Goal: Task Accomplishment & Management: Use online tool/utility

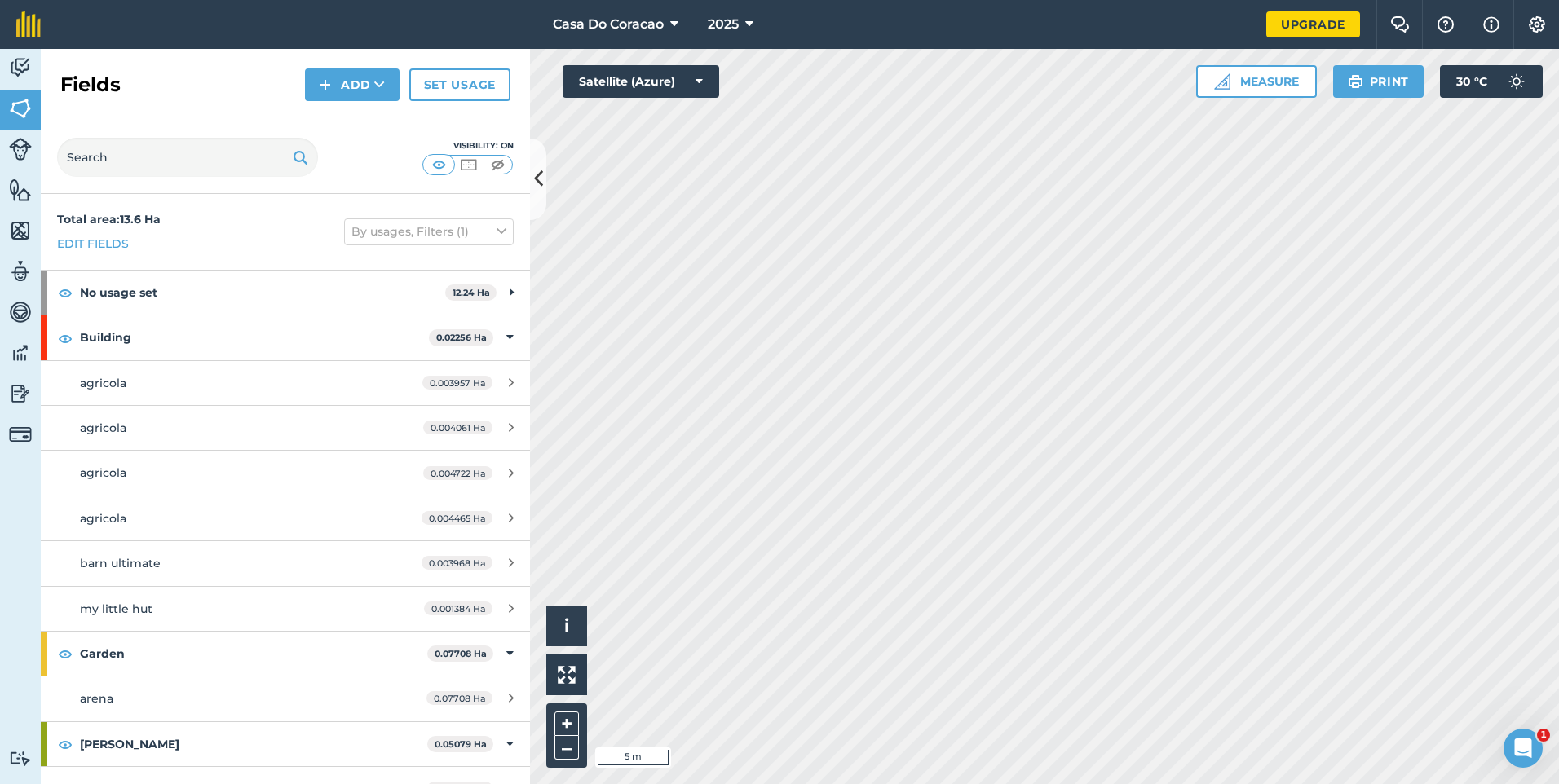
scroll to position [524, 0]
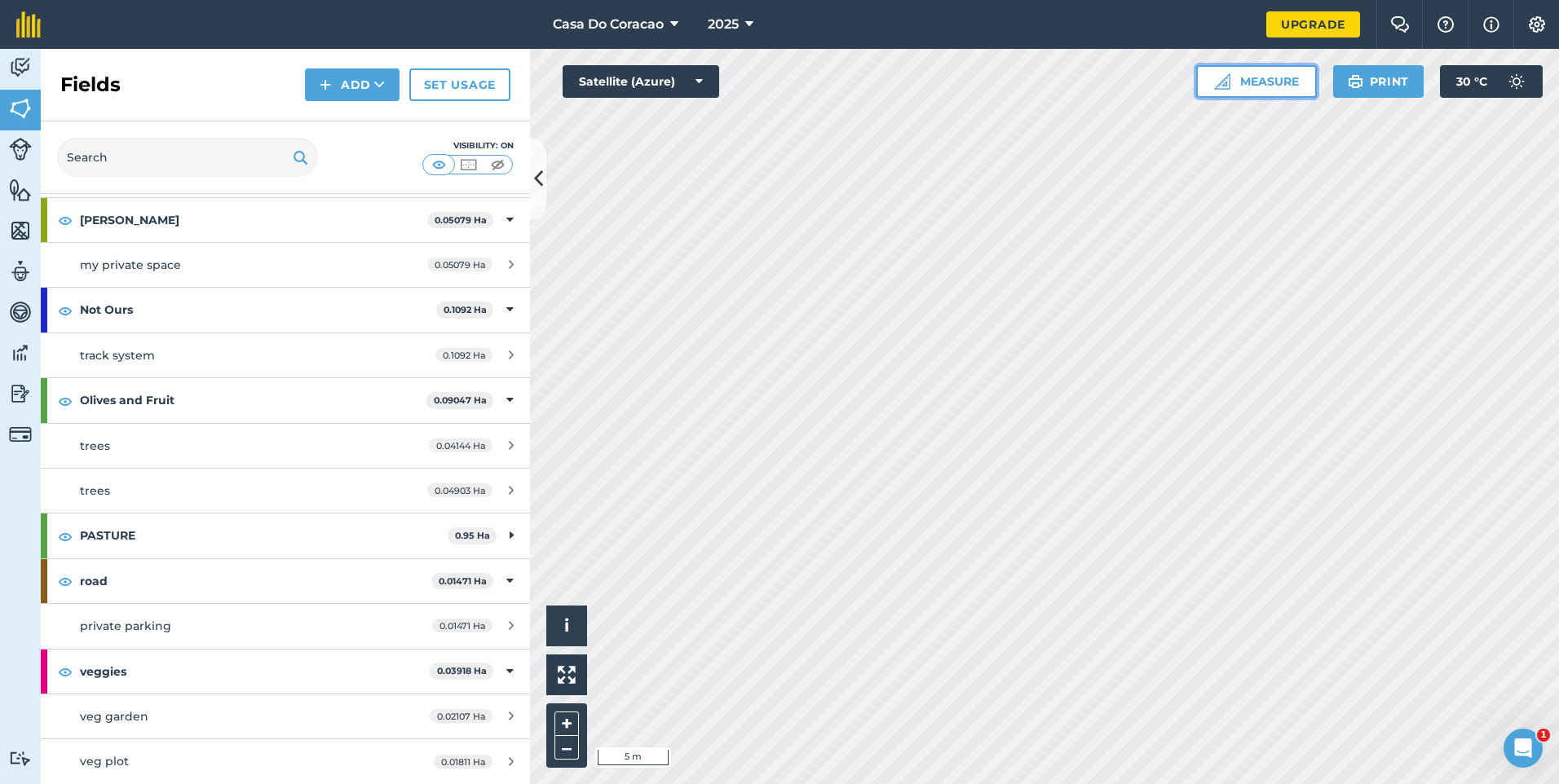
click at [1274, 76] on button "Measure" at bounding box center [1256, 81] width 121 height 33
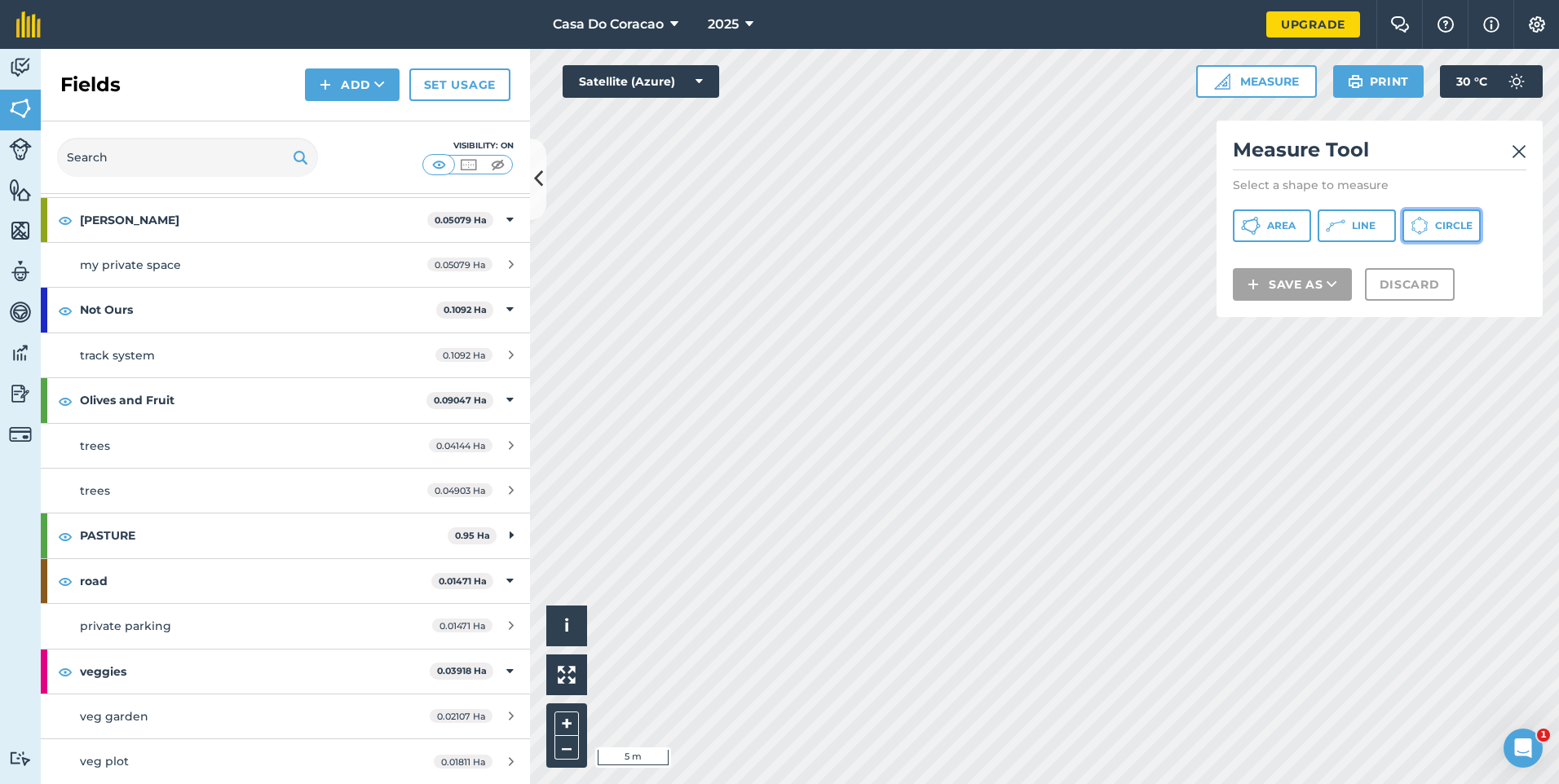
click at [1435, 232] on span "Circle" at bounding box center [1454, 226] width 38 height 13
click at [1403, 242] on button "Circle" at bounding box center [1441, 226] width 78 height 33
click at [1527, 145] on div "Measure Tool Select a shape to measure Area Line Circle Save as Discard" at bounding box center [1380, 219] width 326 height 197
click at [1525, 151] on img at bounding box center [1520, 151] width 15 height 20
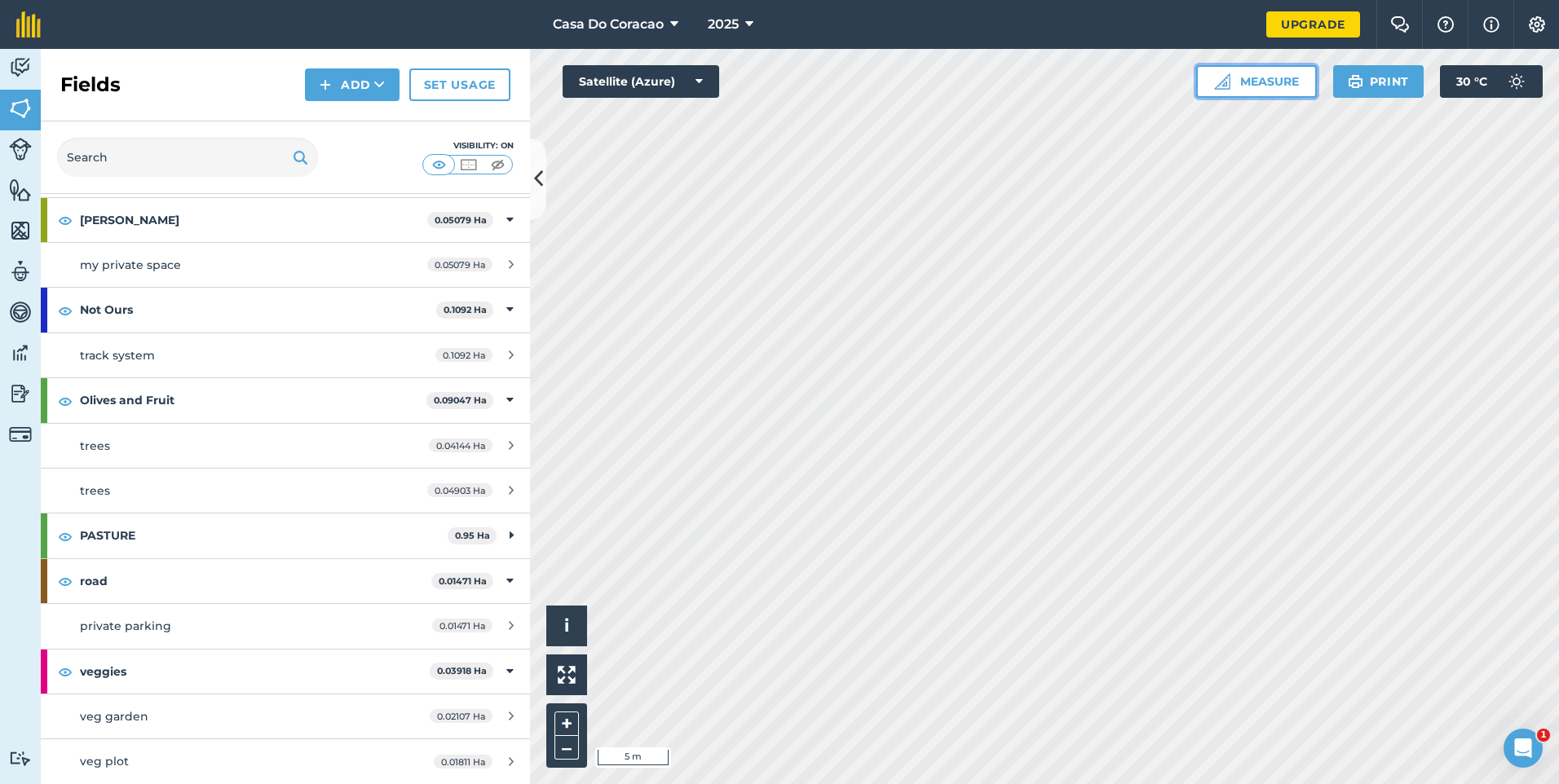
click at [1282, 77] on button "Measure" at bounding box center [1256, 81] width 121 height 33
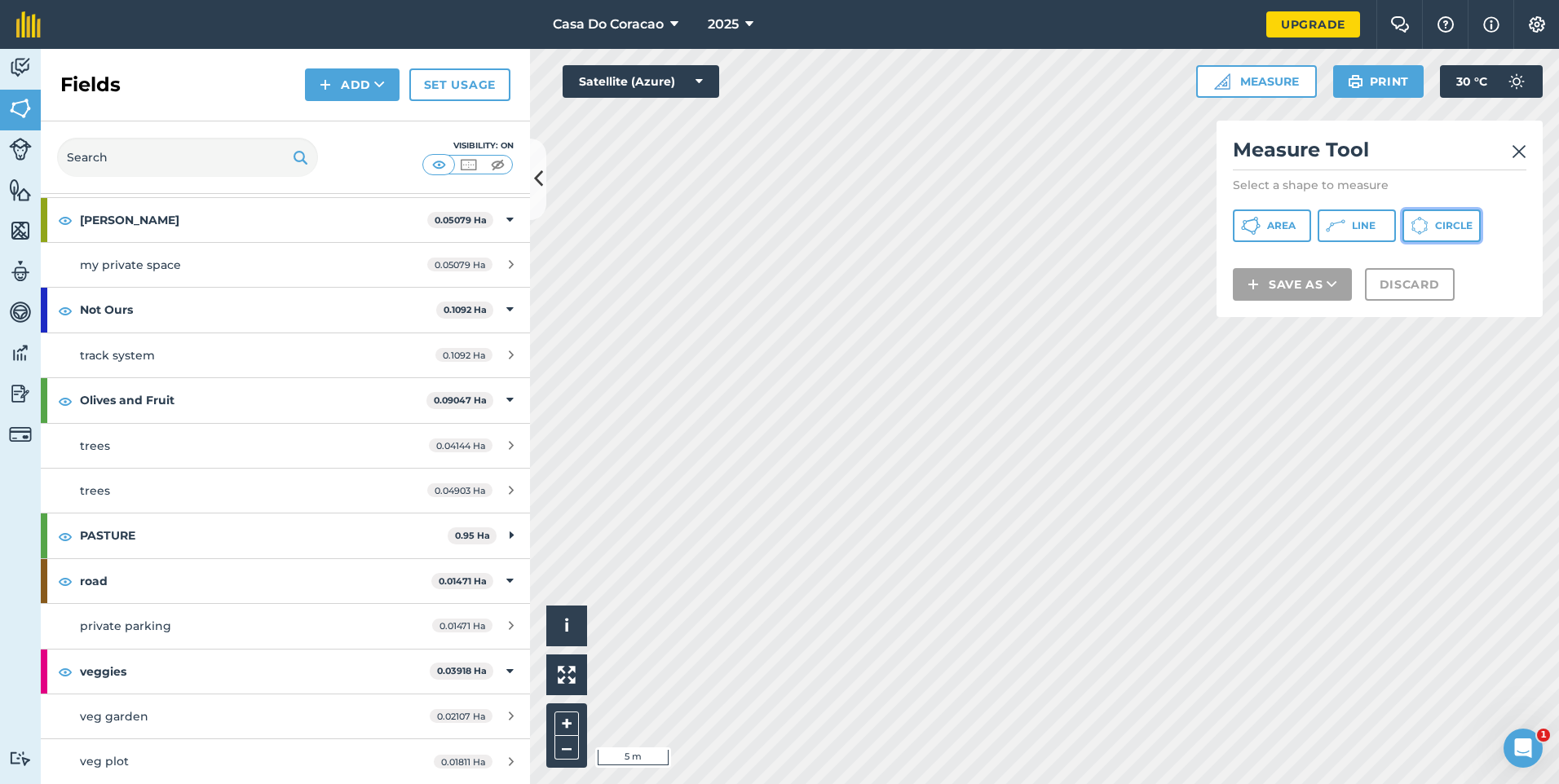
click at [1435, 232] on span "Circle" at bounding box center [1454, 226] width 38 height 13
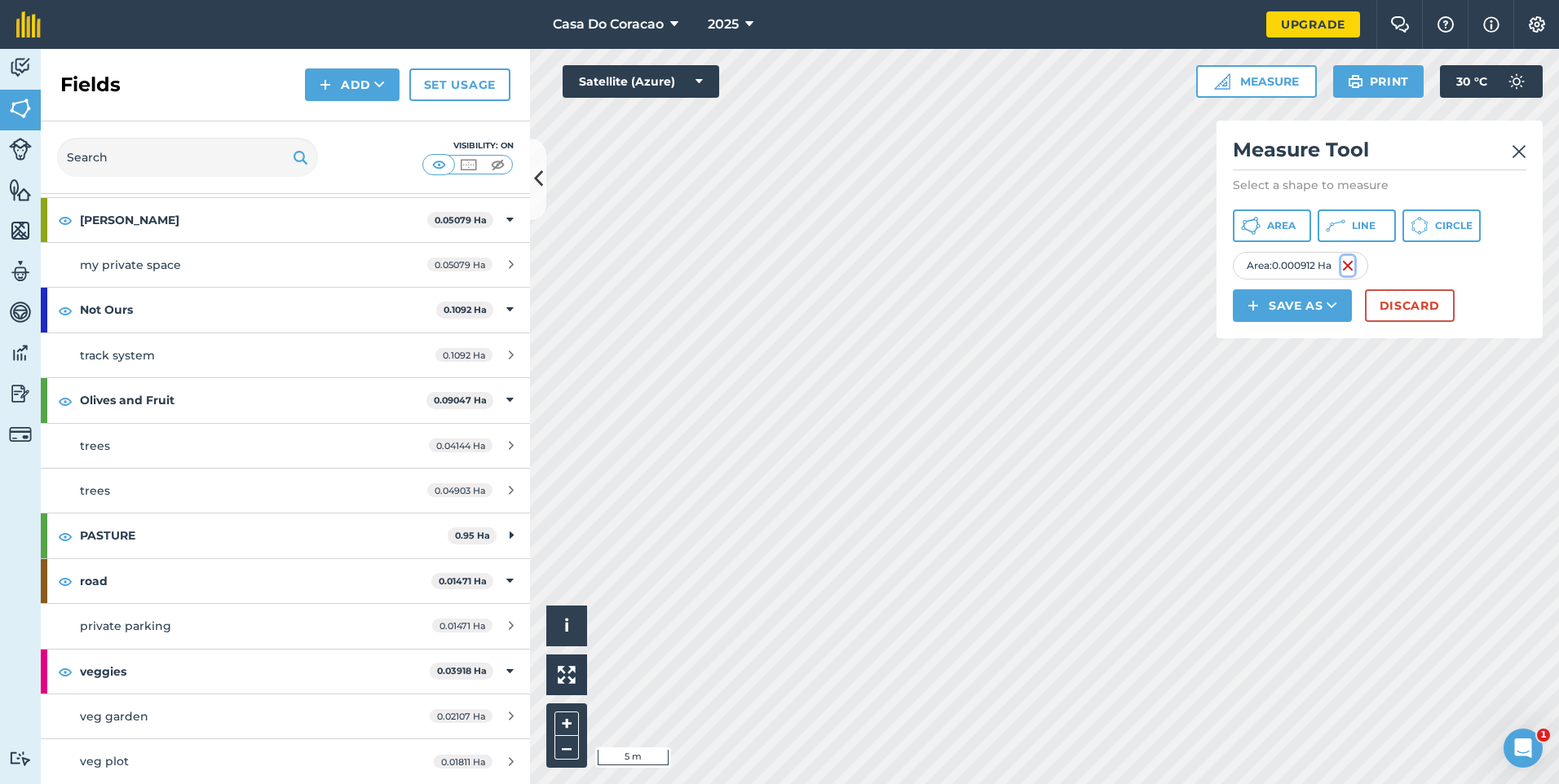
click at [1349, 276] on img at bounding box center [1348, 266] width 13 height 20
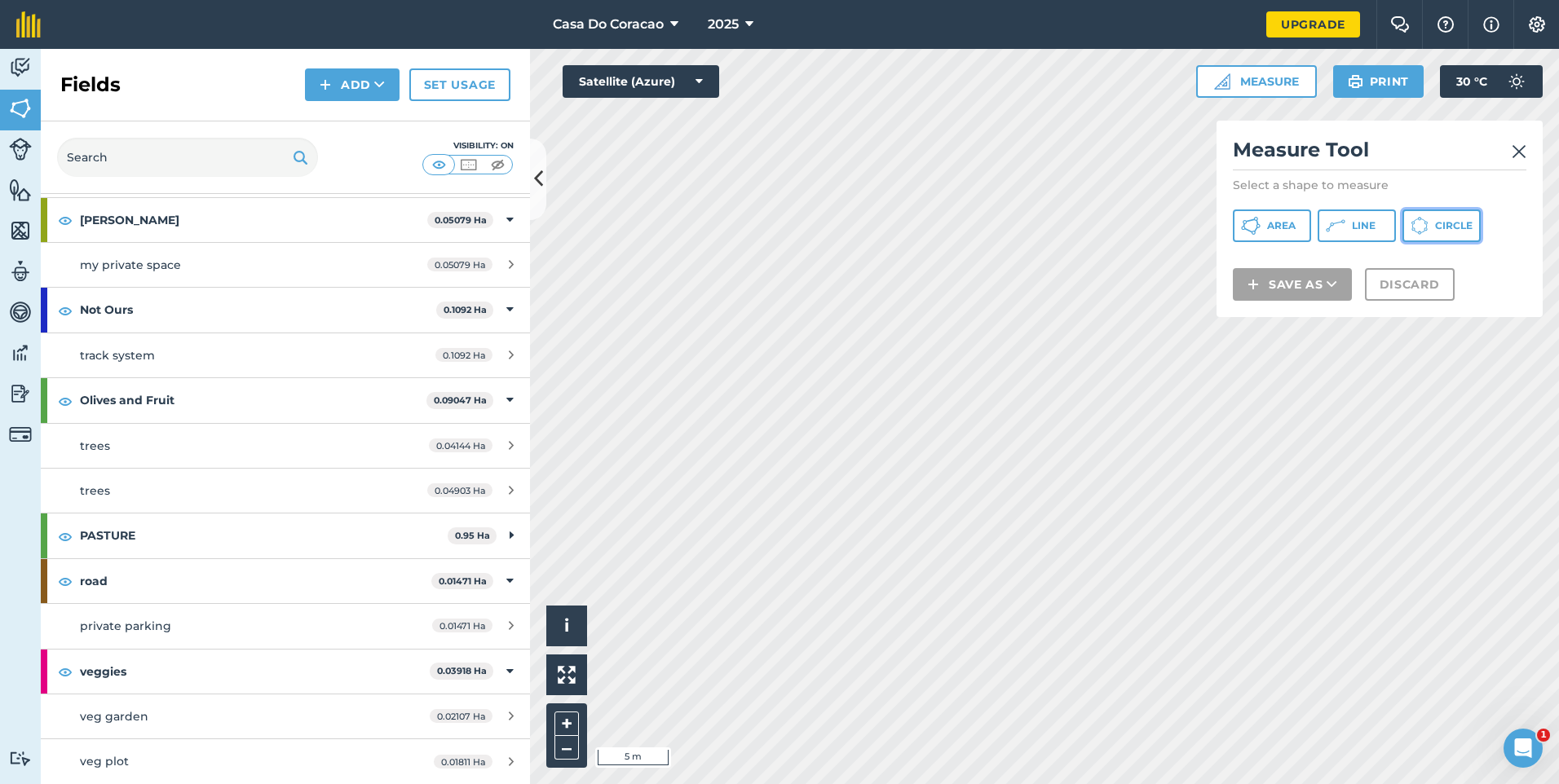
click at [1435, 232] on span "Circle" at bounding box center [1454, 226] width 38 height 13
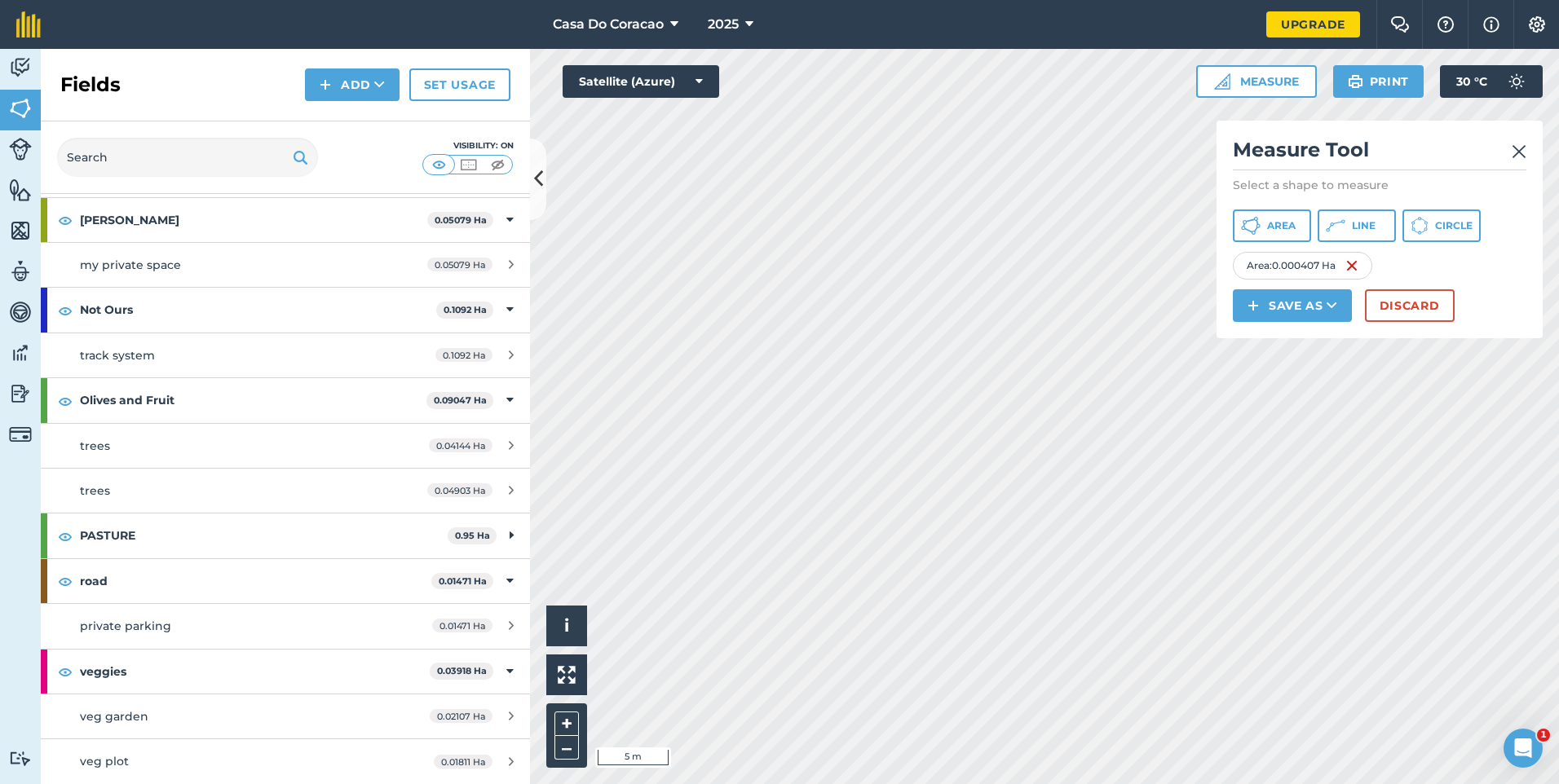
click at [1515, 149] on img at bounding box center [1520, 151] width 15 height 20
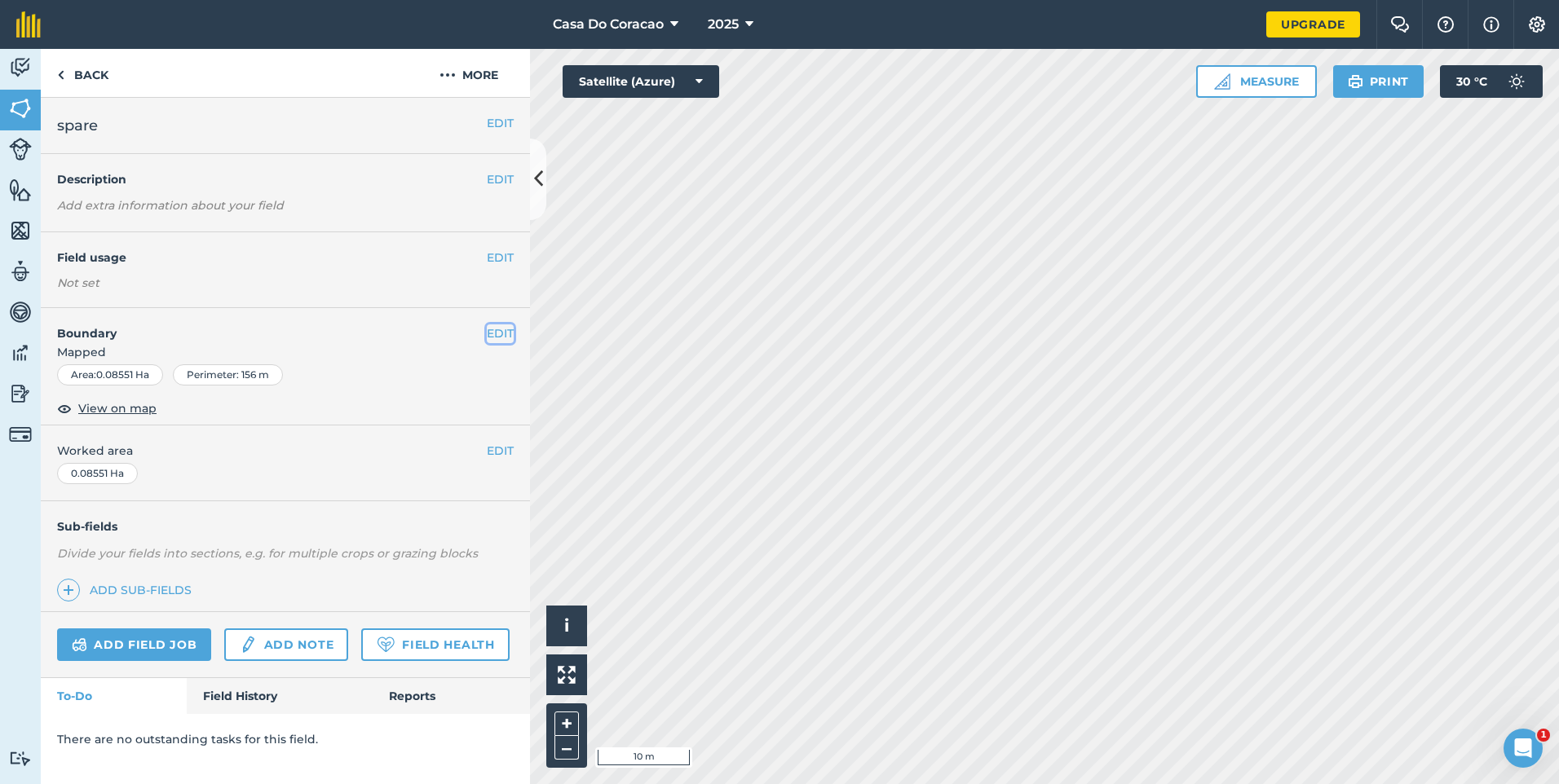
click at [505, 332] on button "EDIT" at bounding box center [500, 333] width 27 height 18
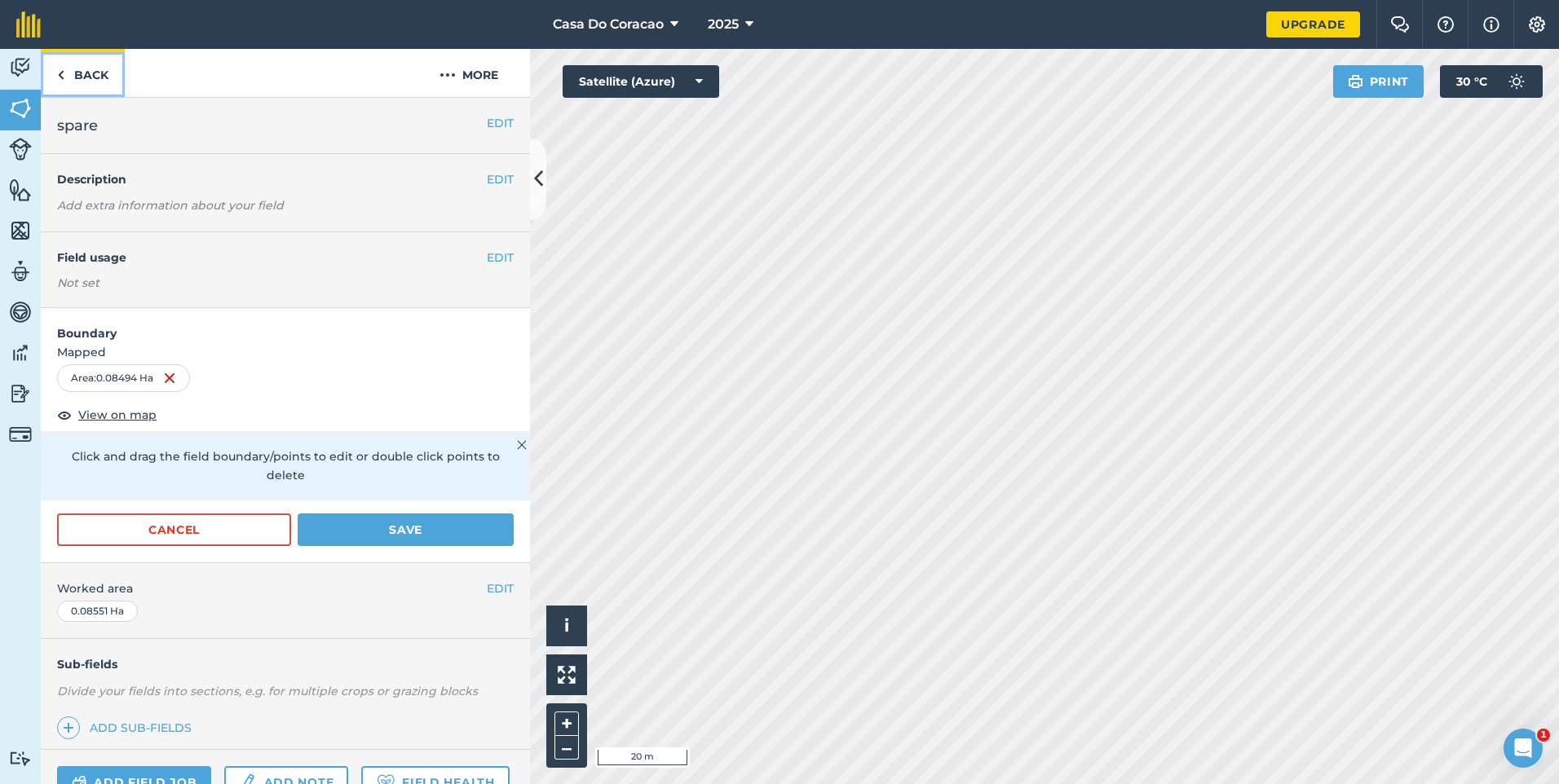
click at [100, 81] on link "Back" at bounding box center [83, 72] width 84 height 48
click at [86, 90] on link "Back" at bounding box center [83, 72] width 84 height 48
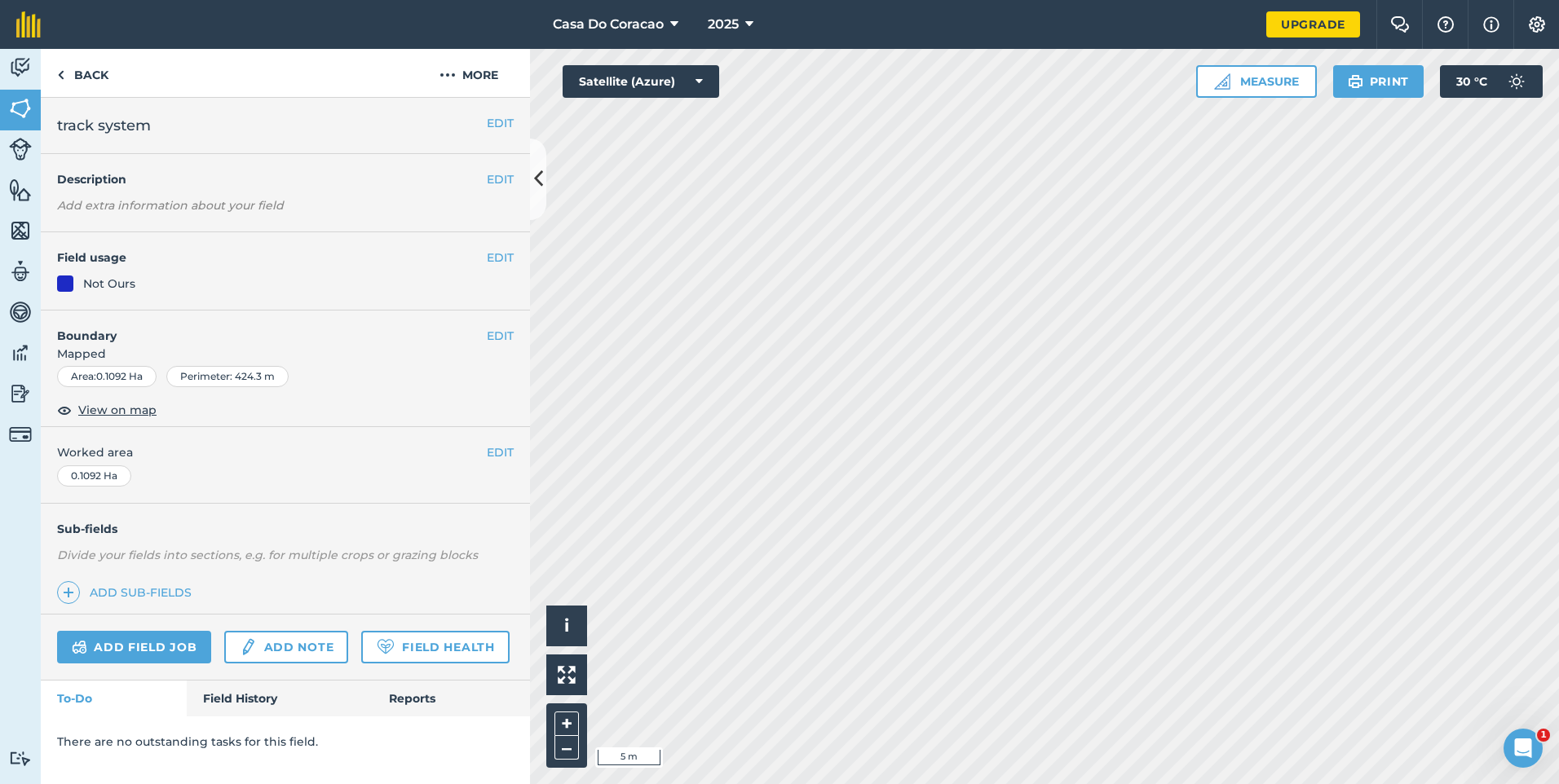
drag, startPoint x: 502, startPoint y: 345, endPoint x: 496, endPoint y: 336, distance: 10.8
click at [502, 345] on span "Mapped" at bounding box center [285, 354] width 490 height 18
click at [490, 328] on button "EDIT" at bounding box center [500, 336] width 27 height 18
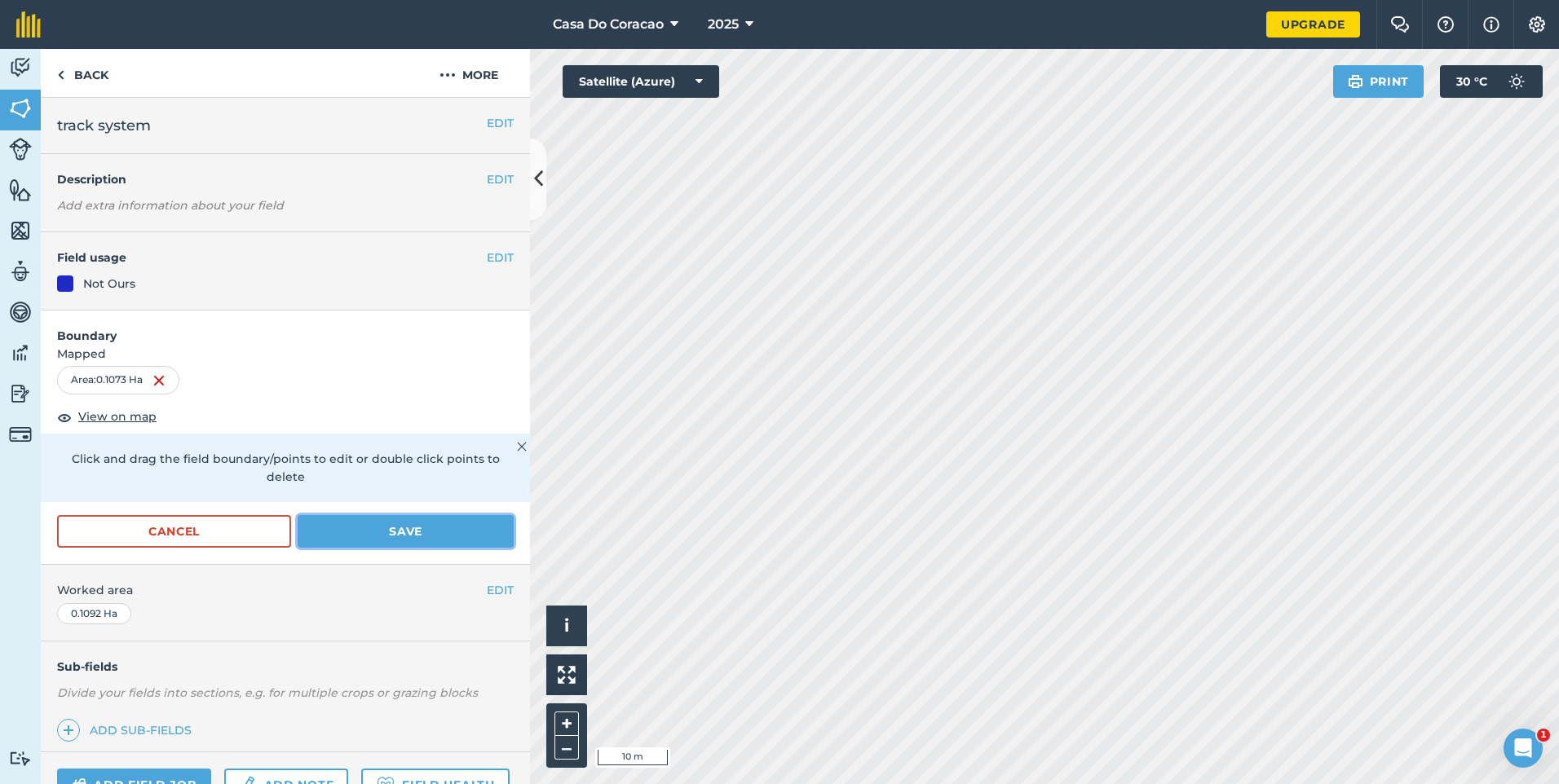
click at [350, 536] on button "Save" at bounding box center [406, 531] width 216 height 33
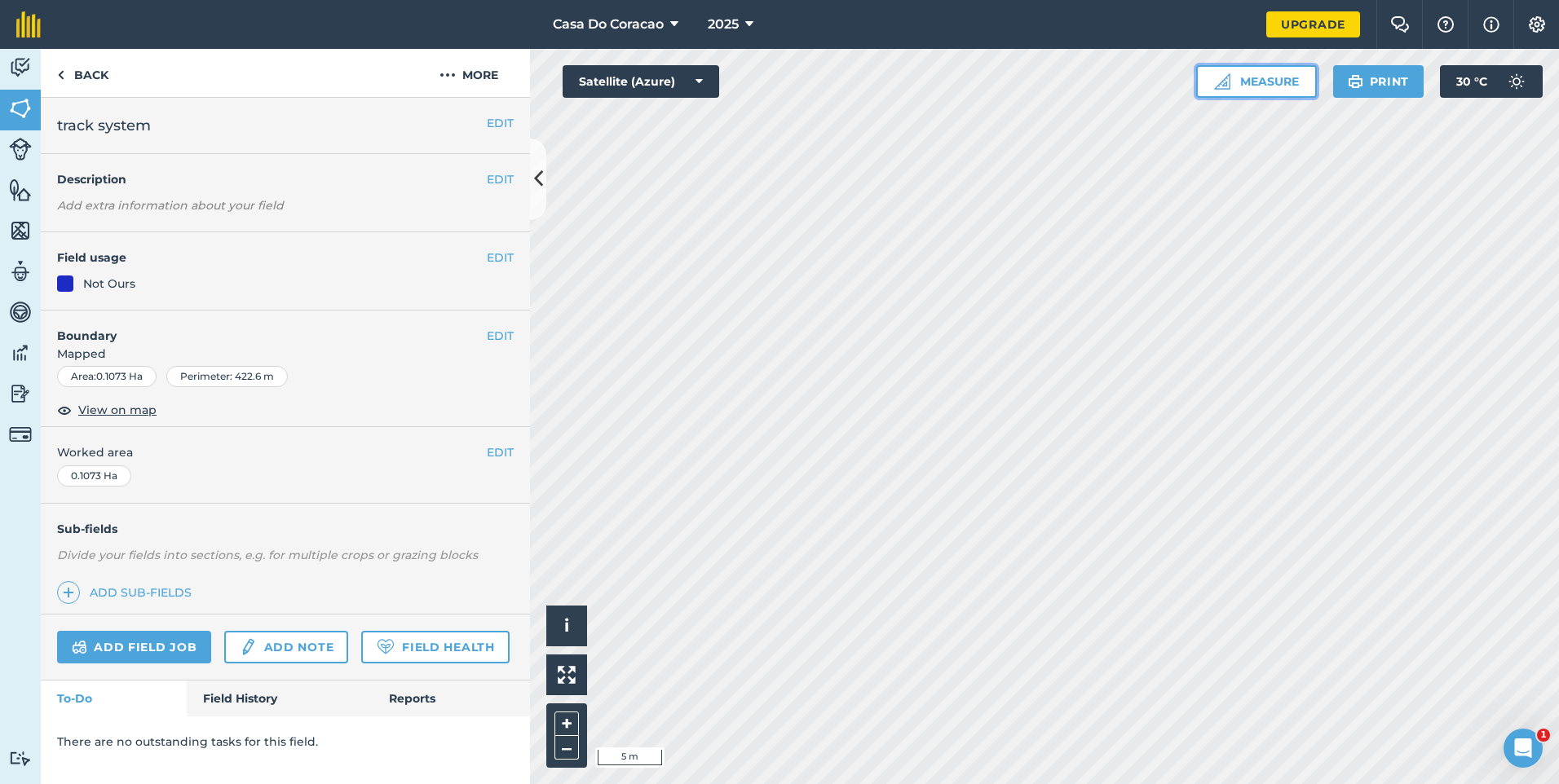
click at [1264, 78] on button "Measure" at bounding box center [1256, 81] width 121 height 33
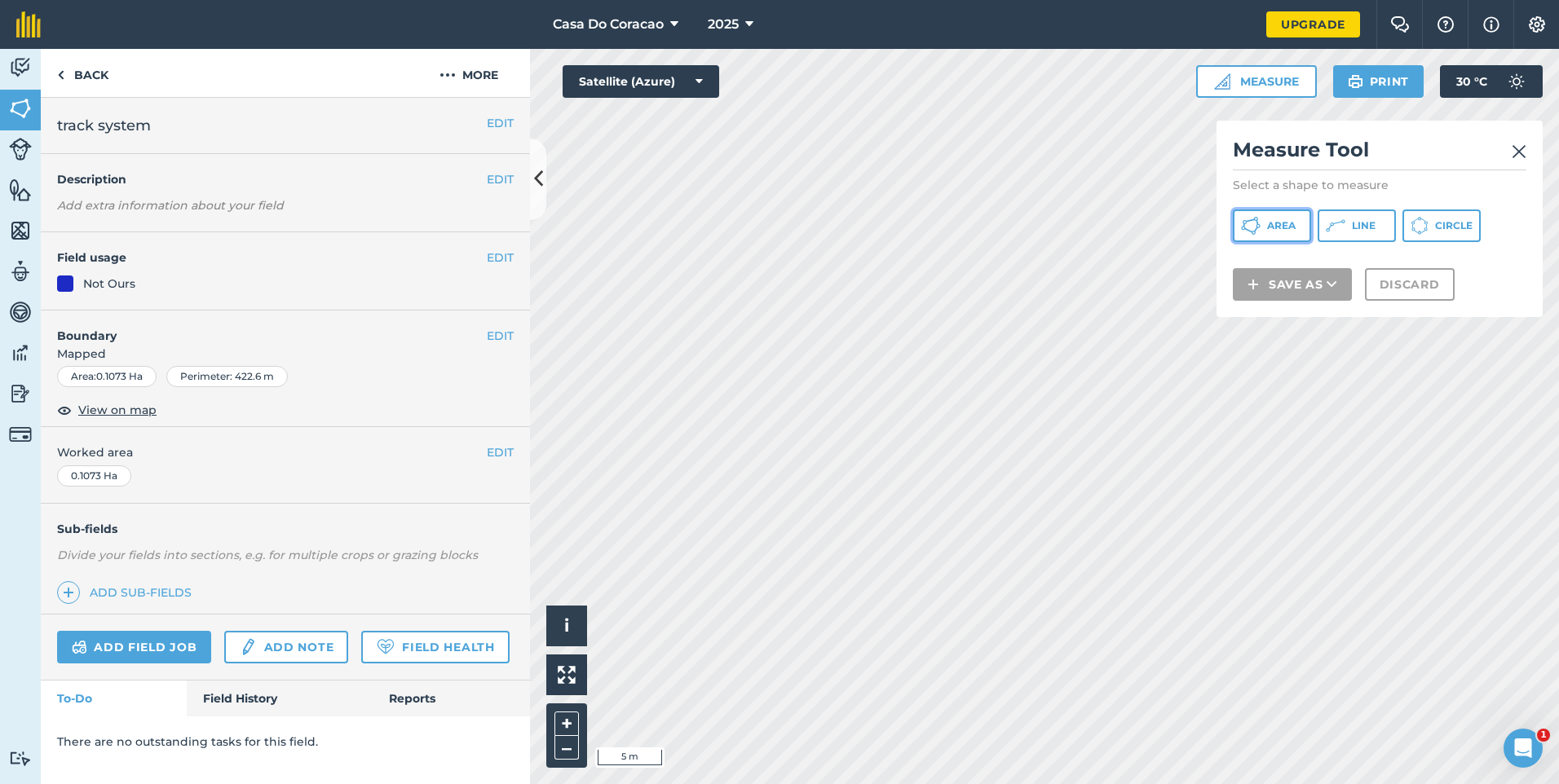
click at [1250, 230] on icon at bounding box center [1251, 226] width 20 height 20
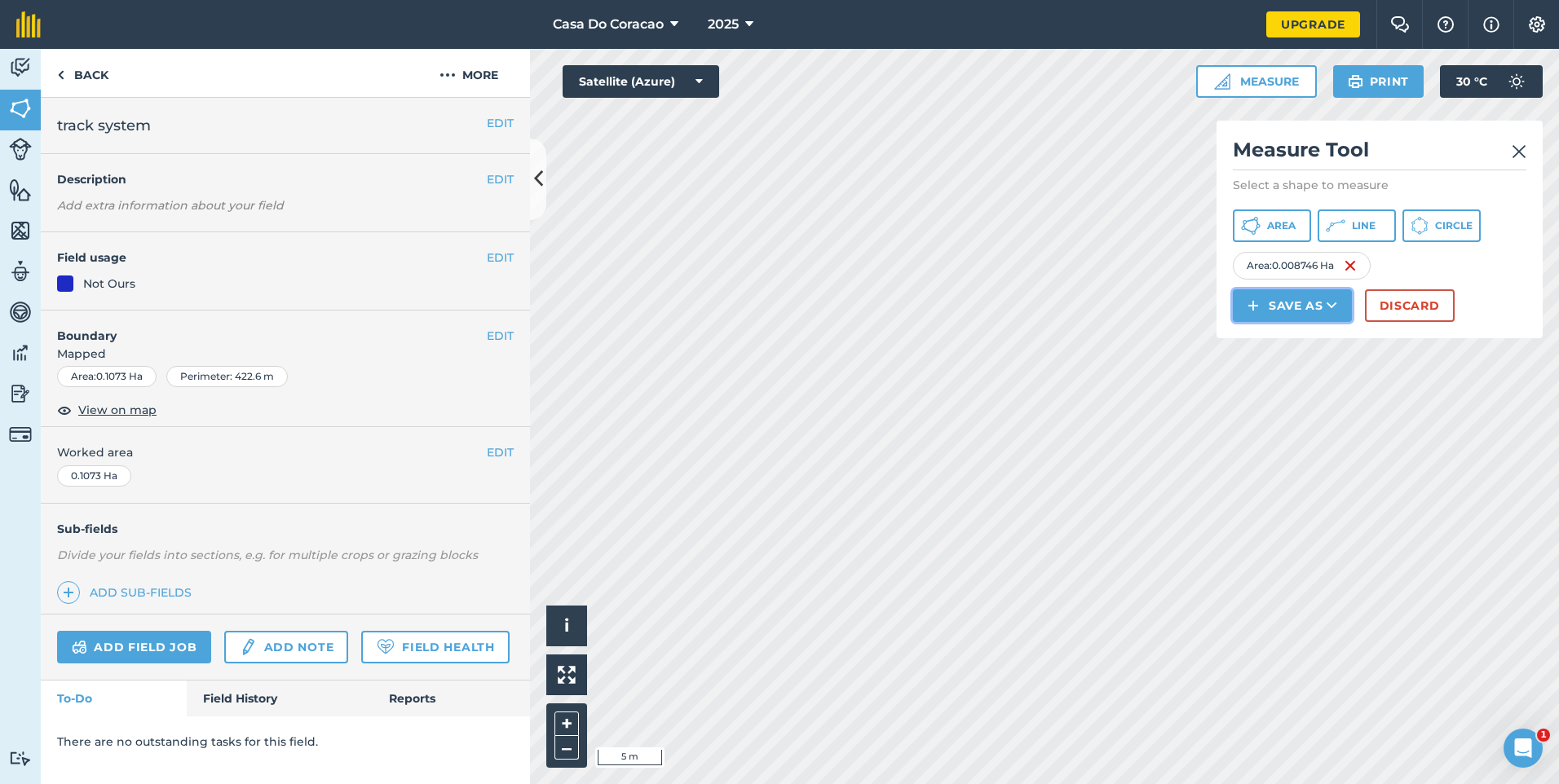
click at [1269, 322] on button "Save as" at bounding box center [1292, 306] width 119 height 33
click at [1274, 360] on link "Field" at bounding box center [1292, 342] width 114 height 36
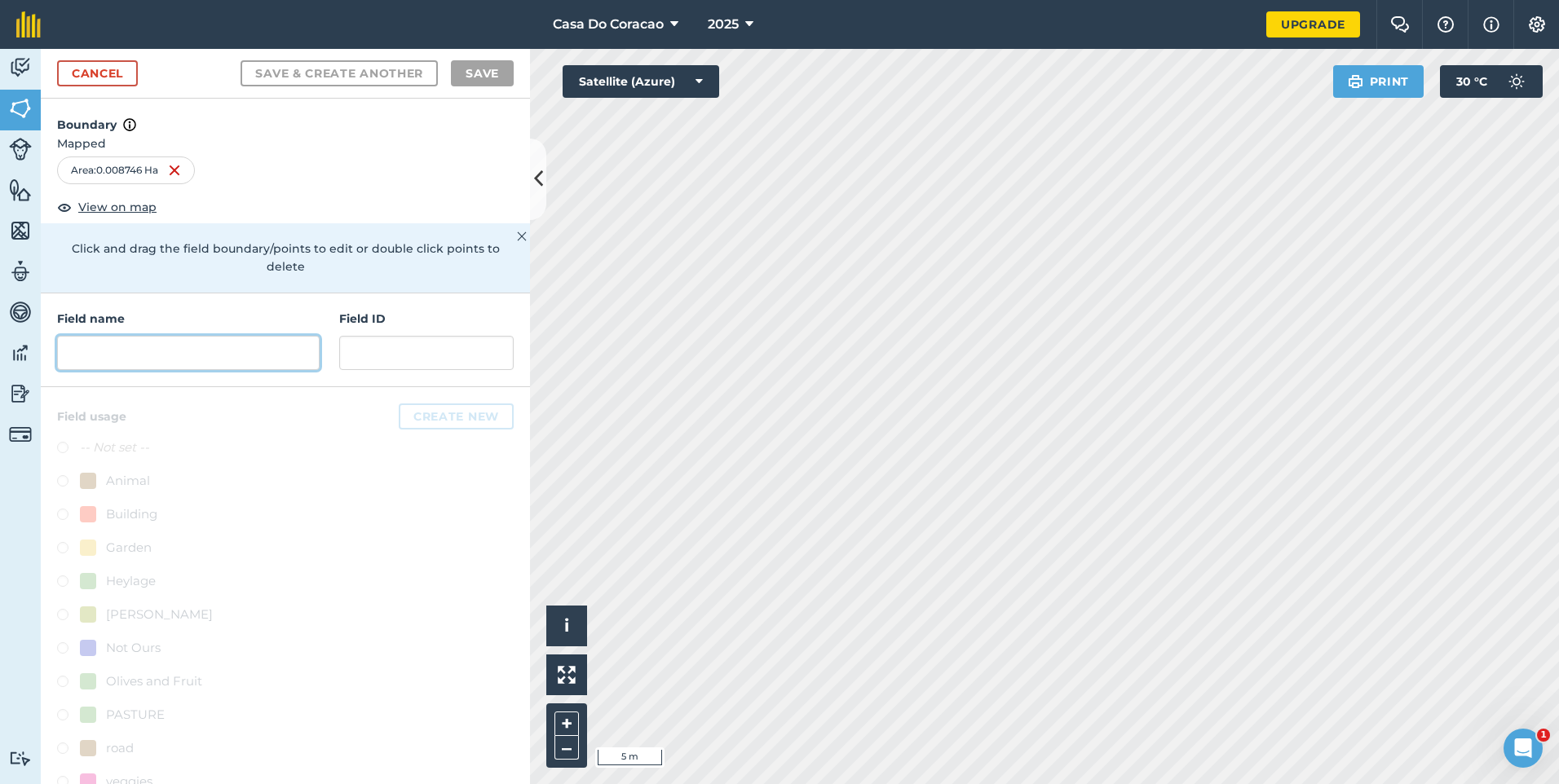
click at [130, 349] on input "text" at bounding box center [188, 353] width 262 height 35
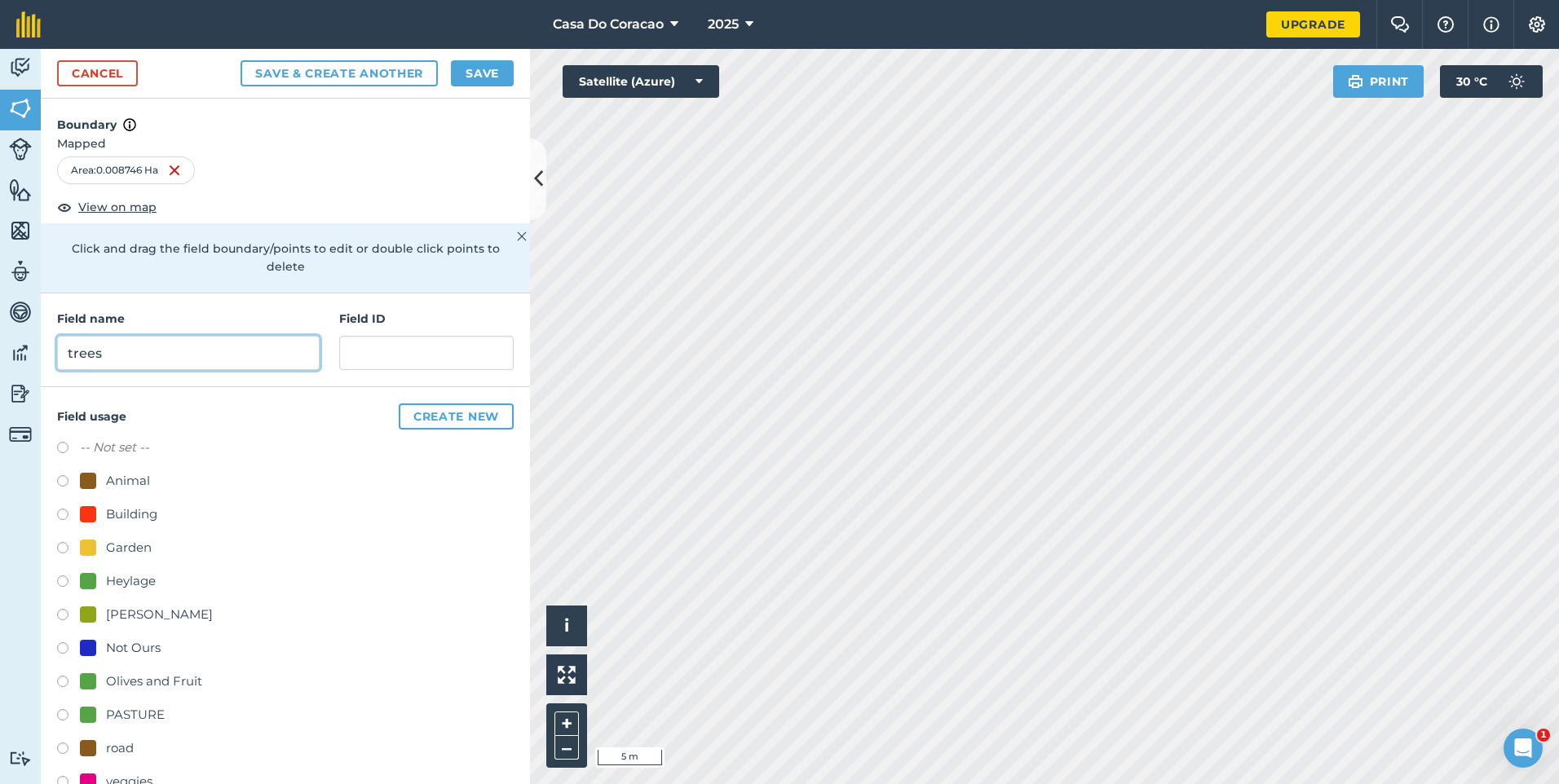
type input "trees"
click at [155, 689] on div "Olives and Fruit" at bounding box center [154, 682] width 96 height 20
radio input "true"
click at [481, 74] on button "Save" at bounding box center [482, 73] width 63 height 26
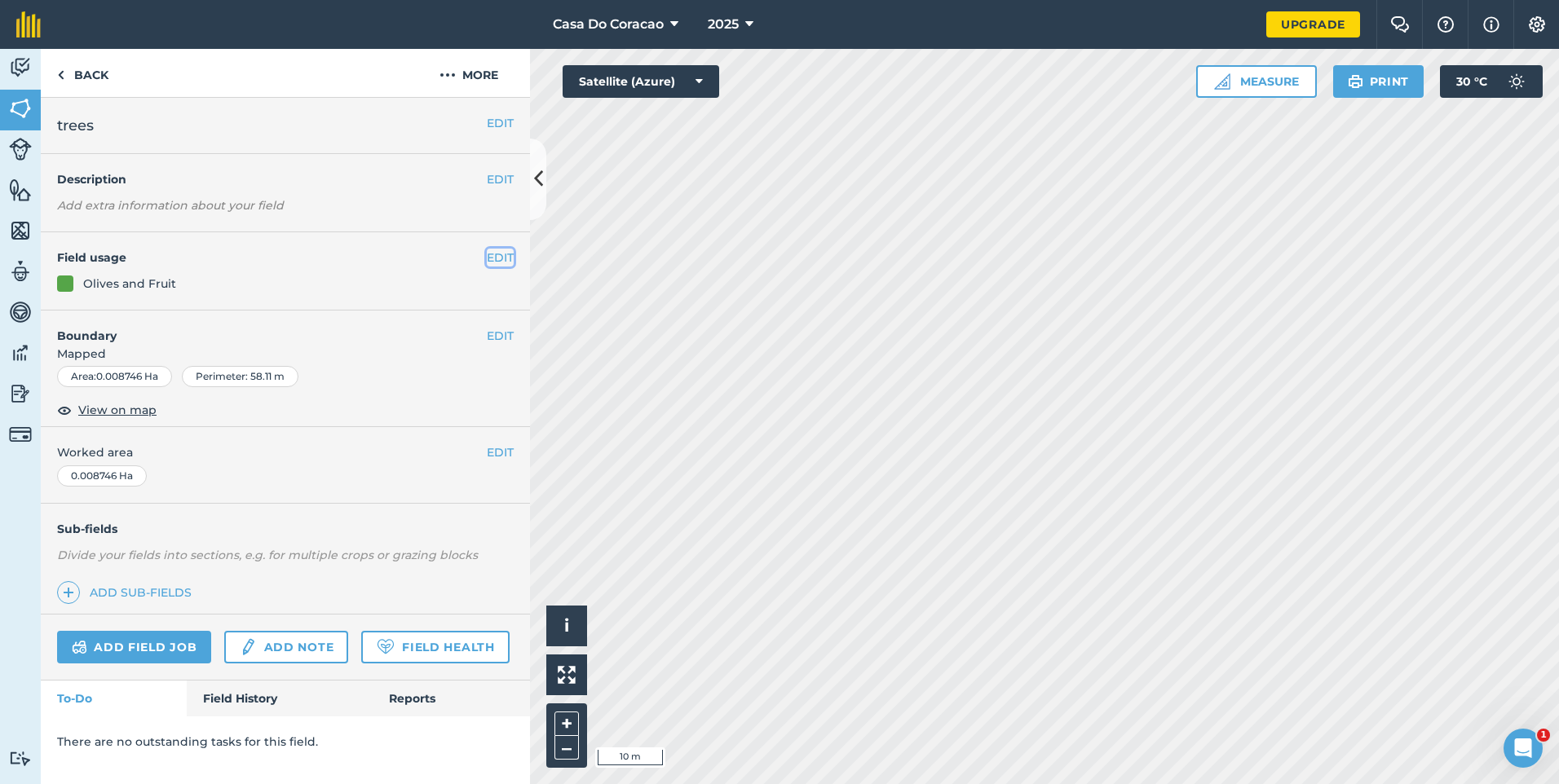
click at [490, 257] on button "EDIT" at bounding box center [500, 257] width 27 height 18
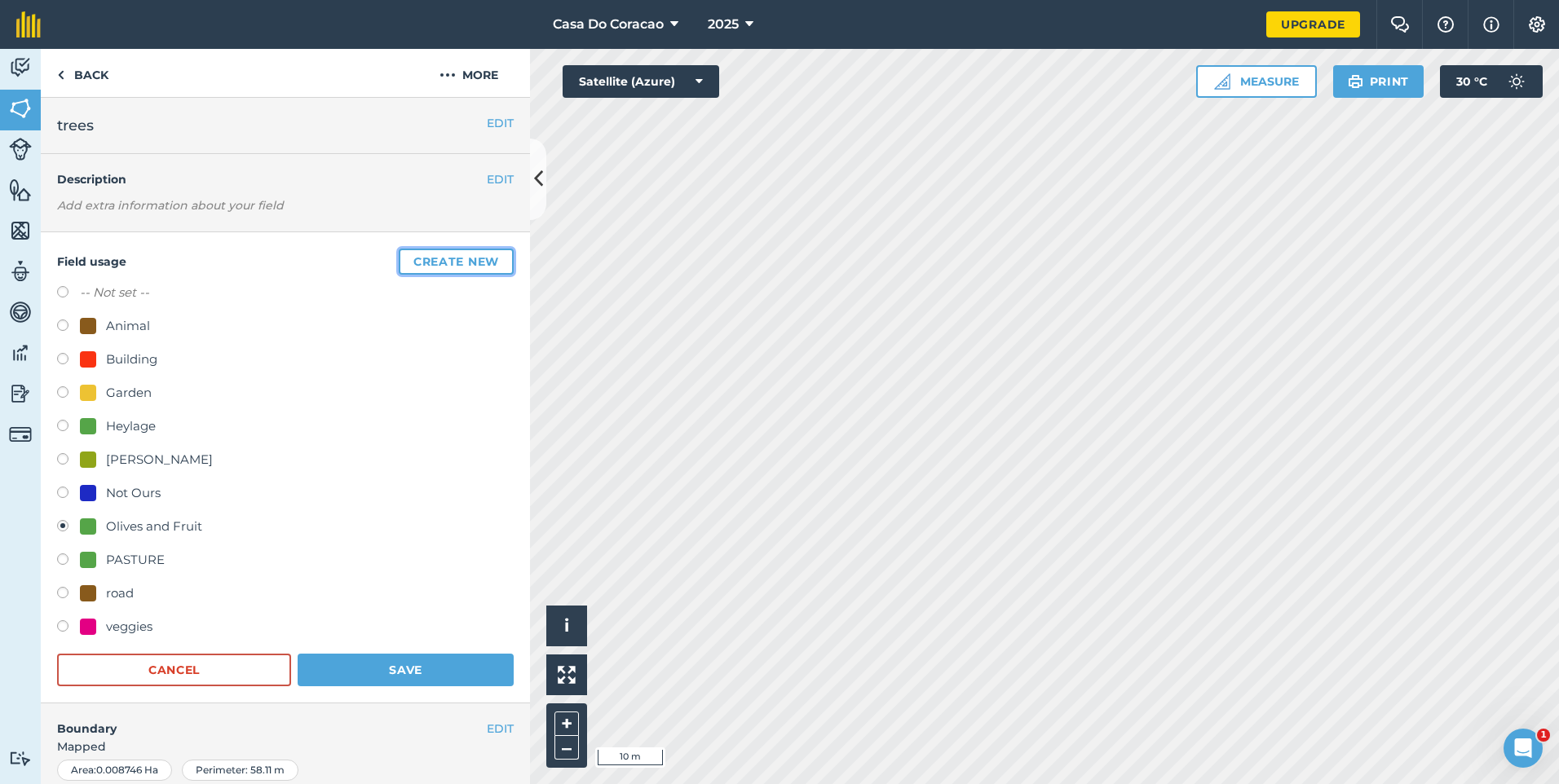
click at [448, 251] on button "Create new" at bounding box center [457, 262] width 115 height 26
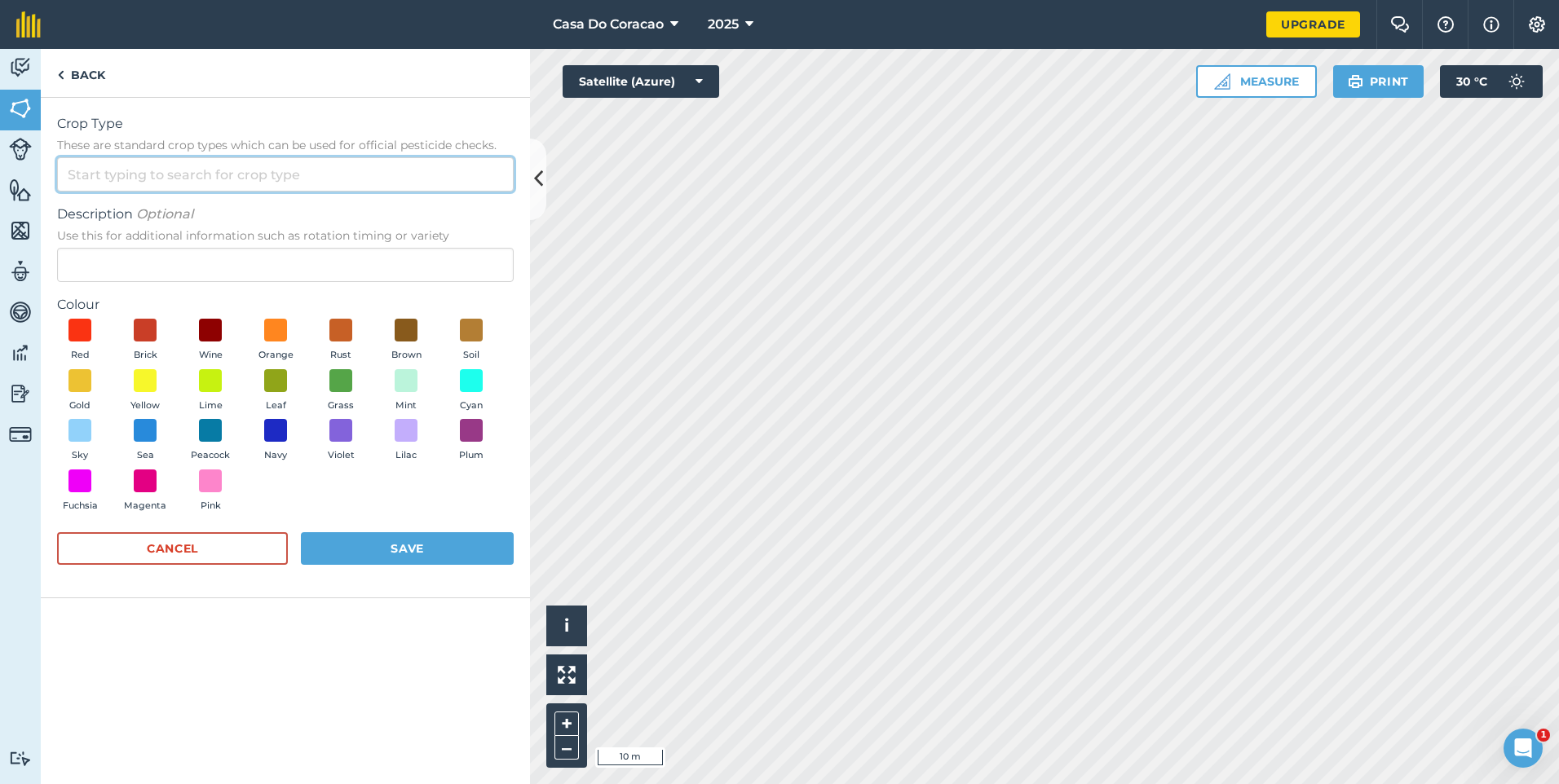
click at [217, 179] on input "Crop Type These are standard crop types which can be used for official pesticid…" at bounding box center [285, 174] width 457 height 35
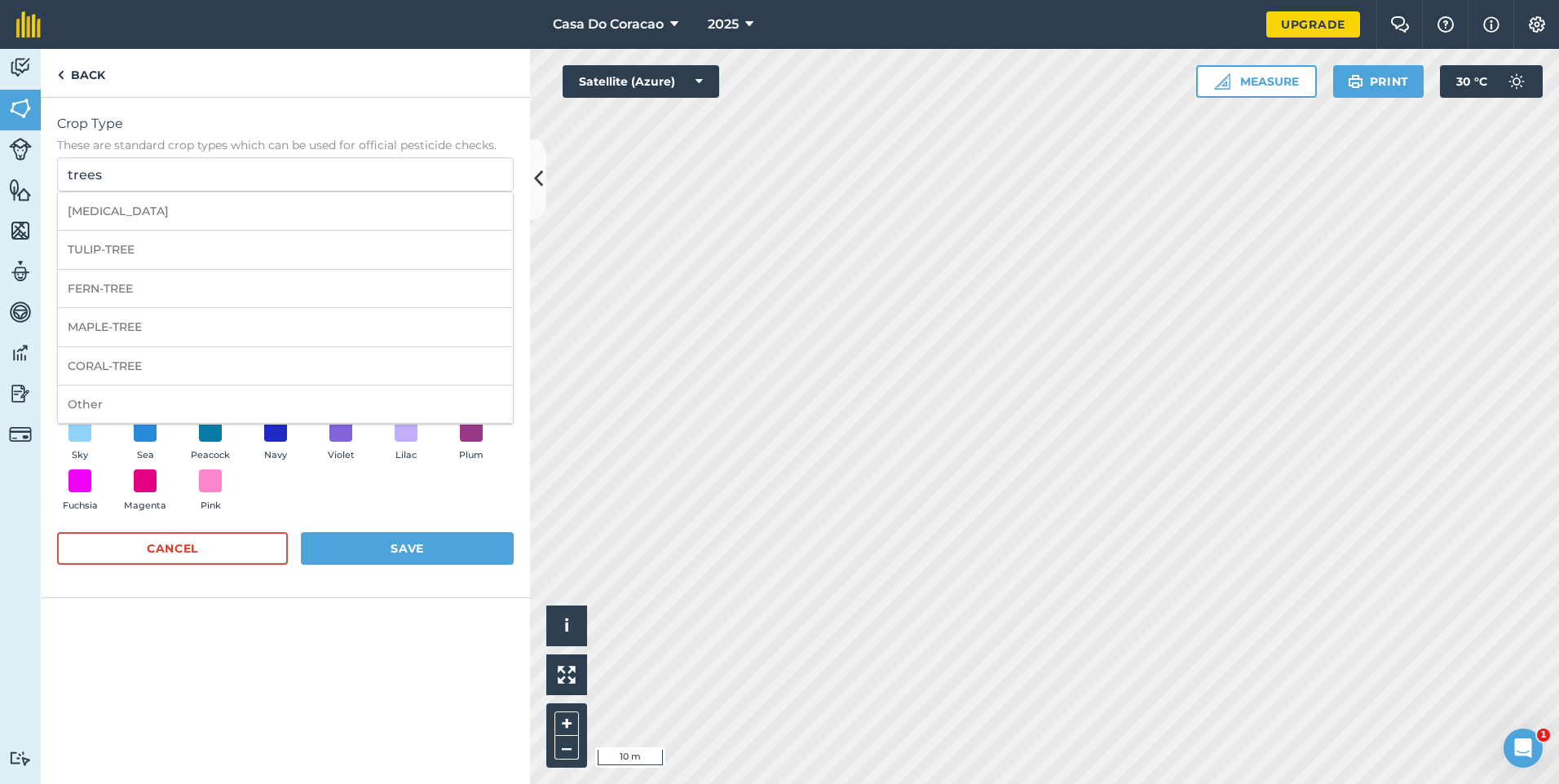
click at [359, 712] on div "Crop Type These are standard crop types which can be used for official pesticid…" at bounding box center [285, 441] width 490 height 687
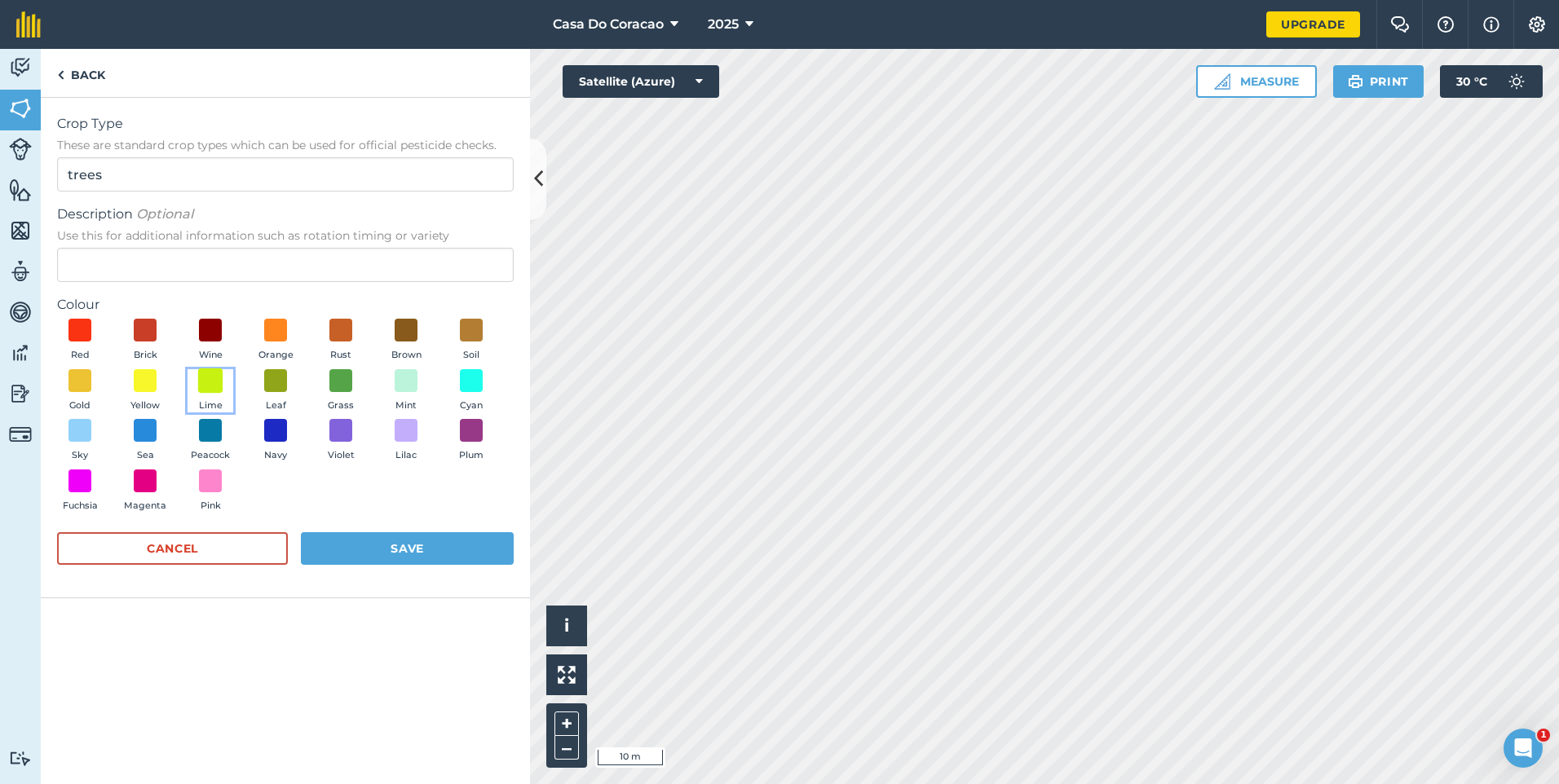
click at [220, 383] on span at bounding box center [211, 380] width 26 height 26
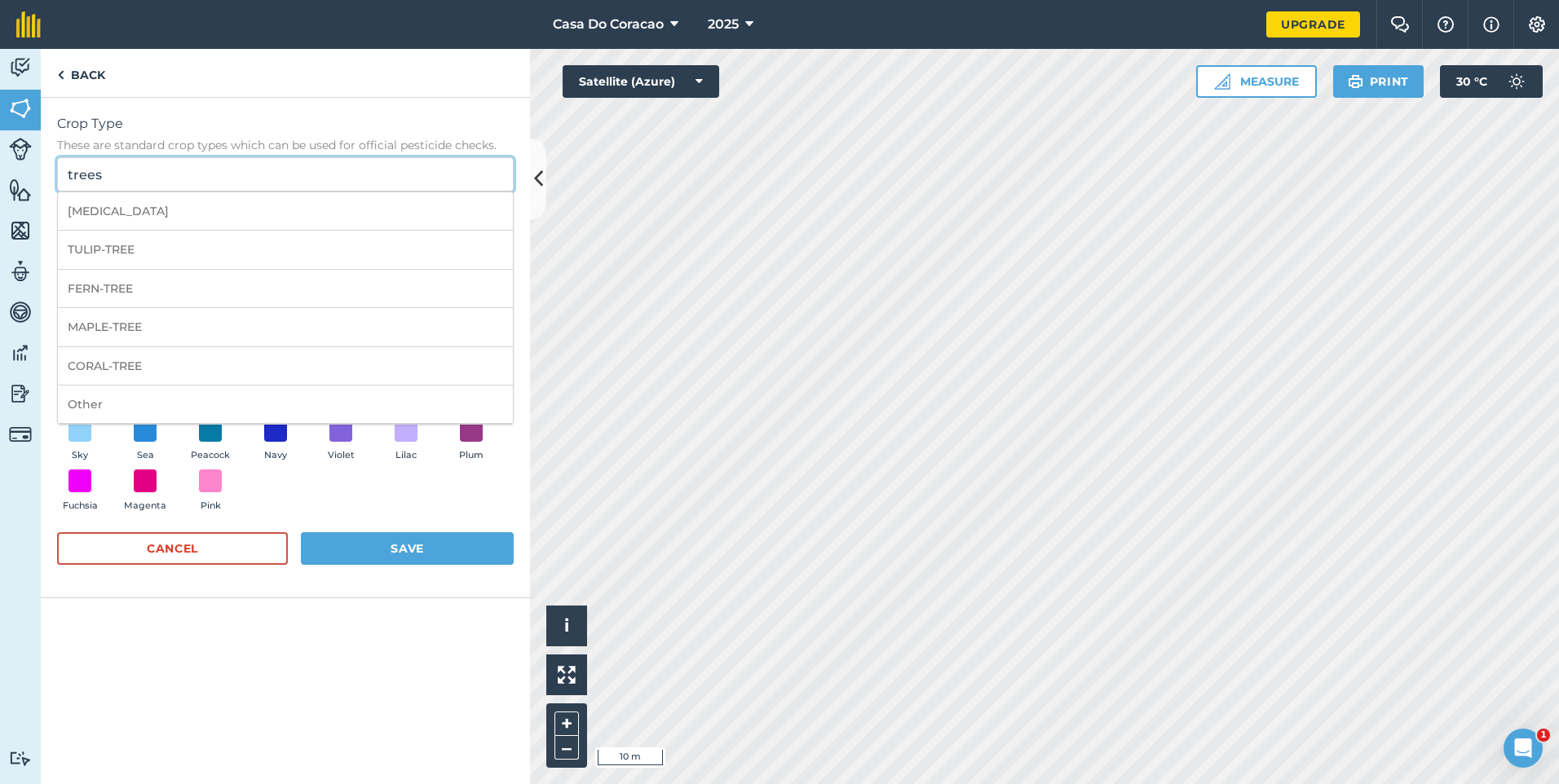
click at [174, 179] on input "trees" at bounding box center [285, 174] width 457 height 35
click at [188, 626] on div "Crop Type These are standard crop types which can be used for official pesticid…" at bounding box center [285, 441] width 490 height 687
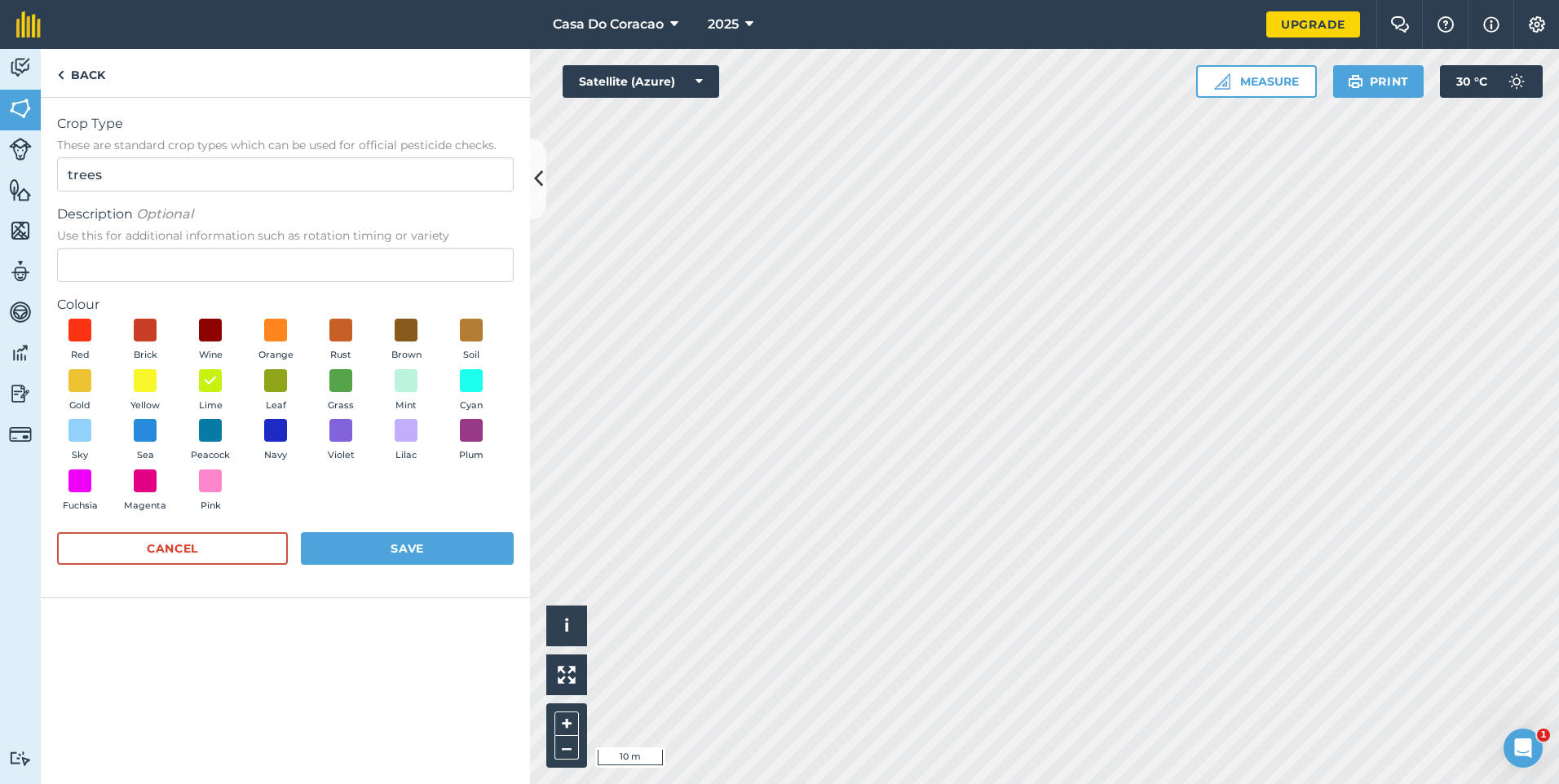
click at [137, 204] on form "Crop Type These are standard crop types which can be used for official pesticid…" at bounding box center [285, 348] width 457 height 467
click at [137, 183] on input "trees" at bounding box center [285, 174] width 457 height 35
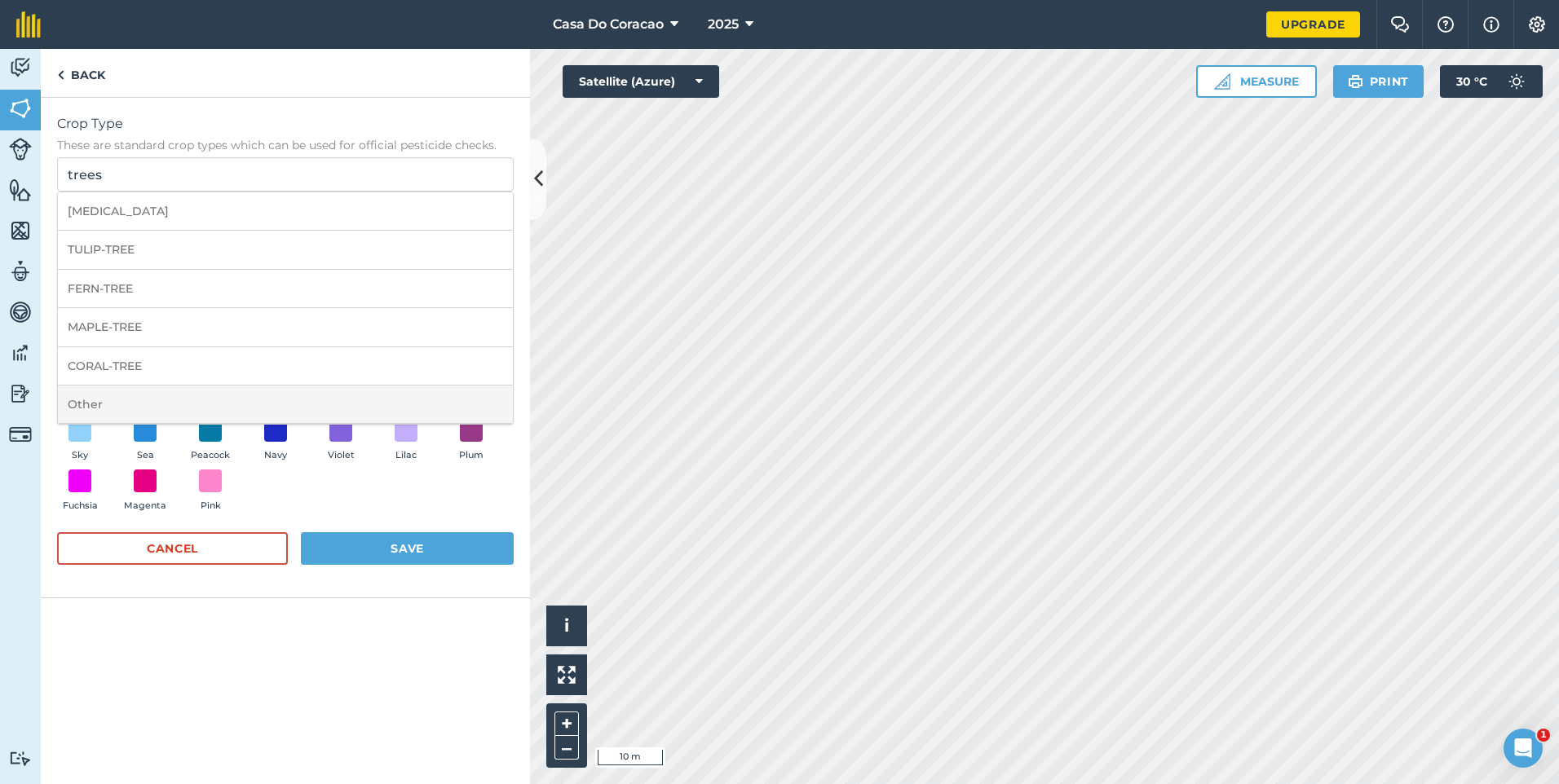
click at [126, 411] on li "Other" at bounding box center [285, 405] width 455 height 39
type input "Other"
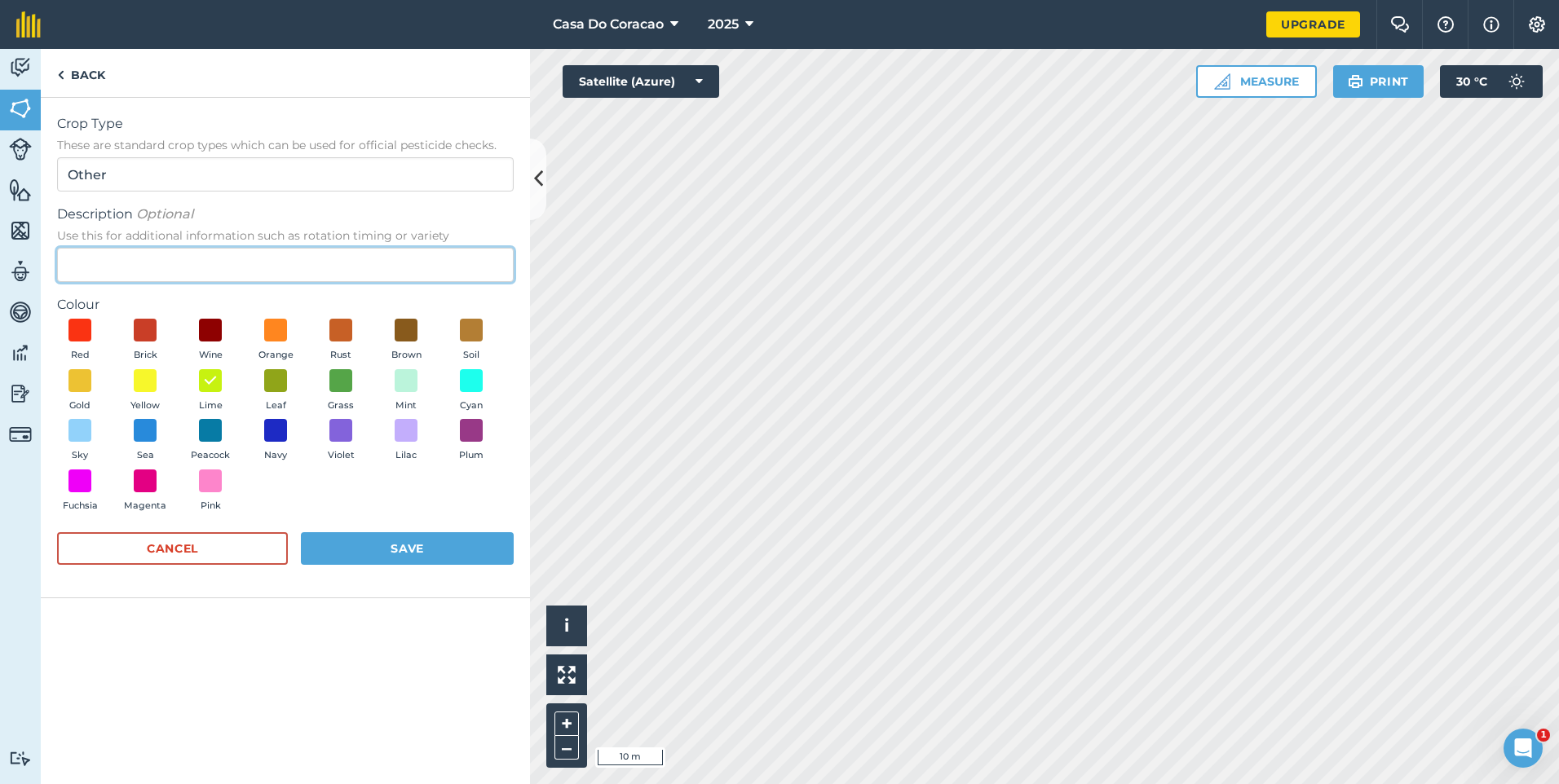
click at [165, 256] on input "Description Optional Use this for additional information such as rotation timin…" at bounding box center [285, 265] width 457 height 35
type input "tree"
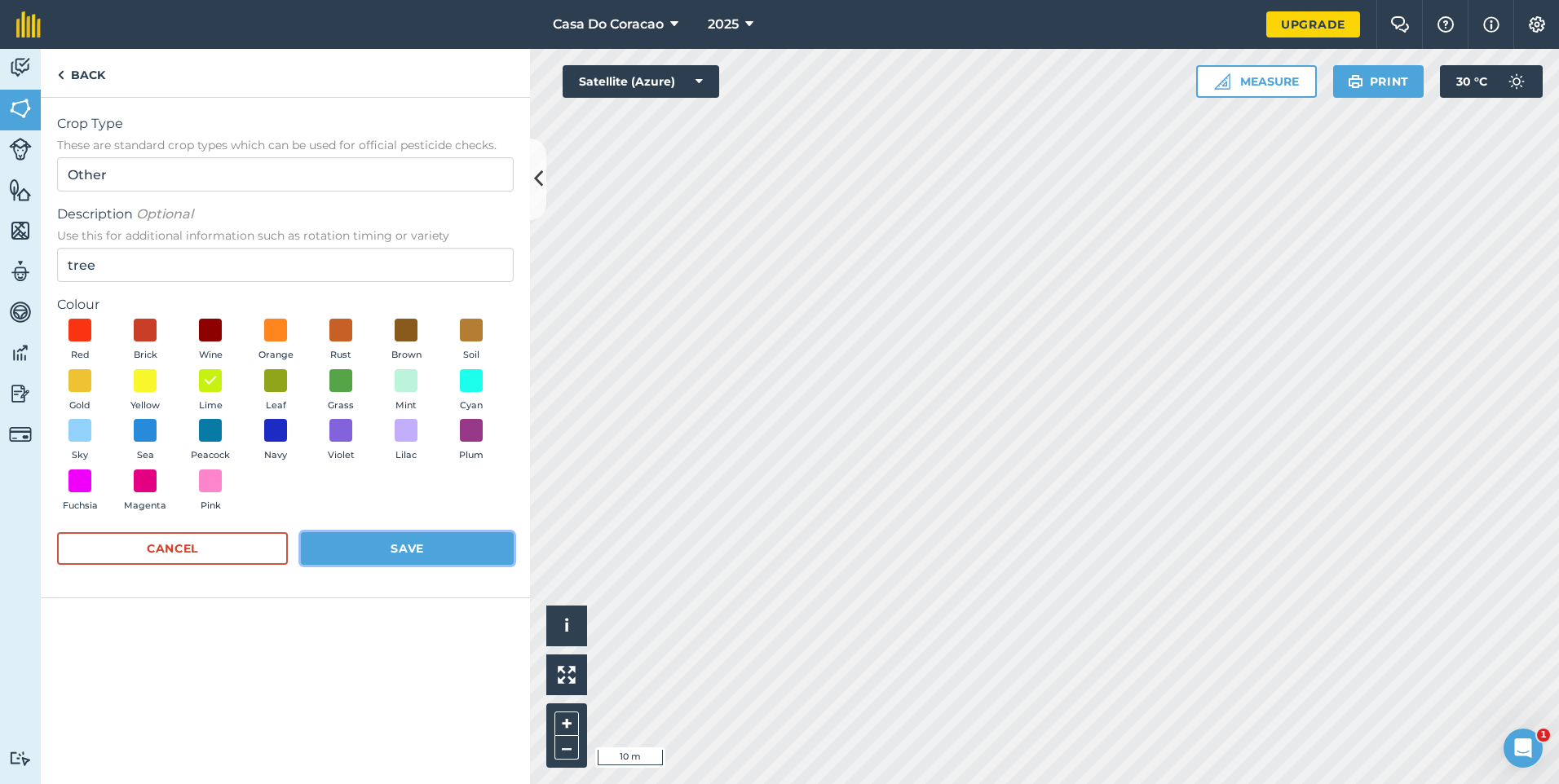
click at [460, 554] on button "Save" at bounding box center [407, 549] width 213 height 33
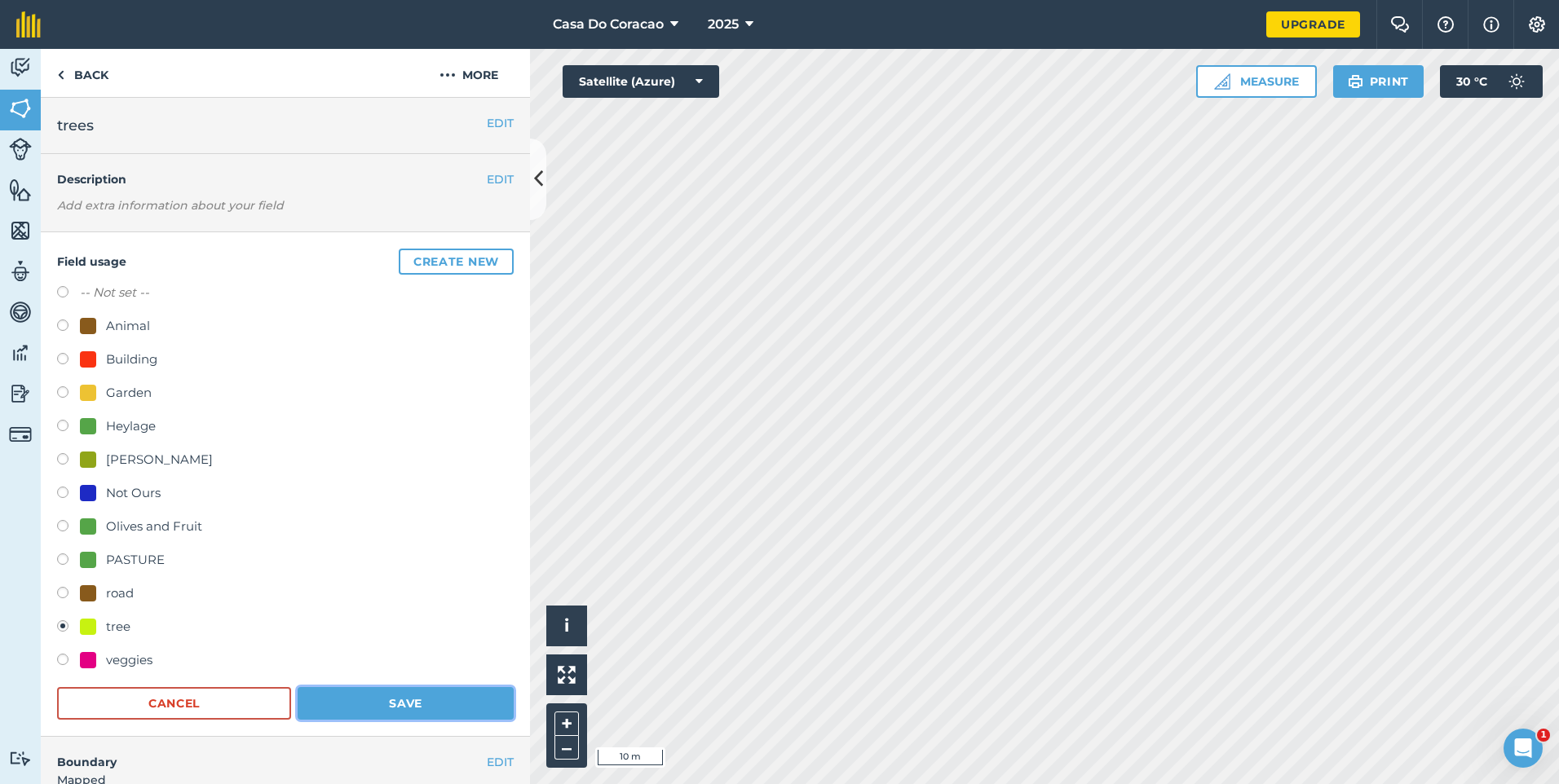
click at [351, 703] on button "Save" at bounding box center [406, 704] width 216 height 33
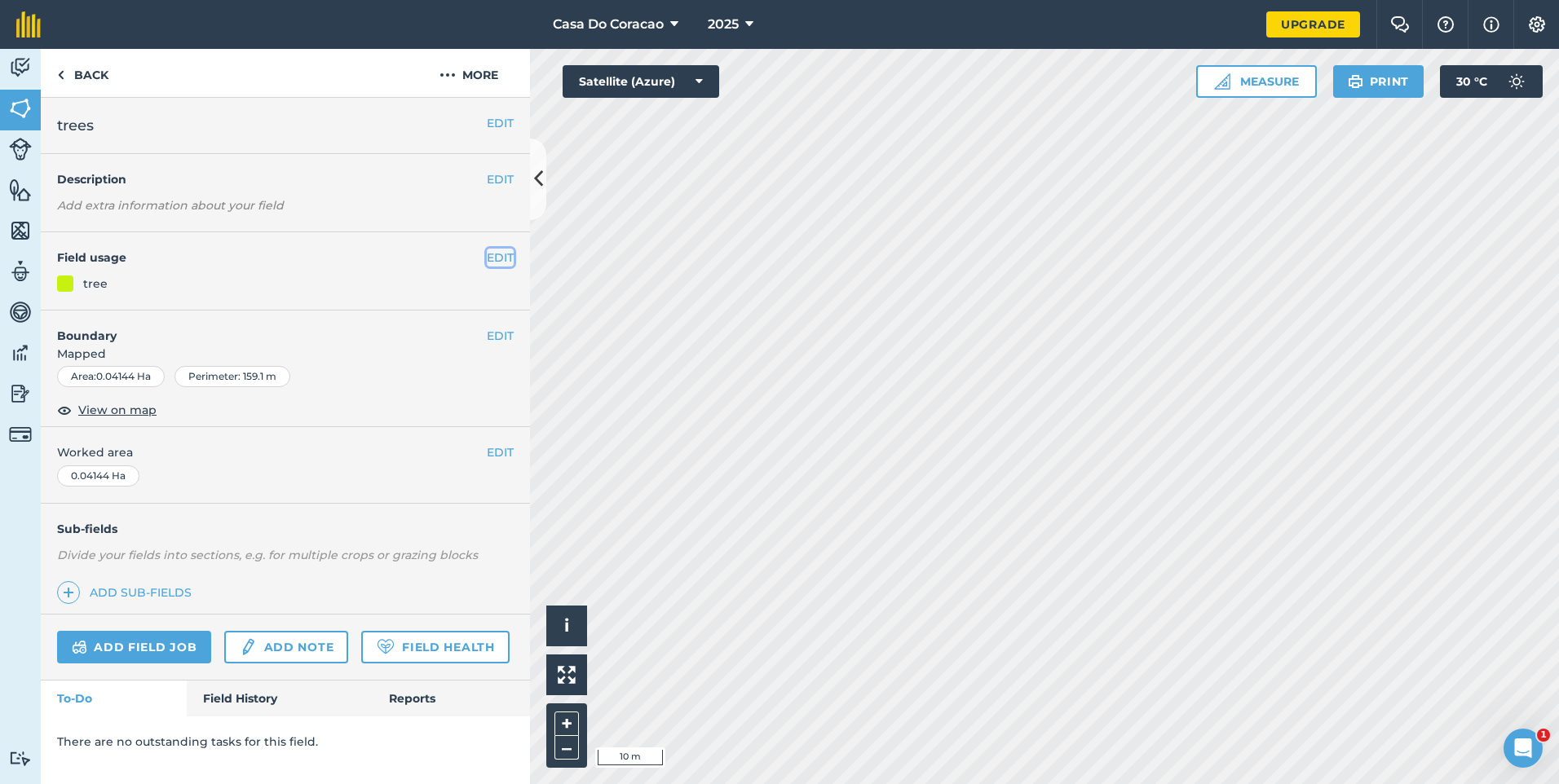
click at [496, 257] on button "EDIT" at bounding box center [500, 257] width 27 height 18
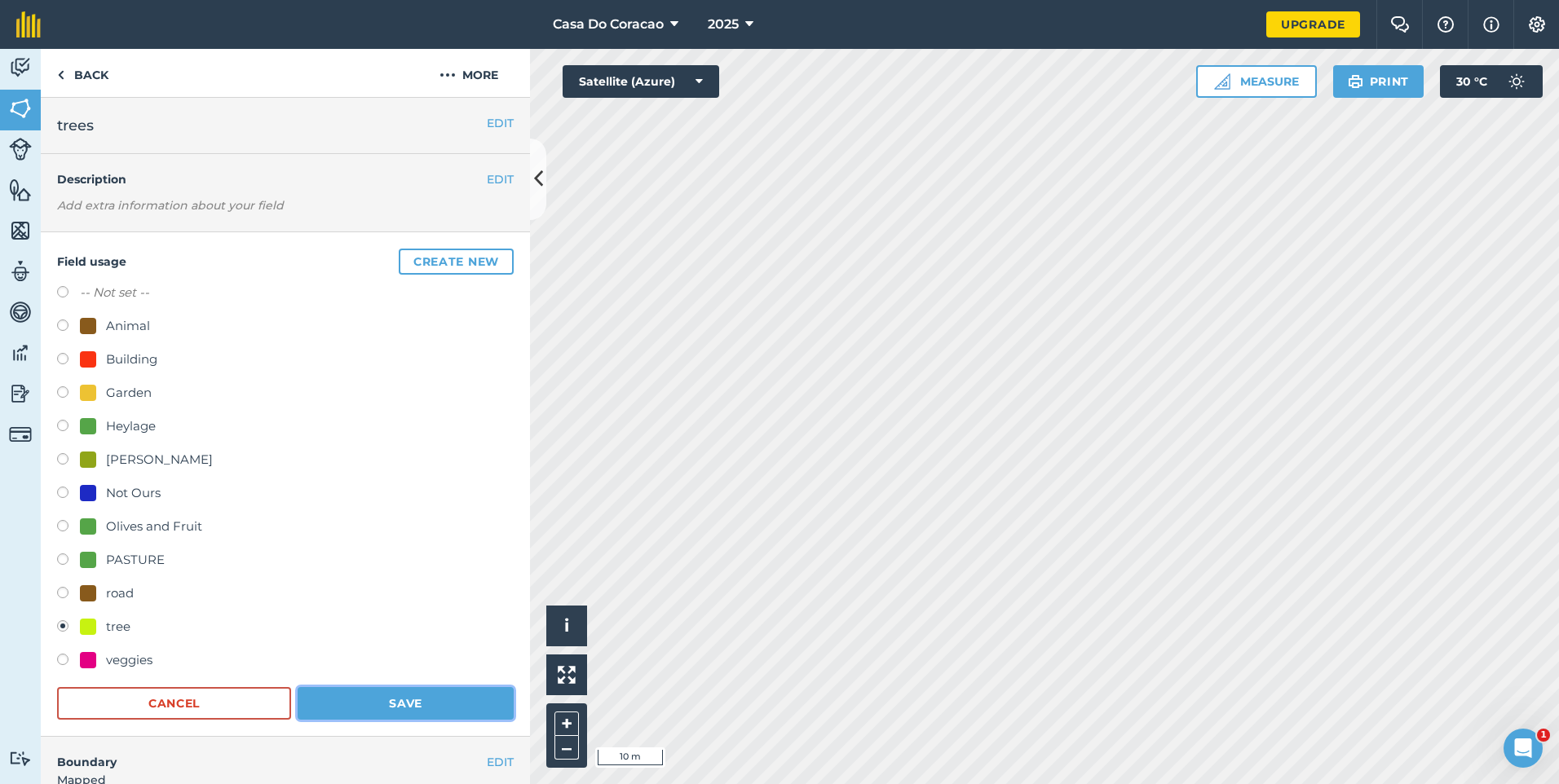
click at [371, 694] on button "Save" at bounding box center [406, 704] width 216 height 33
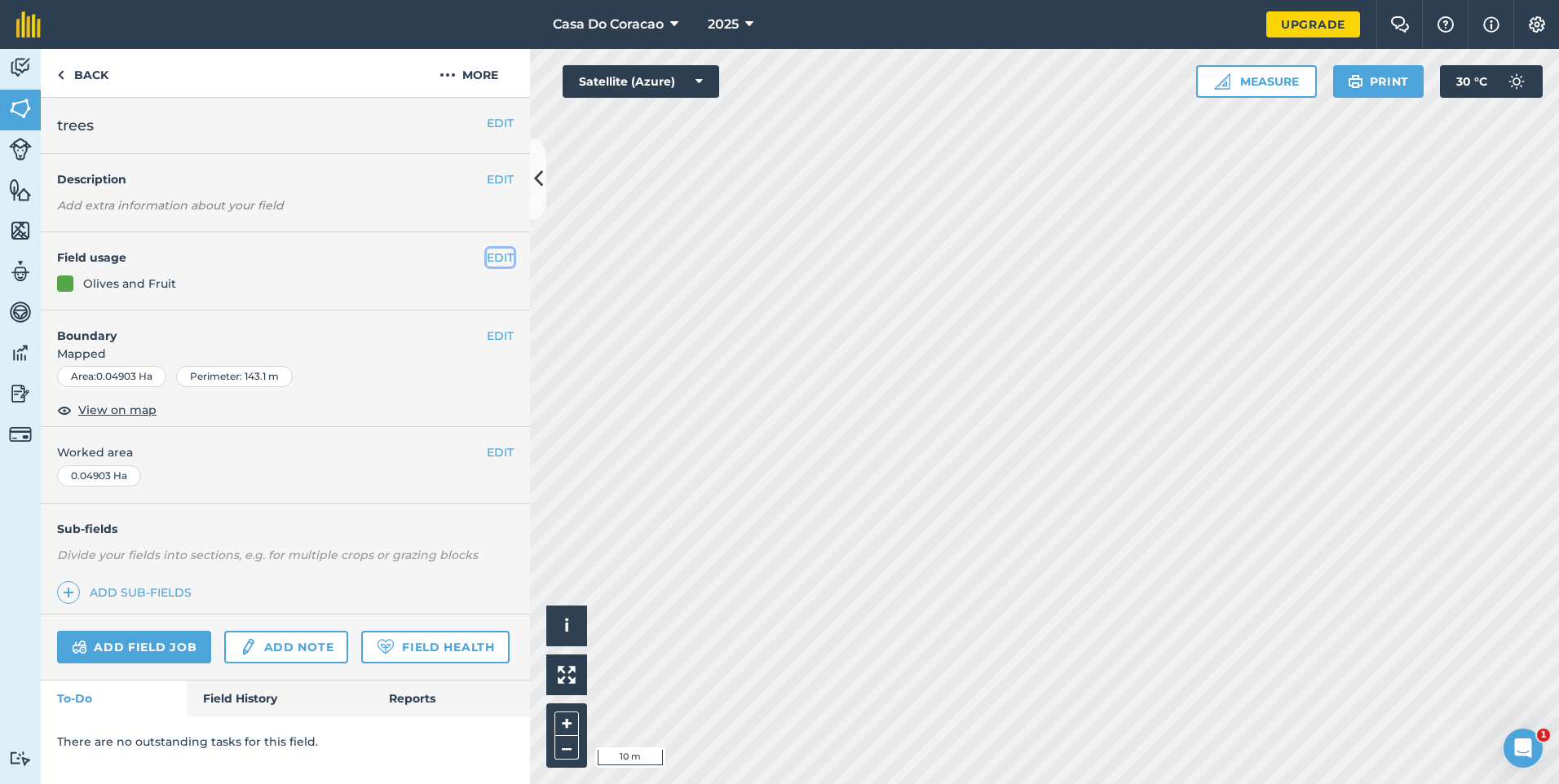
click at [502, 260] on button "EDIT" at bounding box center [500, 257] width 27 height 18
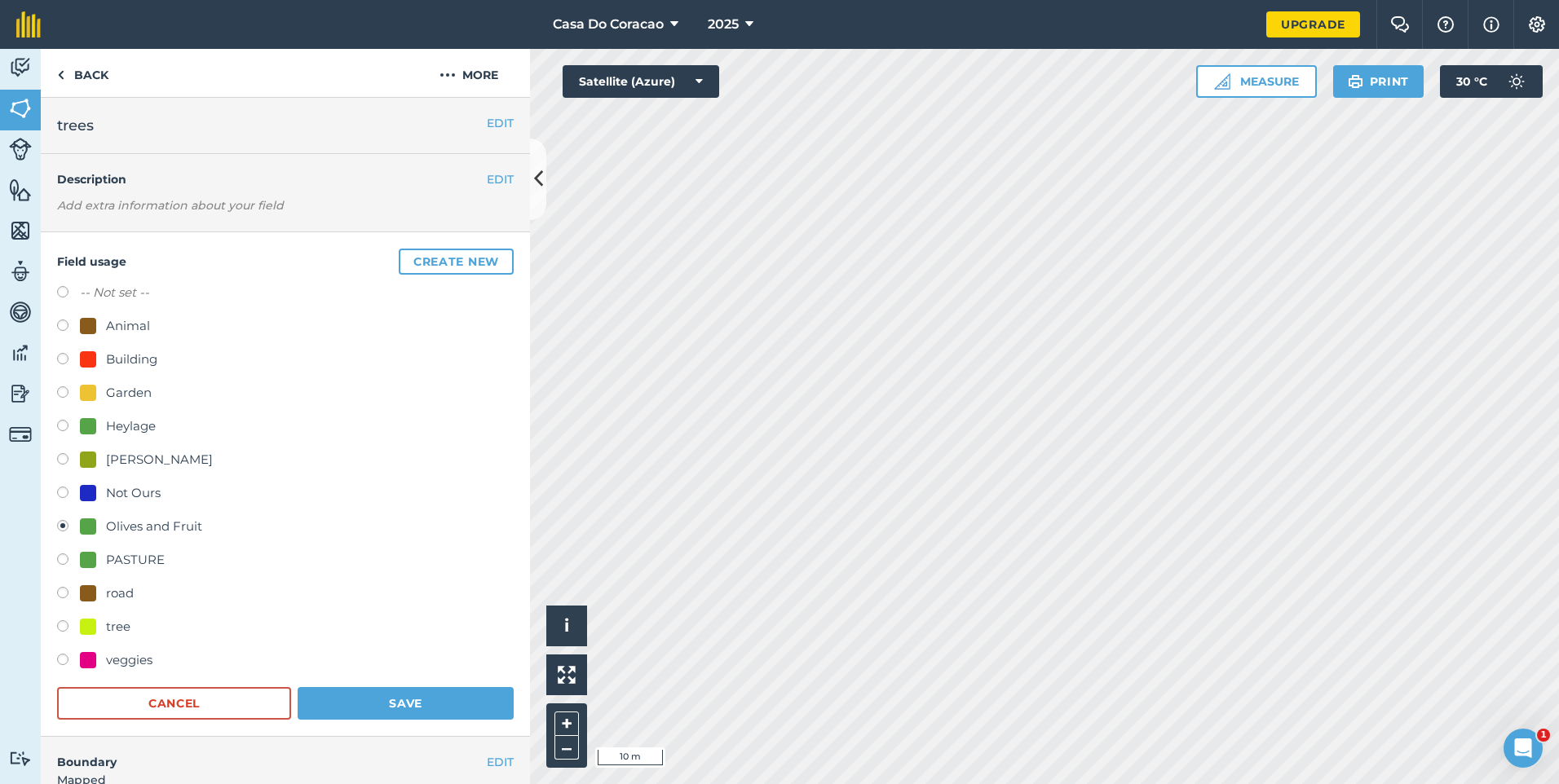
click at [128, 626] on div "tree" at bounding box center [118, 627] width 25 height 20
radio input "true"
radio input "false"
click at [386, 709] on button "Save" at bounding box center [406, 704] width 216 height 33
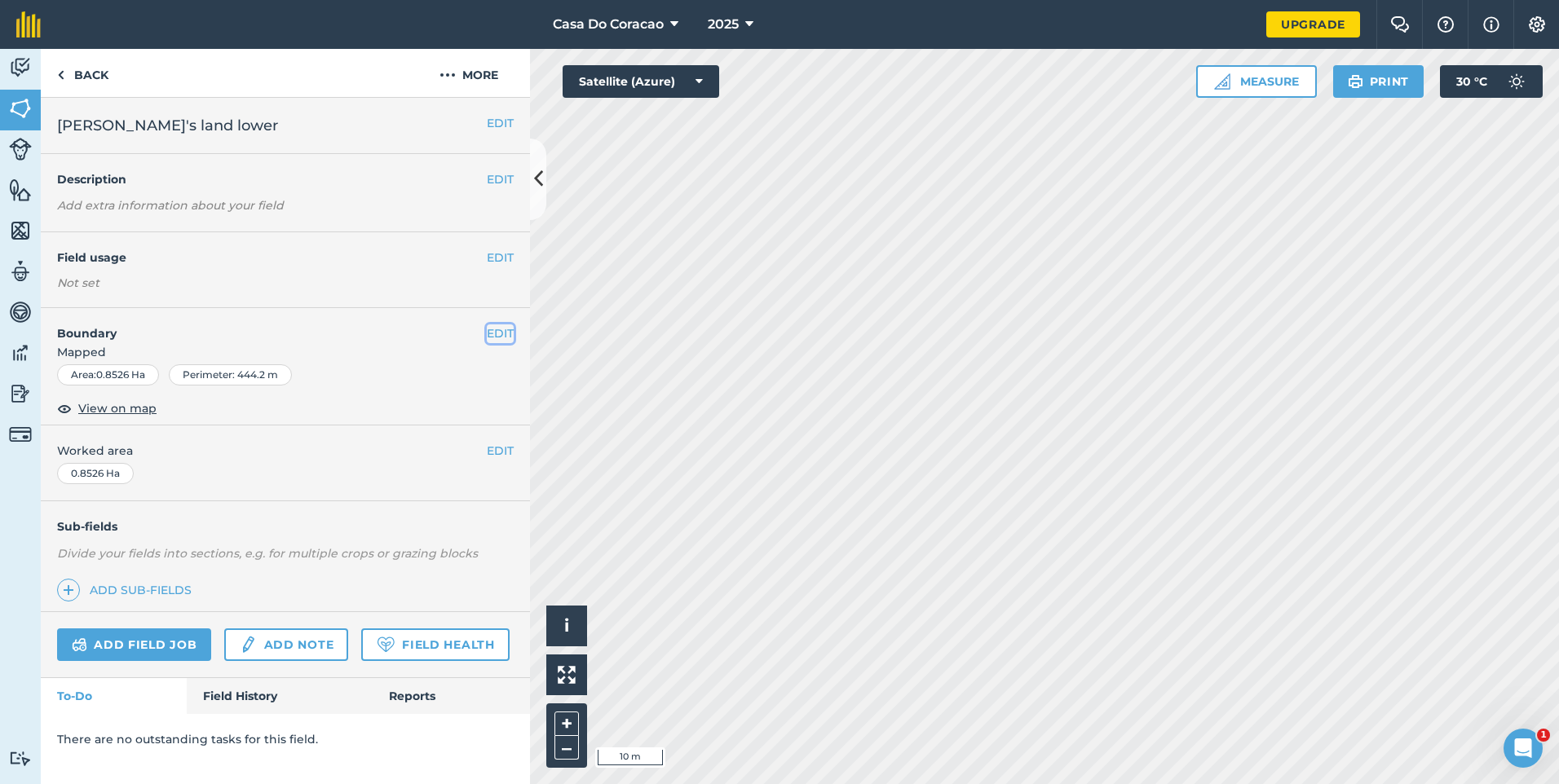
click at [501, 330] on button "EDIT" at bounding box center [500, 333] width 27 height 18
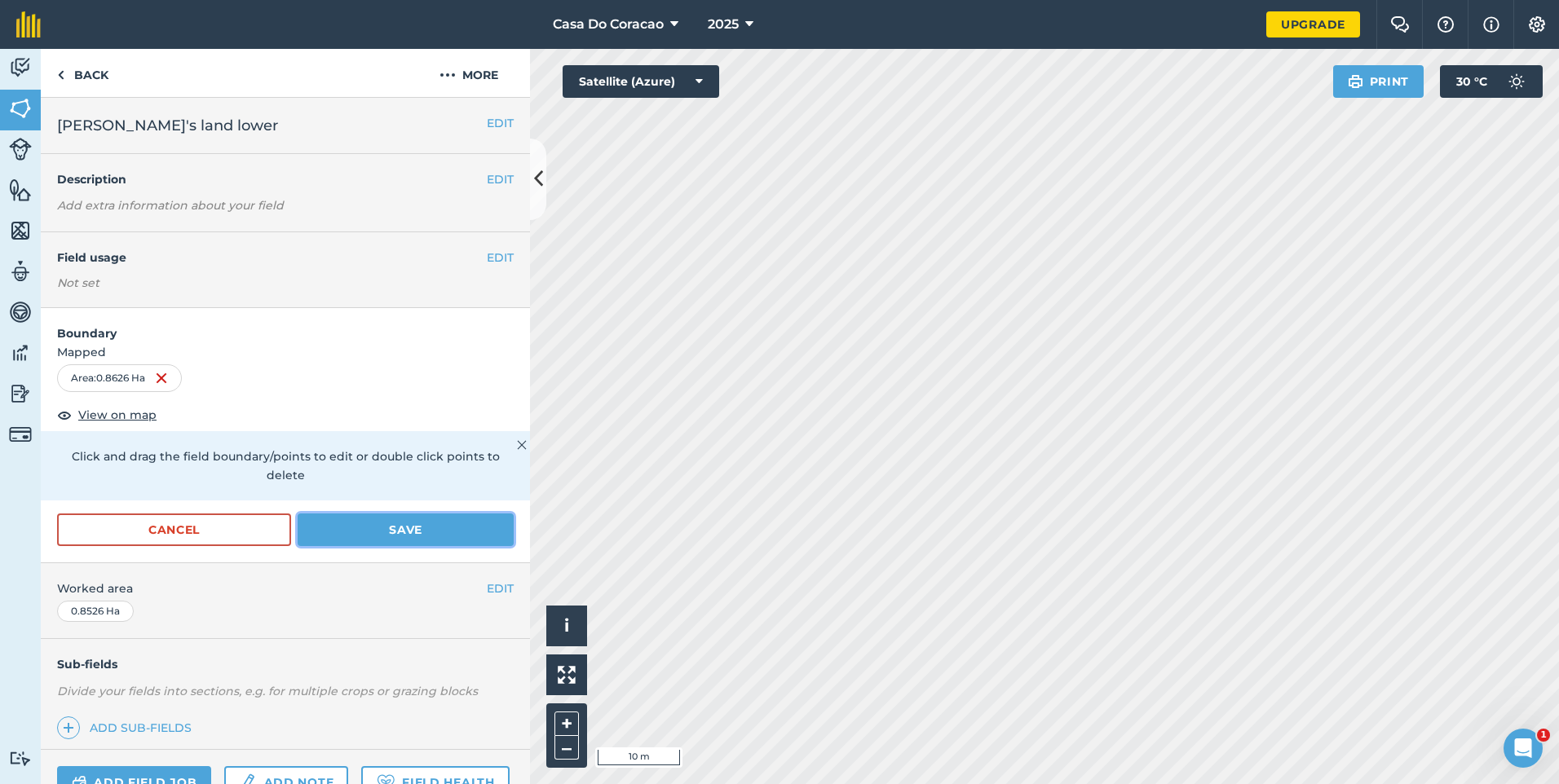
click at [396, 528] on button "Save" at bounding box center [406, 530] width 216 height 33
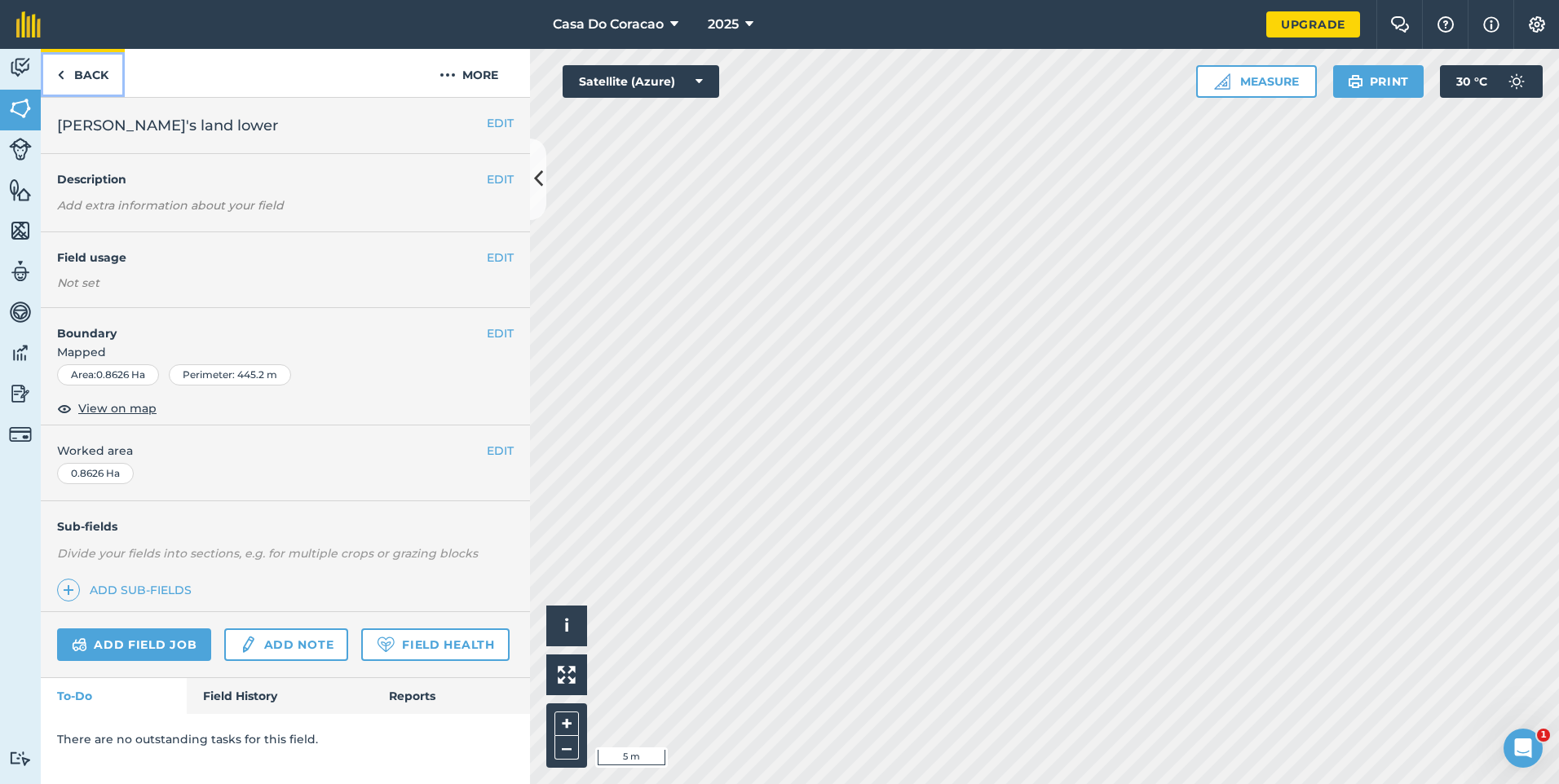
click at [84, 75] on link "Back" at bounding box center [83, 72] width 84 height 48
click at [79, 74] on link "Back" at bounding box center [83, 72] width 84 height 48
click at [98, 86] on link "Back" at bounding box center [83, 72] width 84 height 48
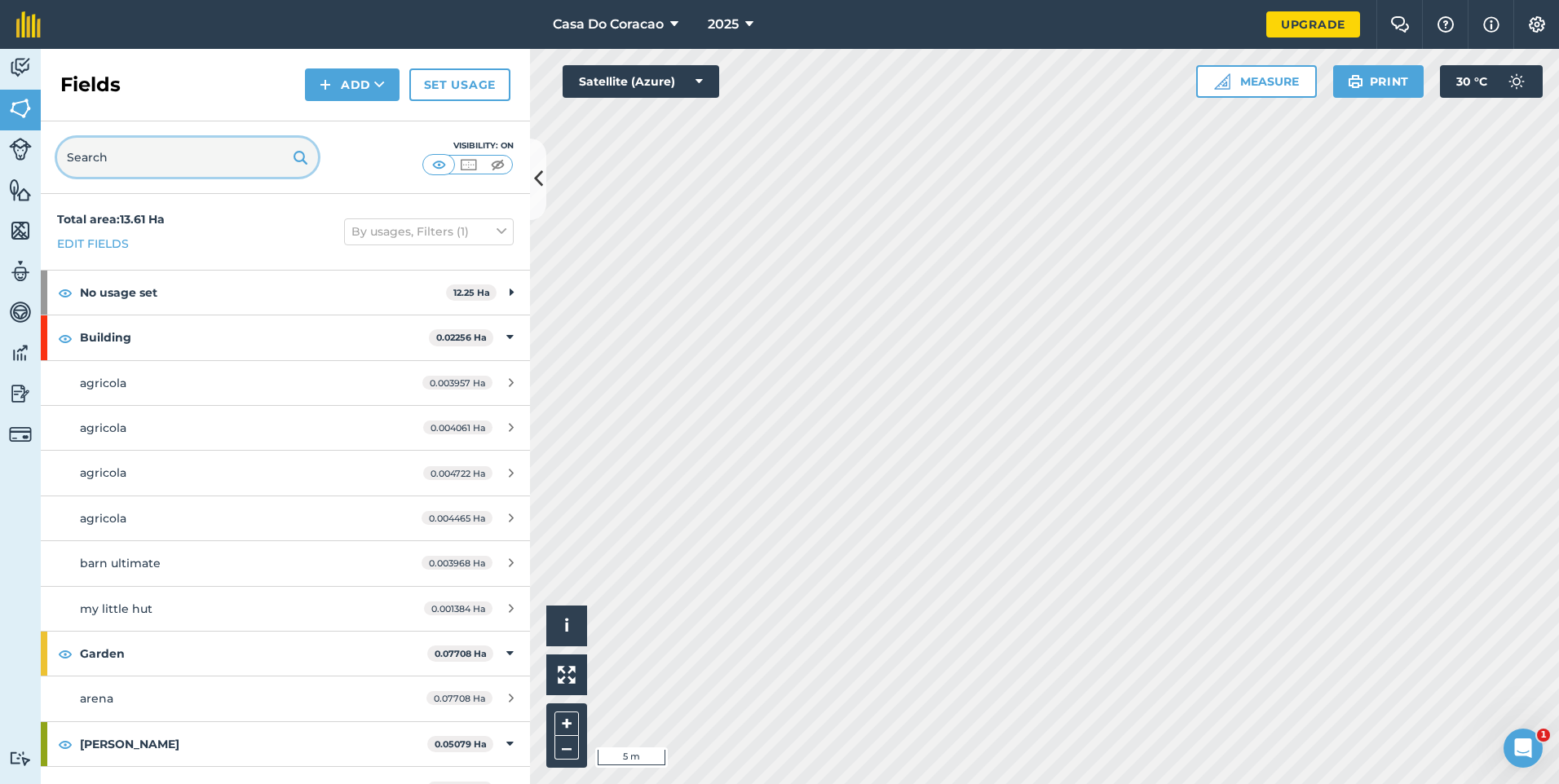
click at [212, 155] on input "text" at bounding box center [187, 158] width 261 height 39
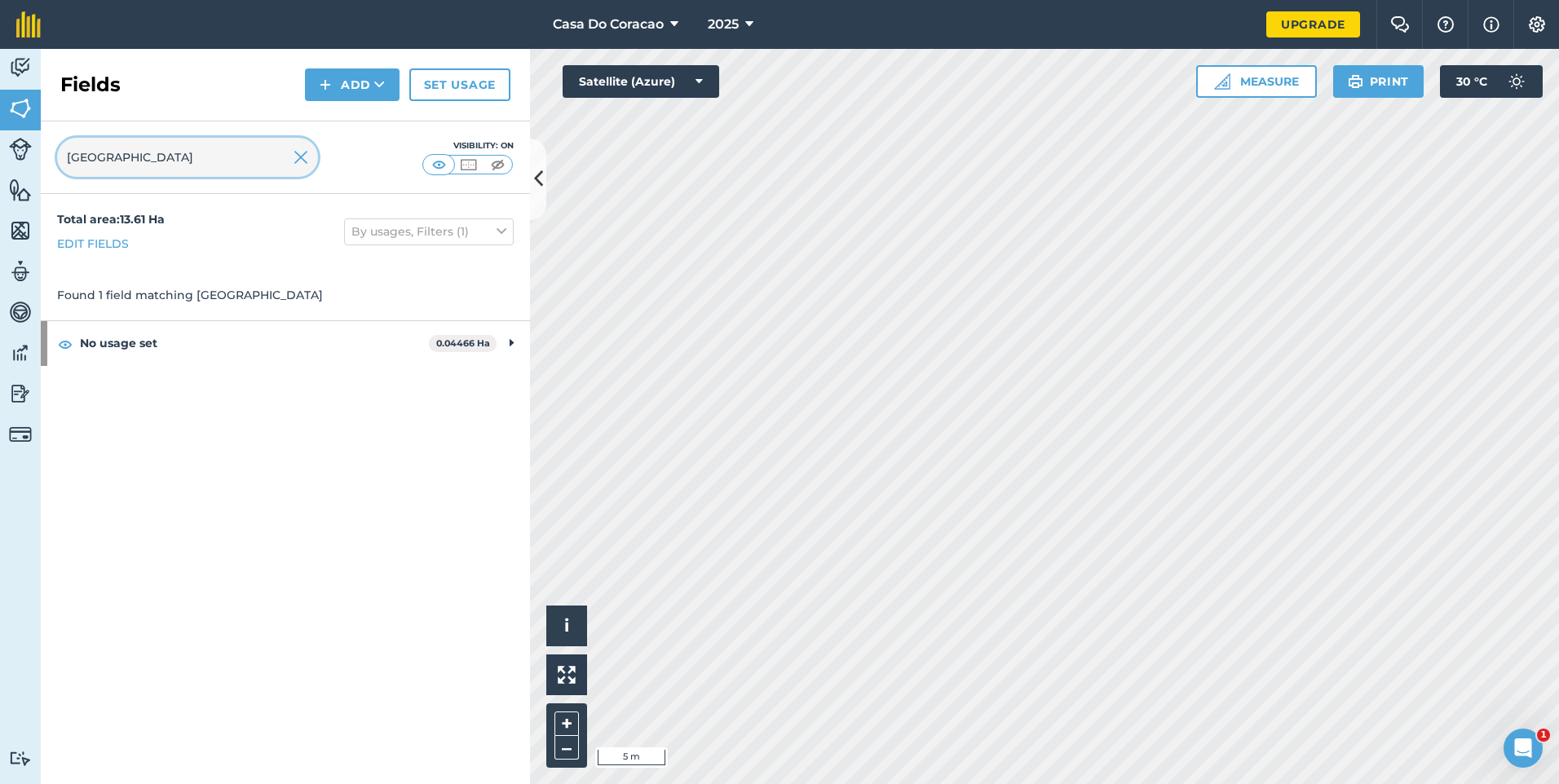
type input "venice"
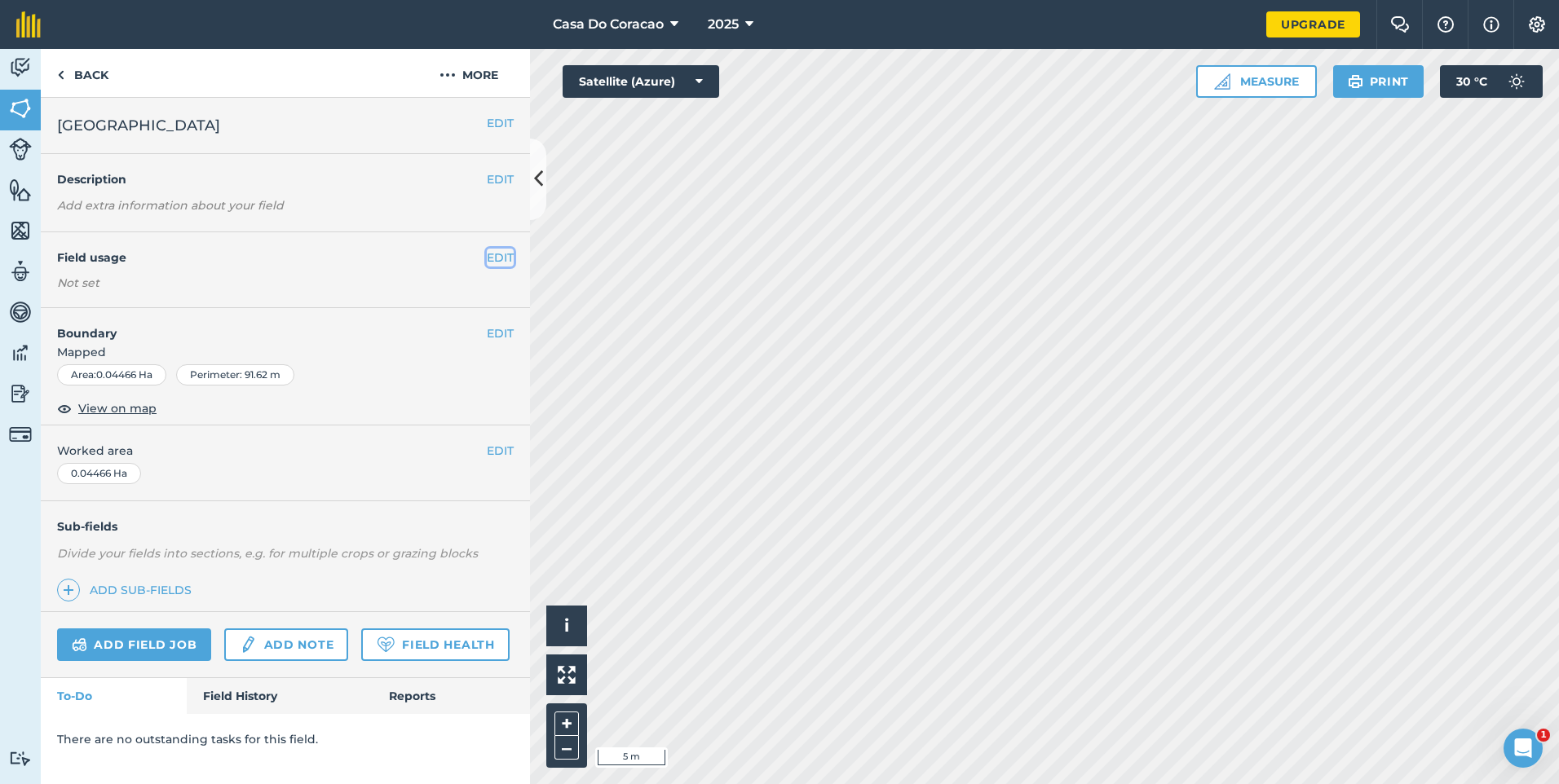
click at [502, 262] on button "EDIT" at bounding box center [500, 257] width 27 height 18
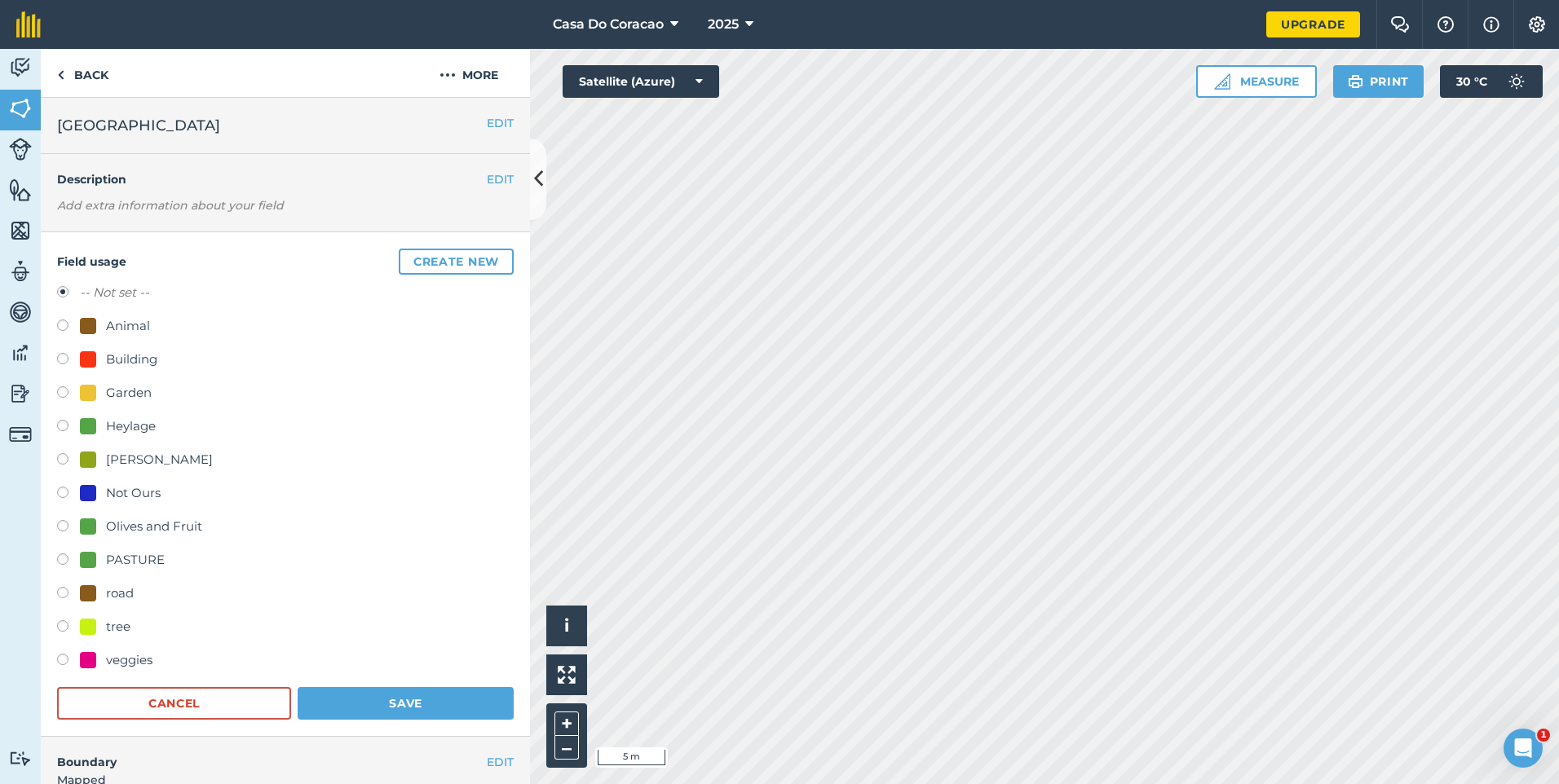
click at [96, 633] on div "tree" at bounding box center [104, 627] width 50 height 20
radio input "true"
radio input "false"
click at [391, 704] on button "Save" at bounding box center [406, 704] width 216 height 33
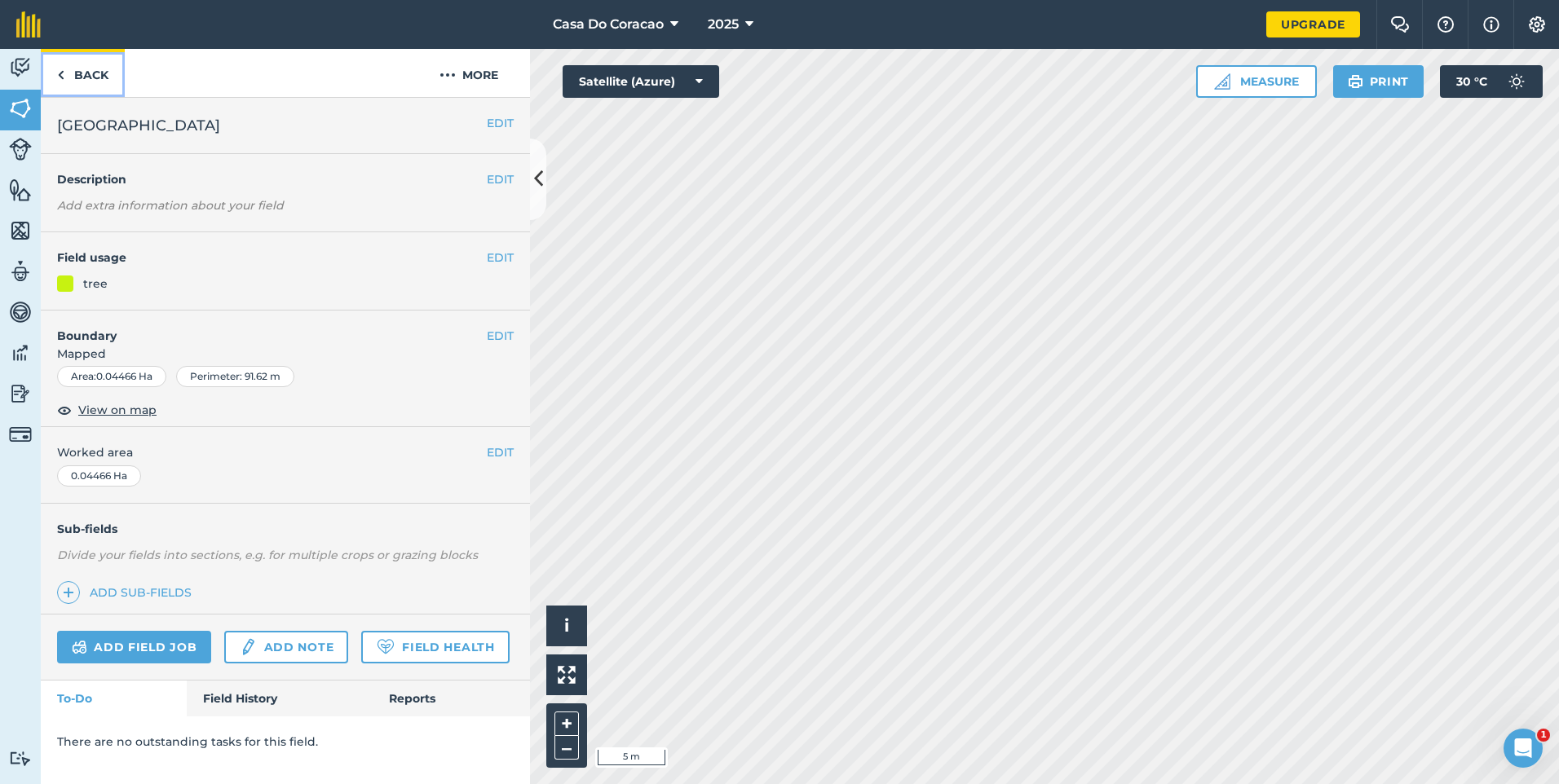
click at [86, 72] on link "Back" at bounding box center [83, 72] width 84 height 48
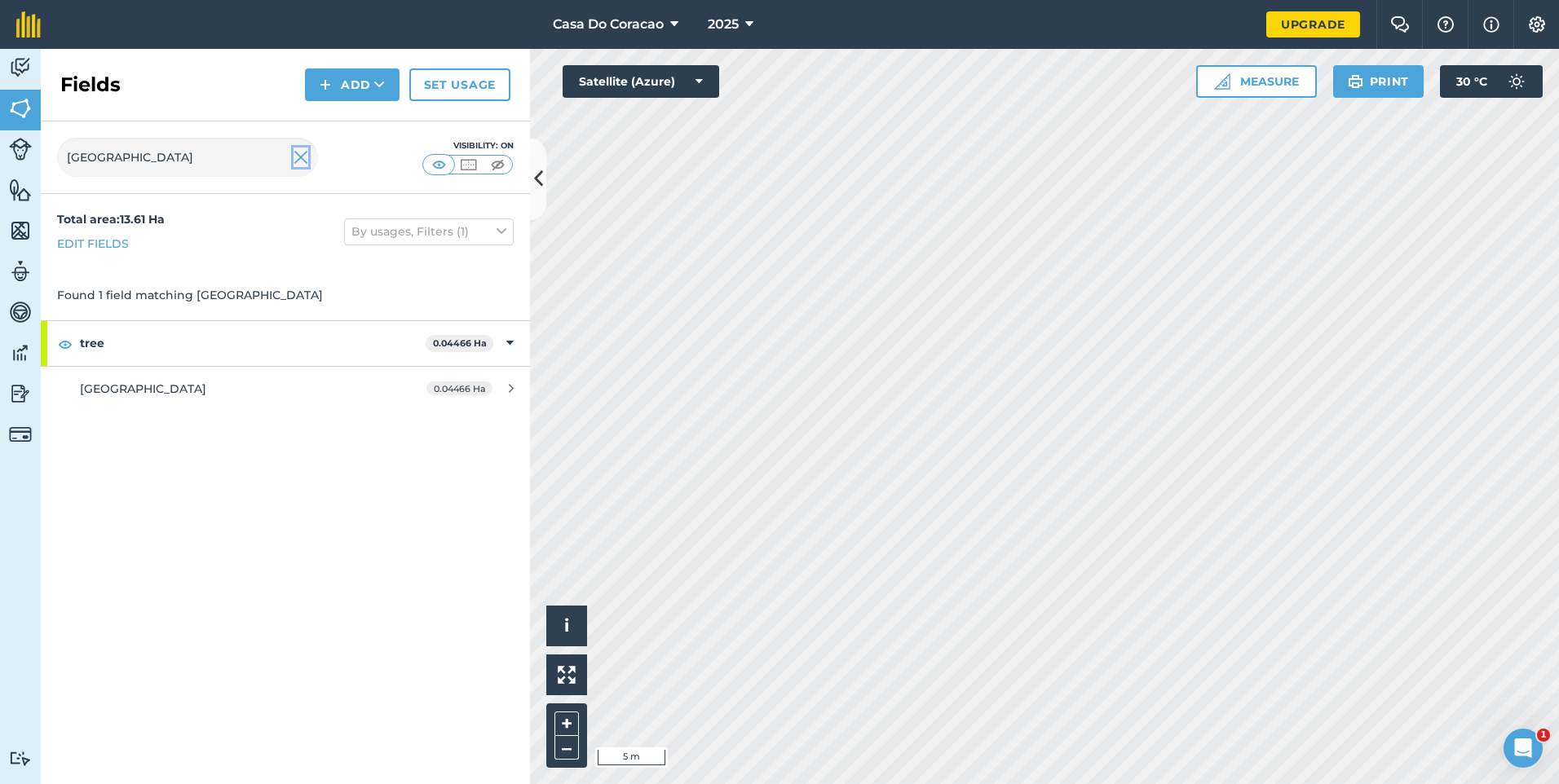
click at [297, 164] on img at bounding box center [301, 157] width 15 height 20
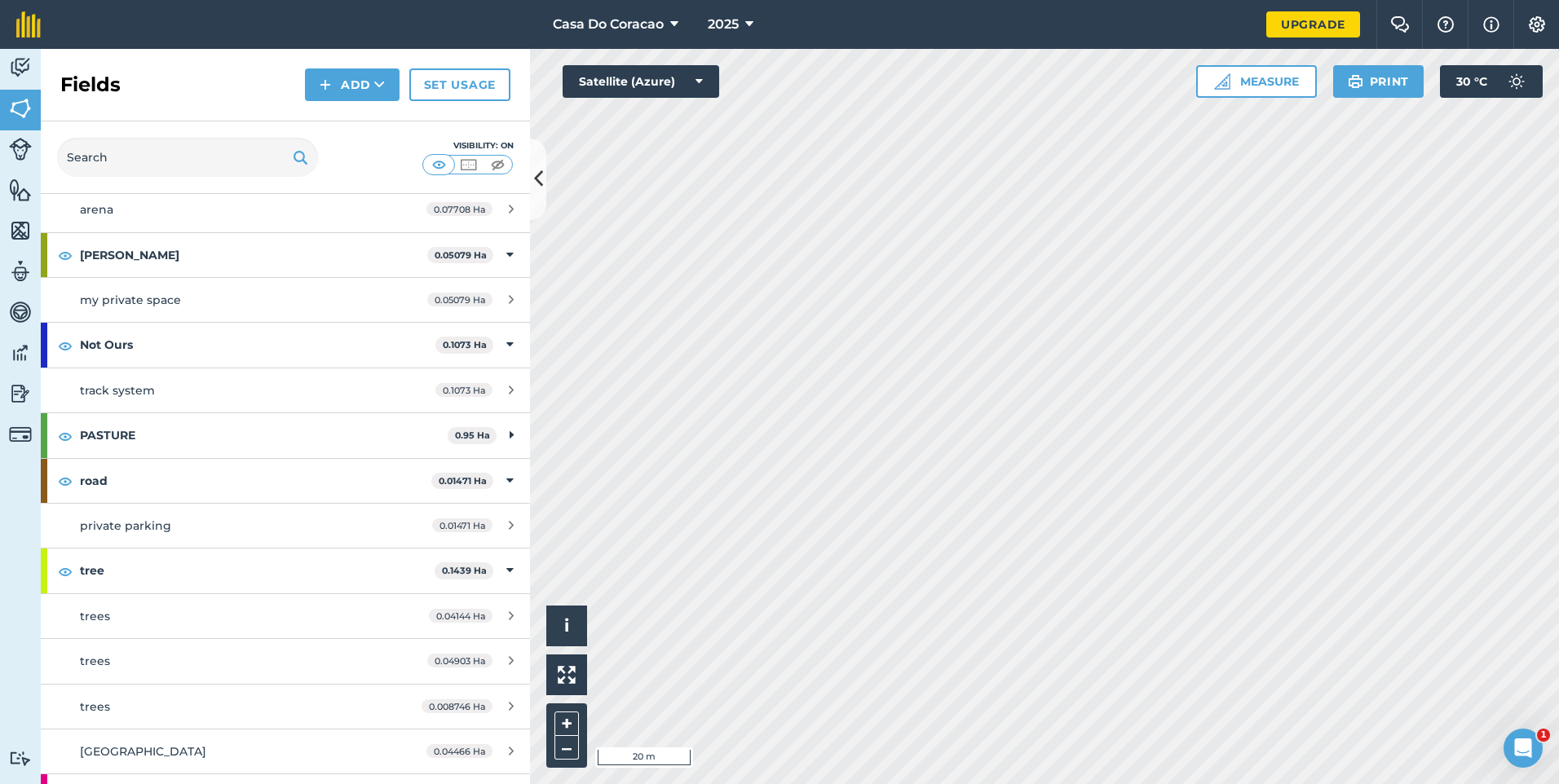
scroll to position [571, 0]
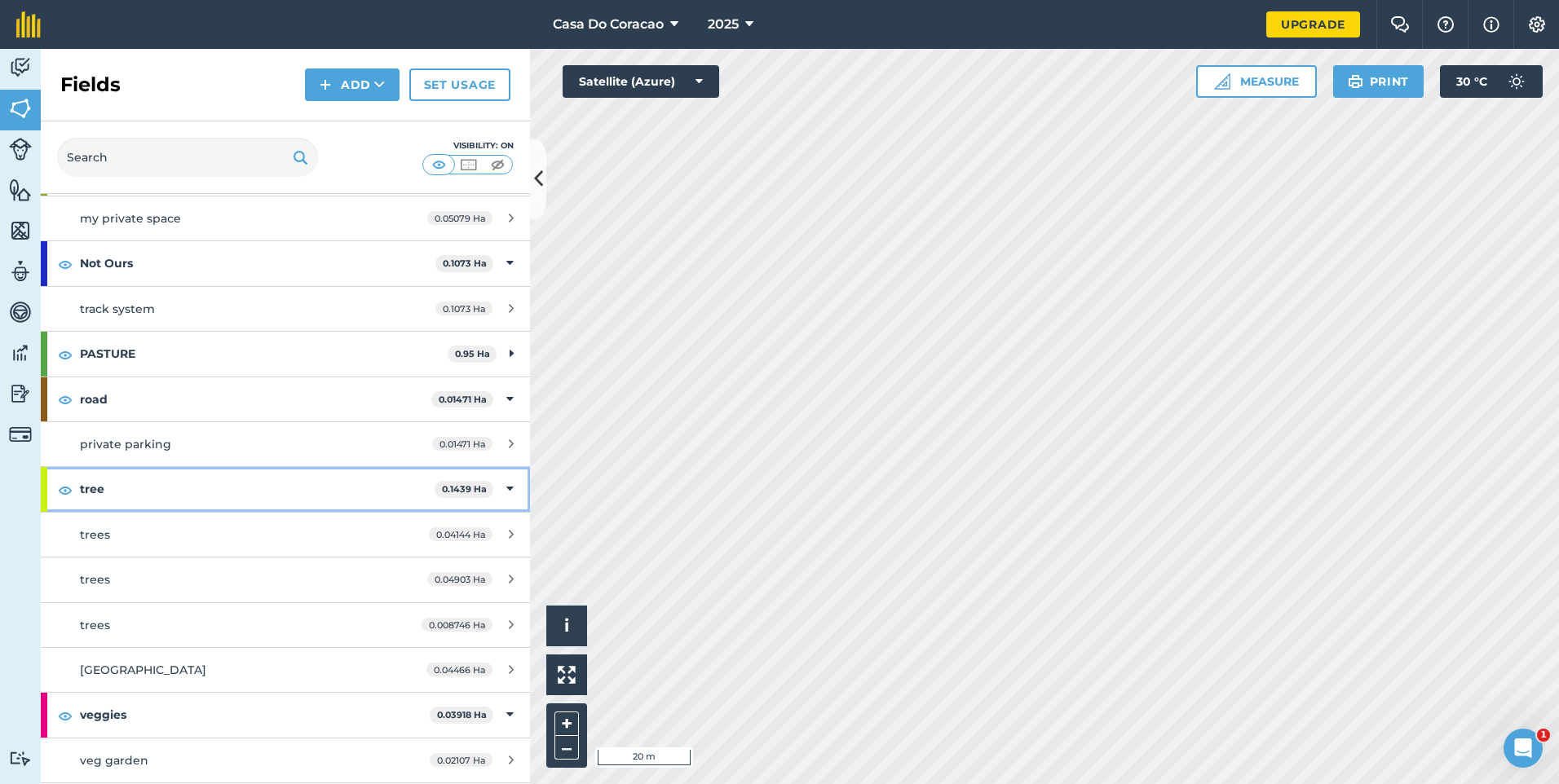
click at [130, 484] on strong "tree" at bounding box center [257, 489] width 355 height 44
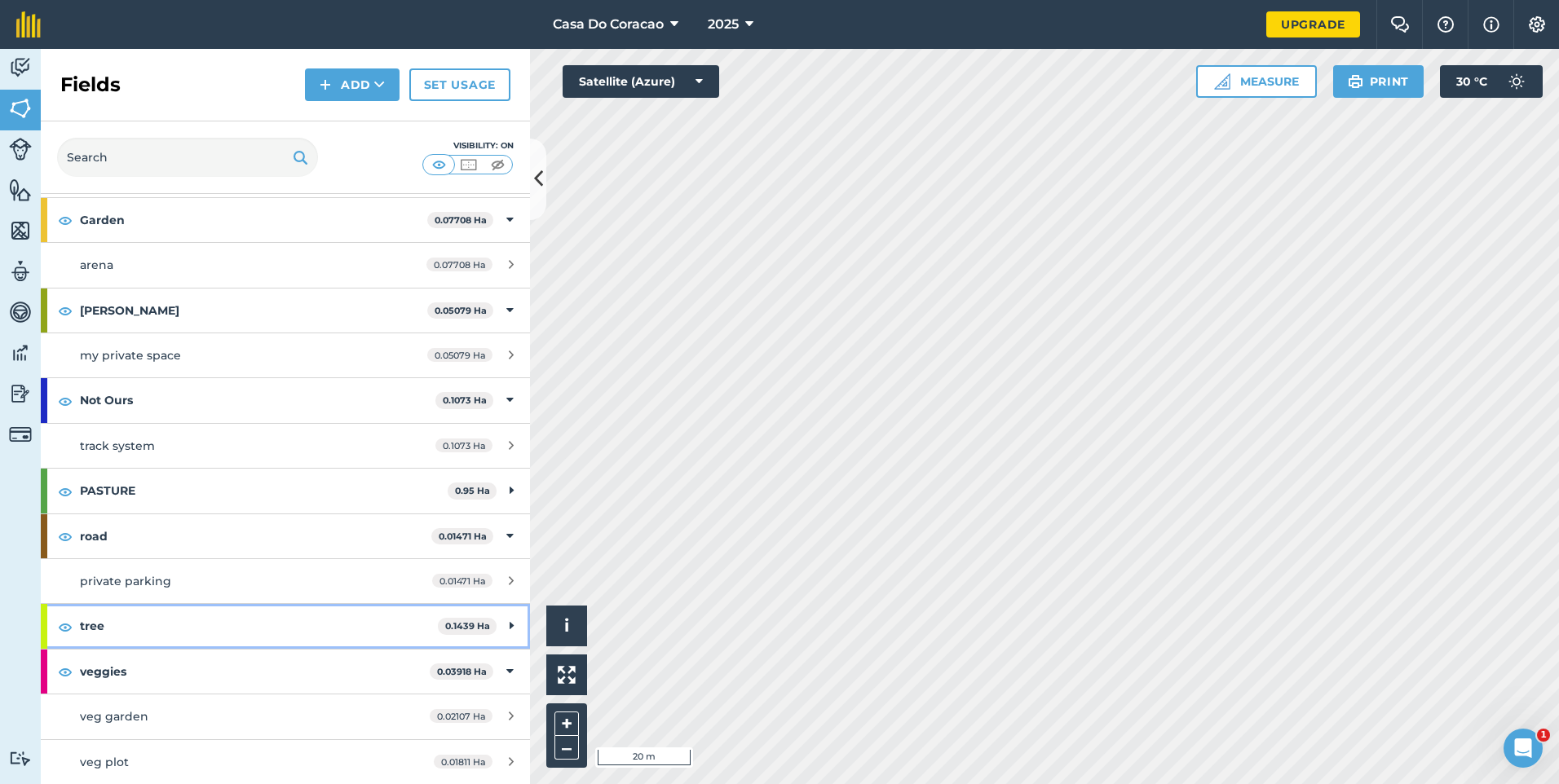
scroll to position [434, 0]
click at [67, 623] on img at bounding box center [65, 627] width 15 height 20
click at [67, 623] on img at bounding box center [65, 627] width 15 height 20
click at [66, 625] on img at bounding box center [65, 627] width 15 height 20
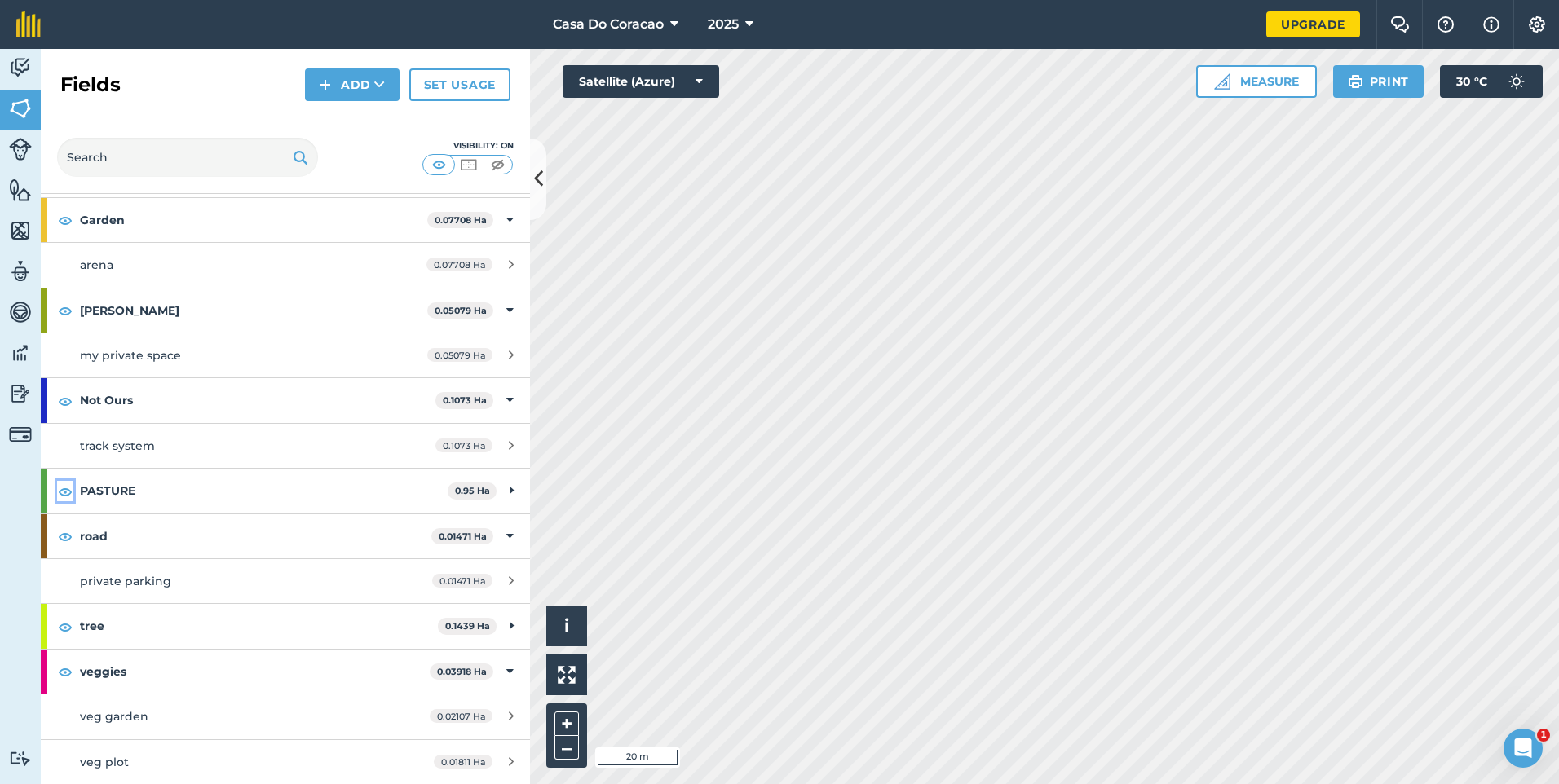
click at [71, 489] on img at bounding box center [65, 492] width 15 height 20
click at [64, 401] on img at bounding box center [65, 401] width 15 height 20
click at [69, 322] on div "Horta 0.05079 Ha" at bounding box center [285, 311] width 490 height 44
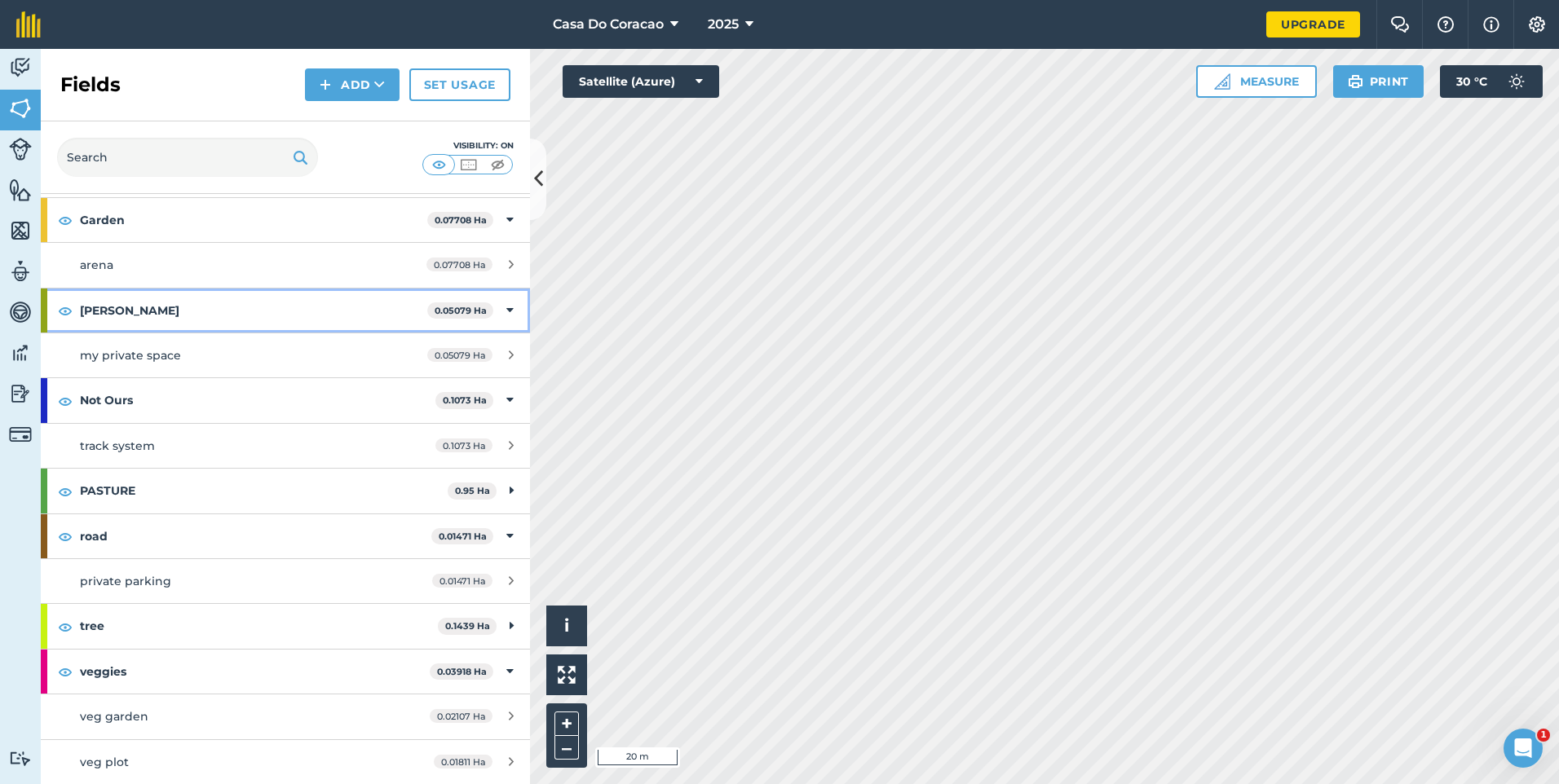
scroll to position [389, 0]
click at [69, 322] on link "arena 0.07708 Ha" at bounding box center [285, 310] width 490 height 44
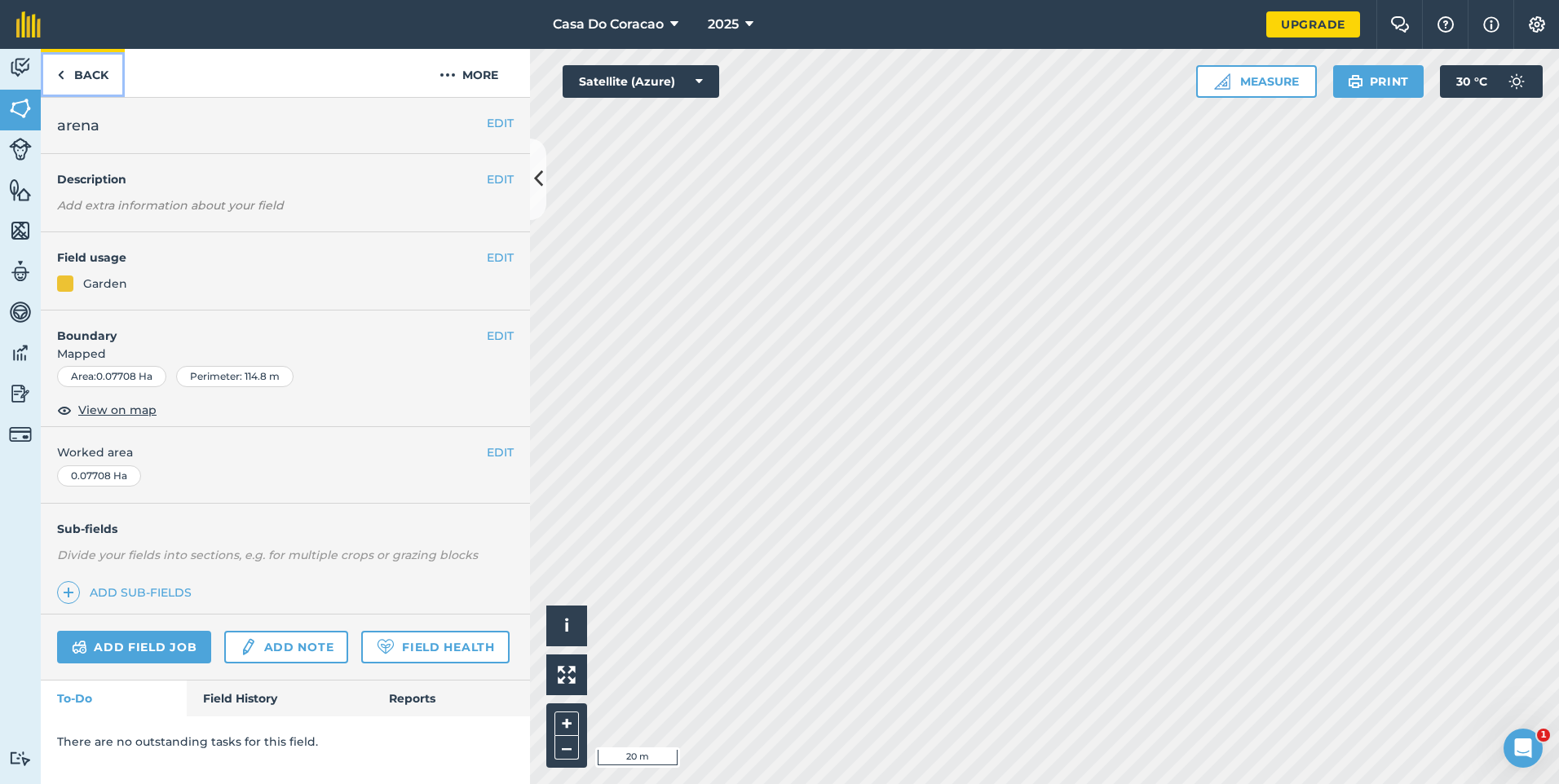
click at [77, 68] on link "Back" at bounding box center [83, 72] width 84 height 48
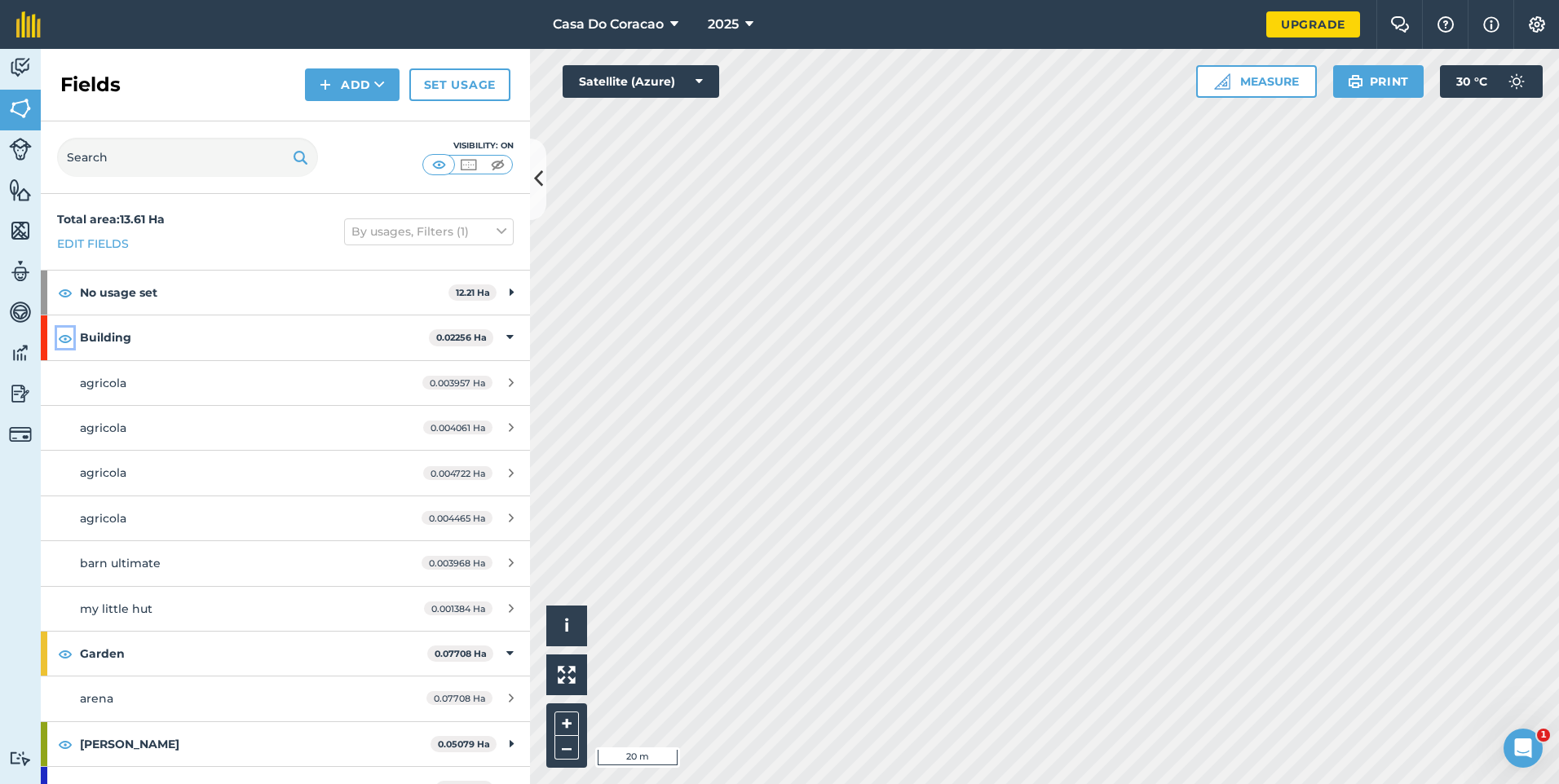
click at [67, 339] on img at bounding box center [65, 338] width 15 height 20
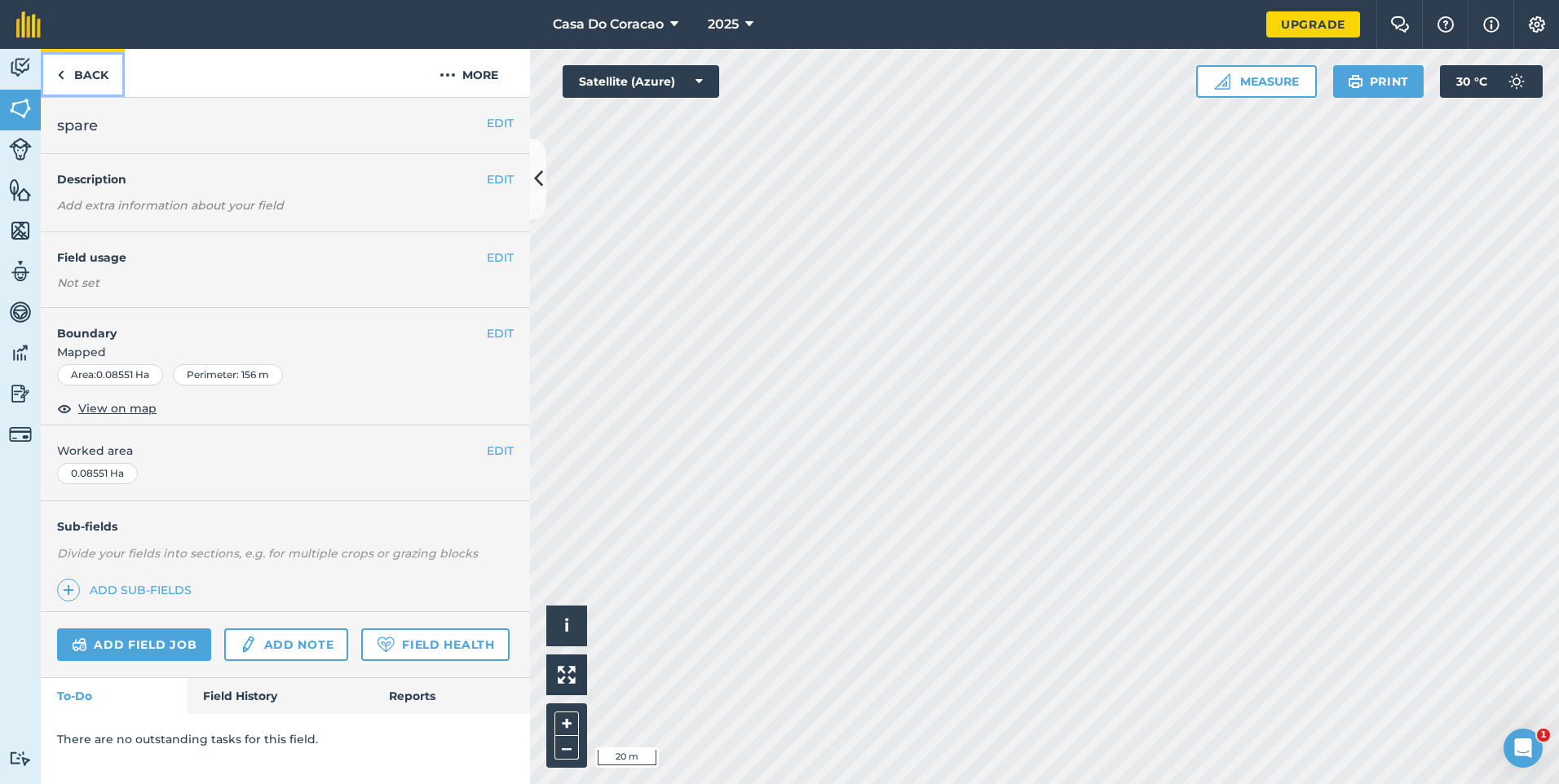
click at [67, 67] on link "Back" at bounding box center [83, 72] width 84 height 48
click at [509, 253] on button "EDIT" at bounding box center [500, 257] width 27 height 18
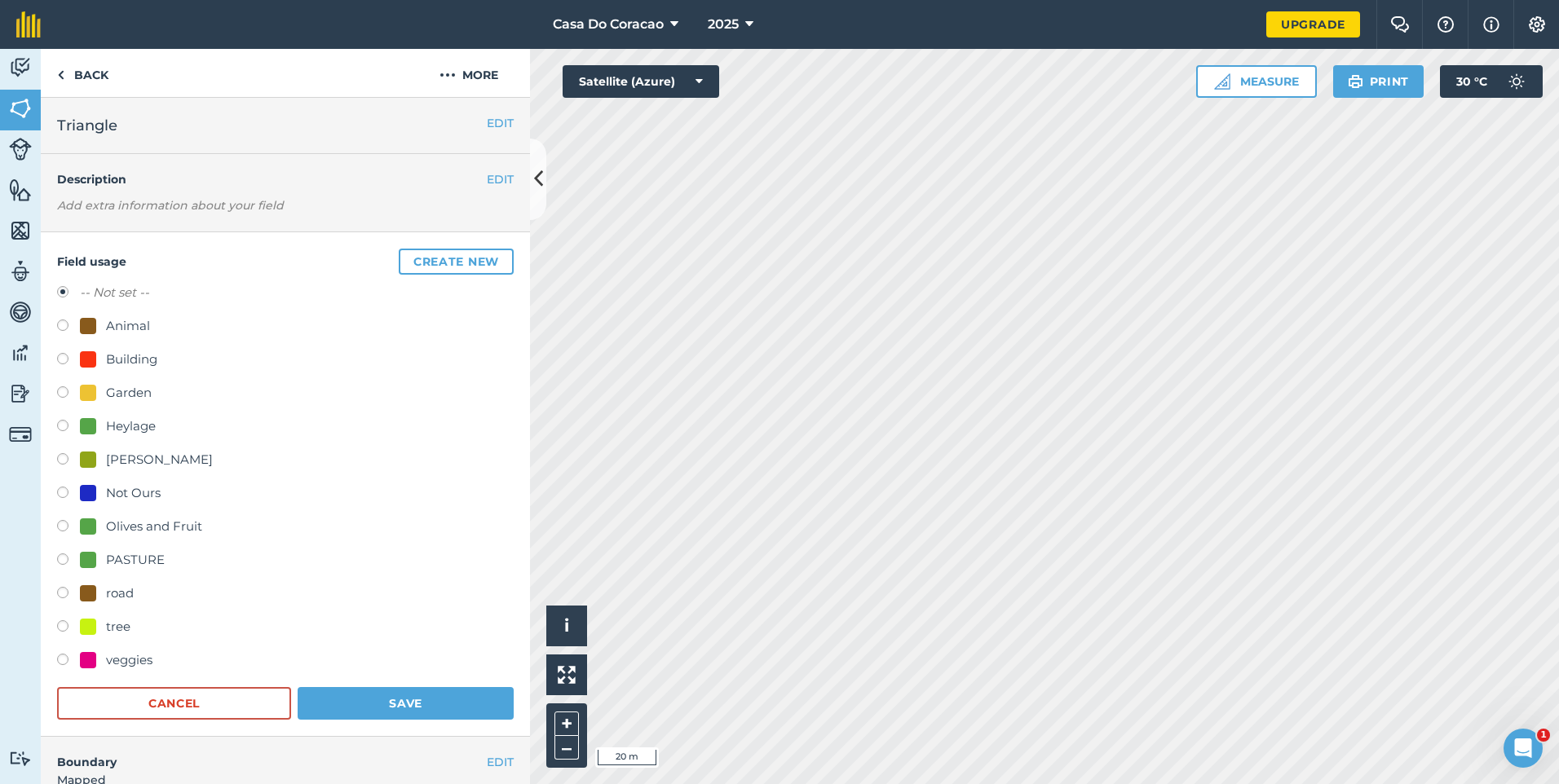
click at [118, 559] on div "PASTURE" at bounding box center [135, 560] width 58 height 20
radio input "true"
radio input "false"
click at [401, 702] on button "Save" at bounding box center [406, 704] width 216 height 33
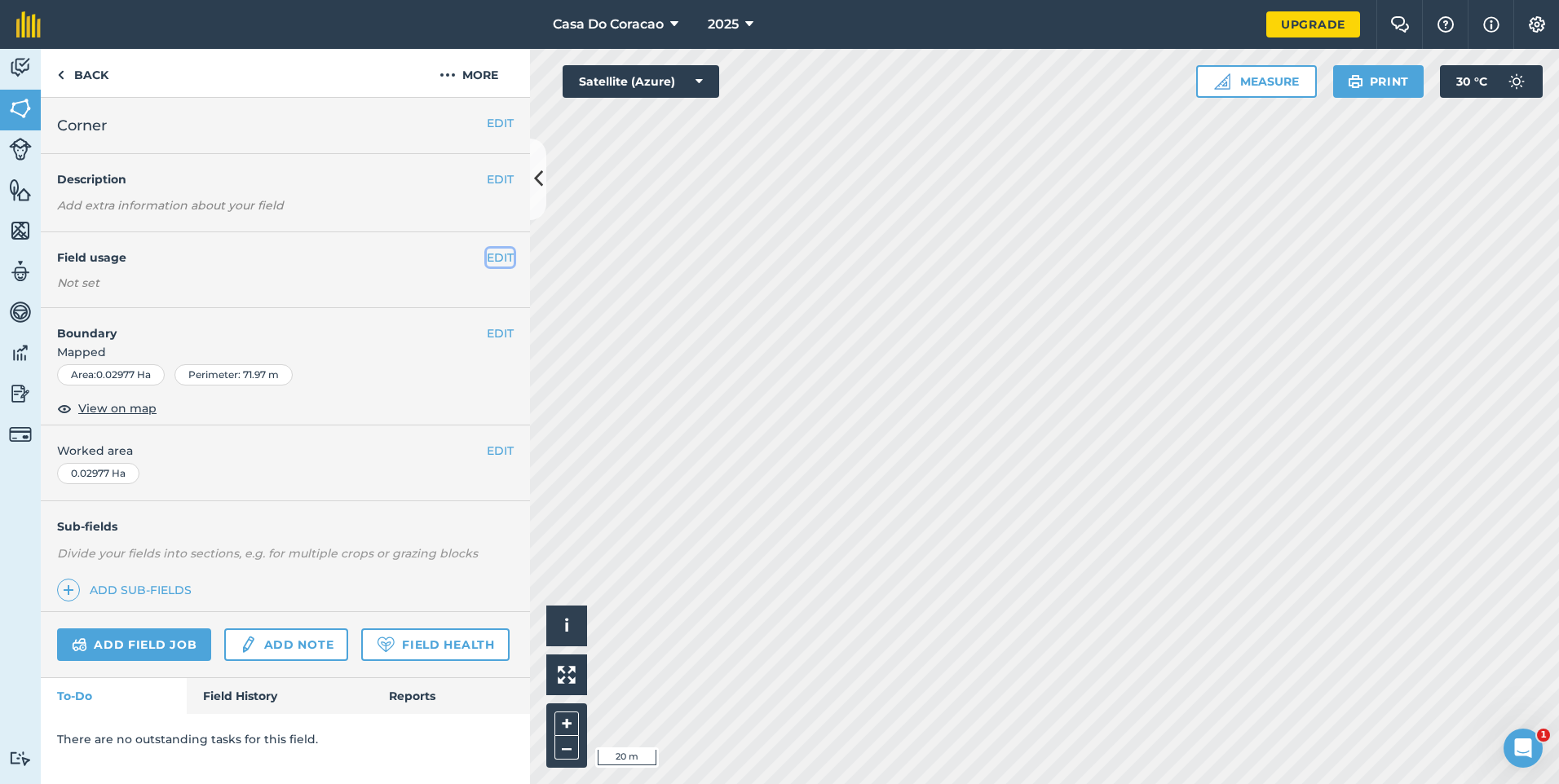
click at [502, 263] on button "EDIT" at bounding box center [500, 257] width 27 height 18
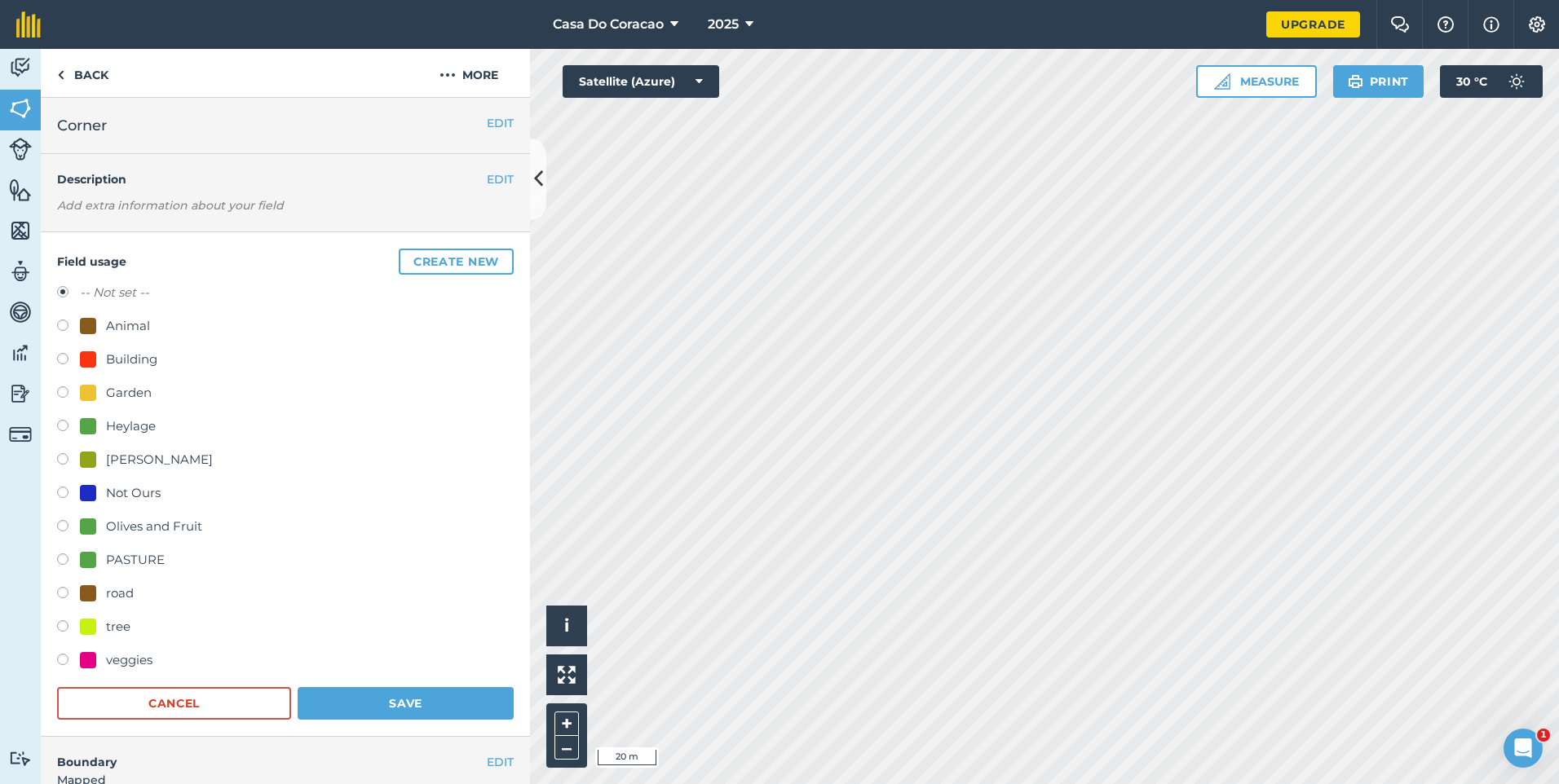
click at [131, 565] on div "PASTURE" at bounding box center [135, 560] width 58 height 20
radio input "true"
radio input "false"
click at [434, 699] on button "Save" at bounding box center [406, 704] width 216 height 33
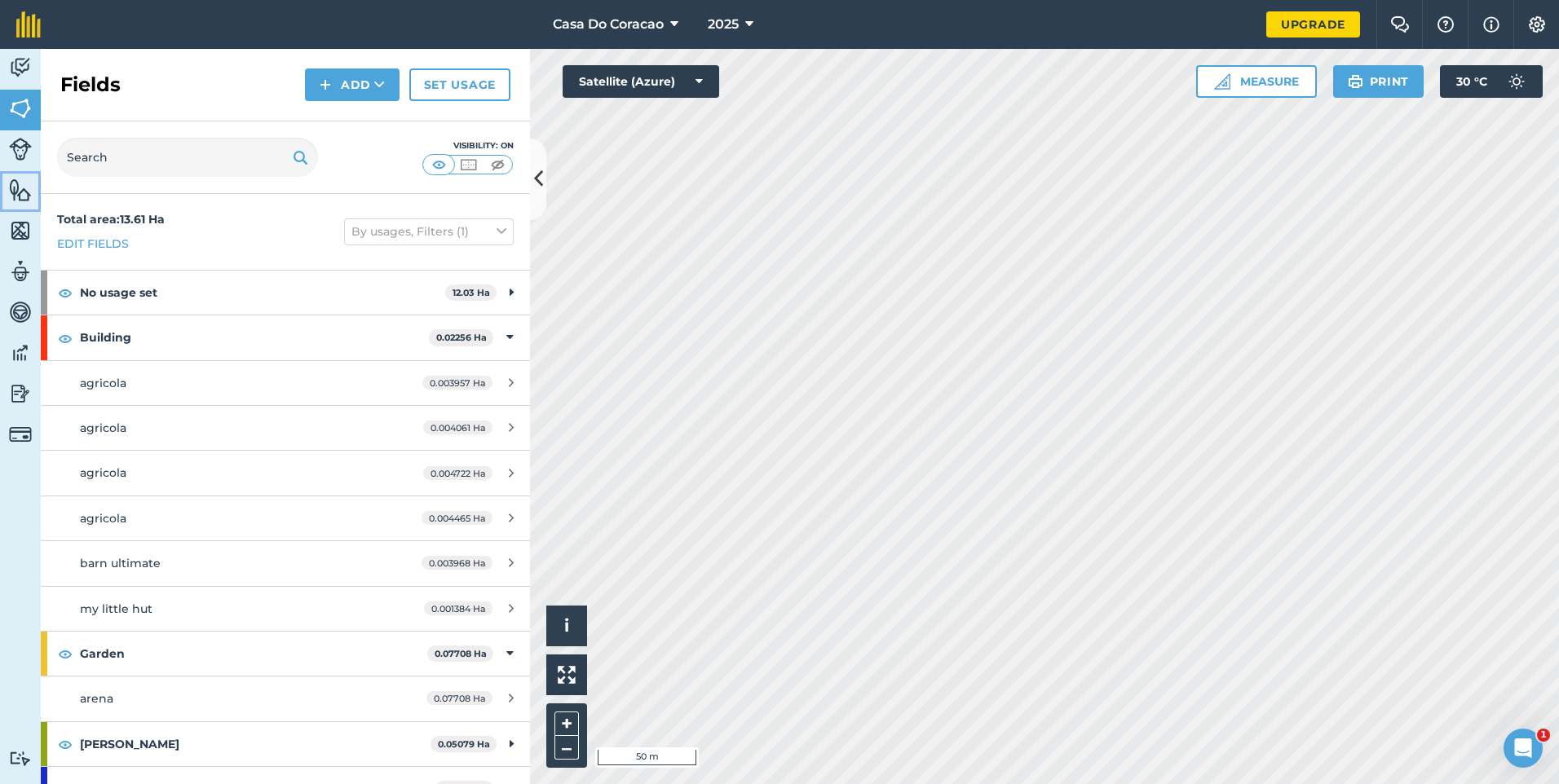
click at [15, 199] on img at bounding box center [21, 190] width 23 height 25
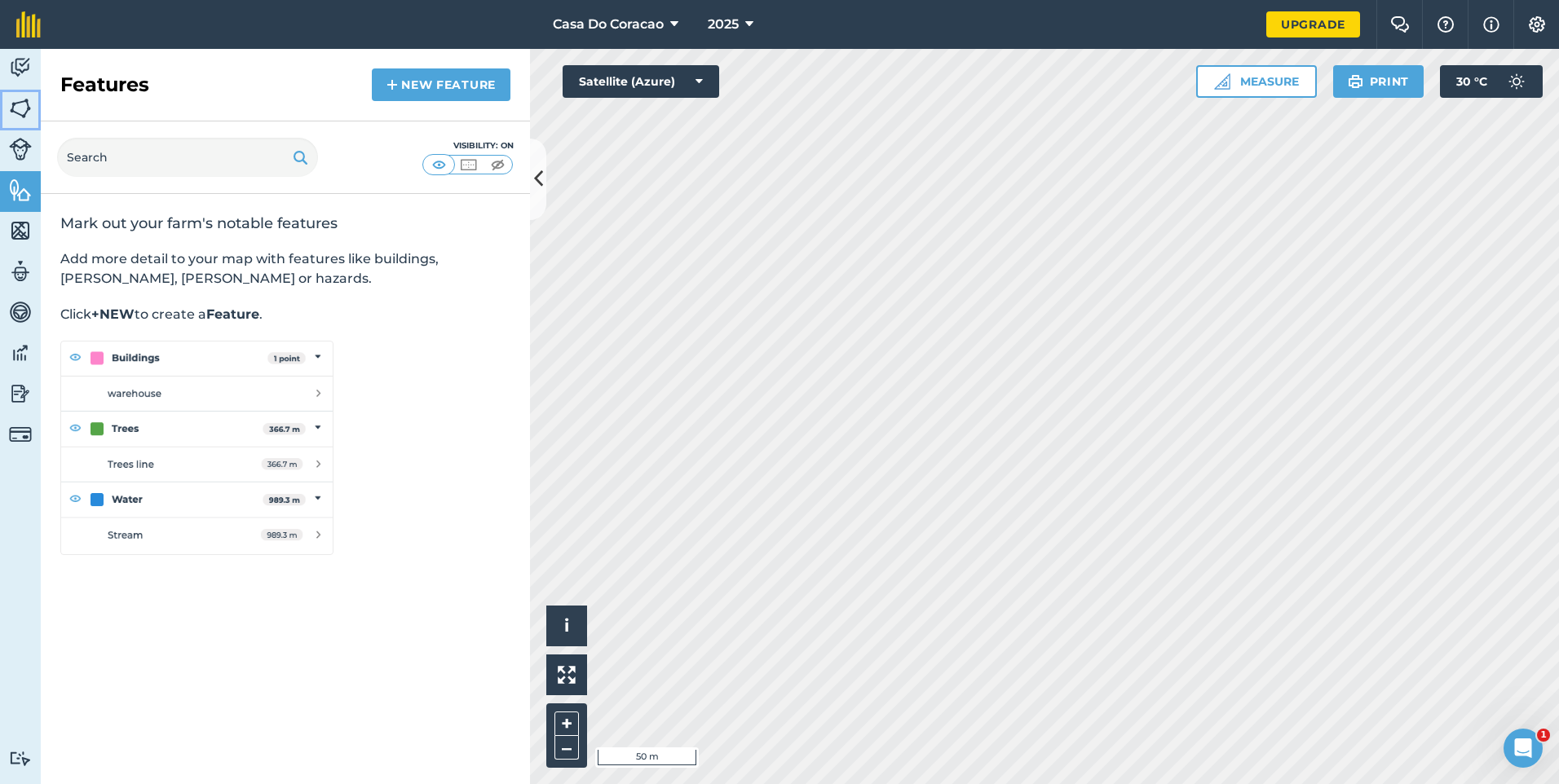
click at [31, 98] on img at bounding box center [21, 109] width 23 height 25
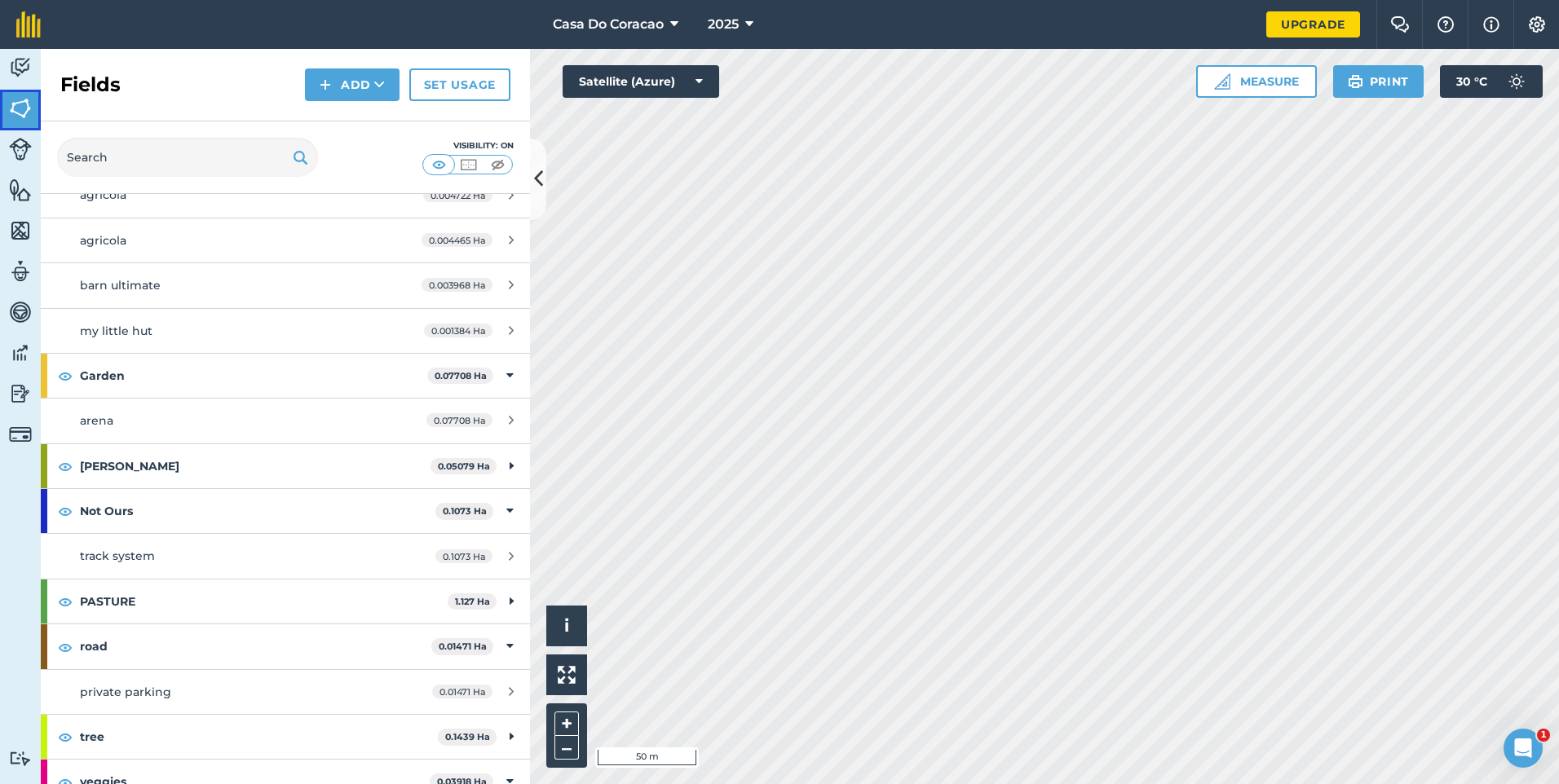
scroll to position [326, 0]
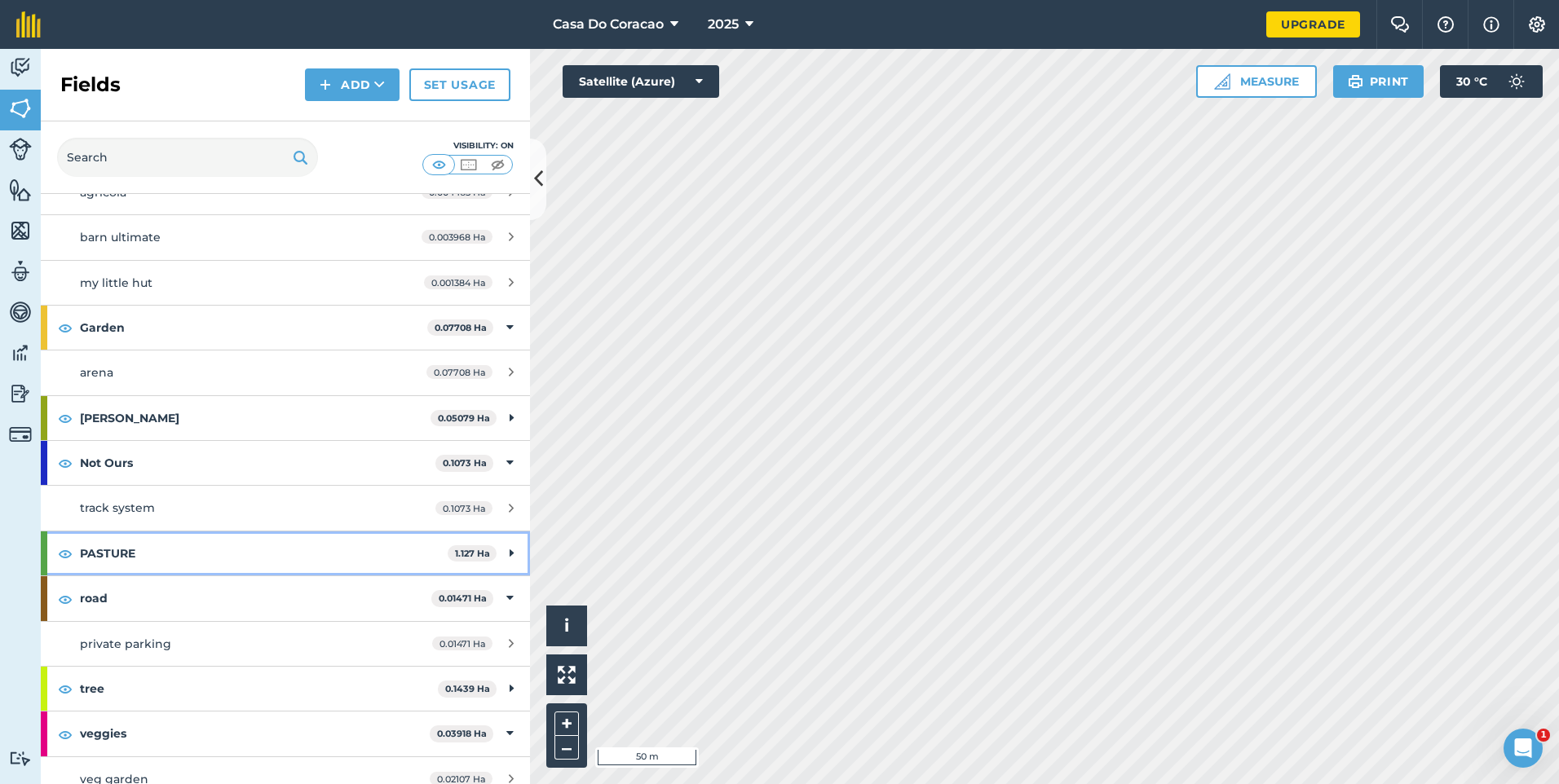
click at [509, 556] on icon at bounding box center [511, 554] width 4 height 18
click at [506, 556] on icon at bounding box center [509, 554] width 7 height 18
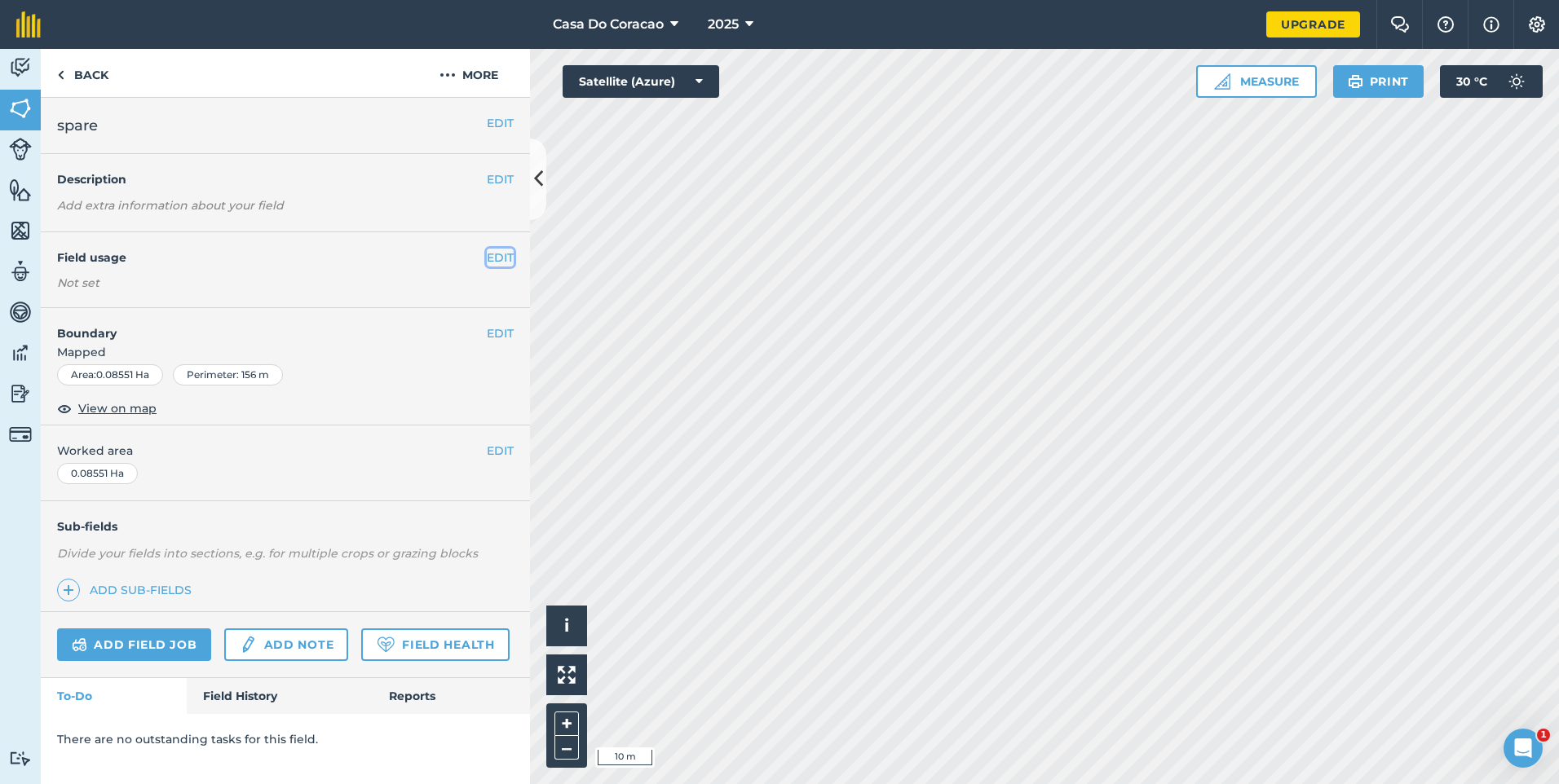
click at [490, 257] on button "EDIT" at bounding box center [500, 257] width 27 height 18
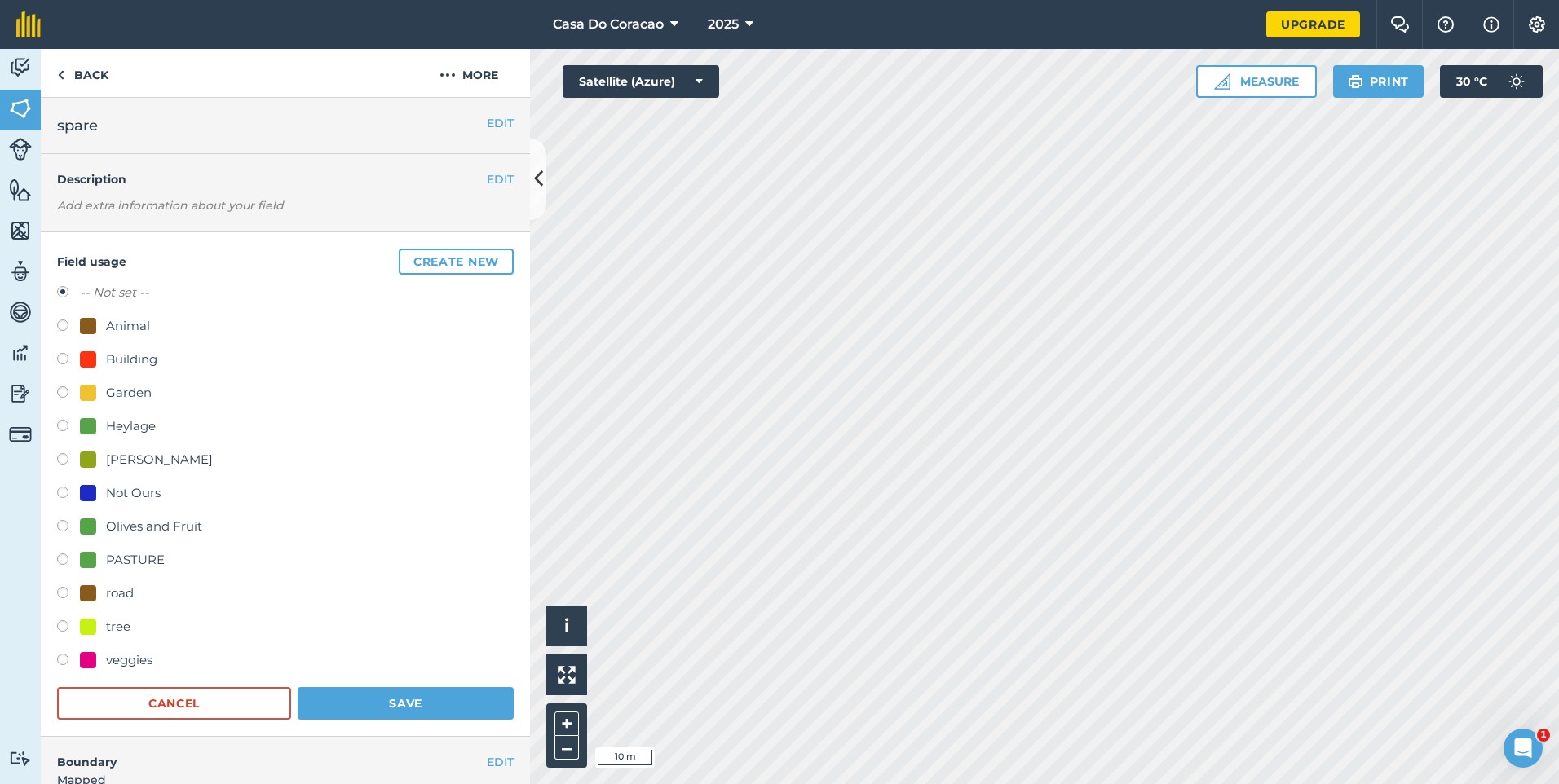
click at [64, 558] on label at bounding box center [68, 562] width 23 height 16
radio input "true"
radio input "false"
click at [412, 709] on button "Save" at bounding box center [406, 704] width 216 height 33
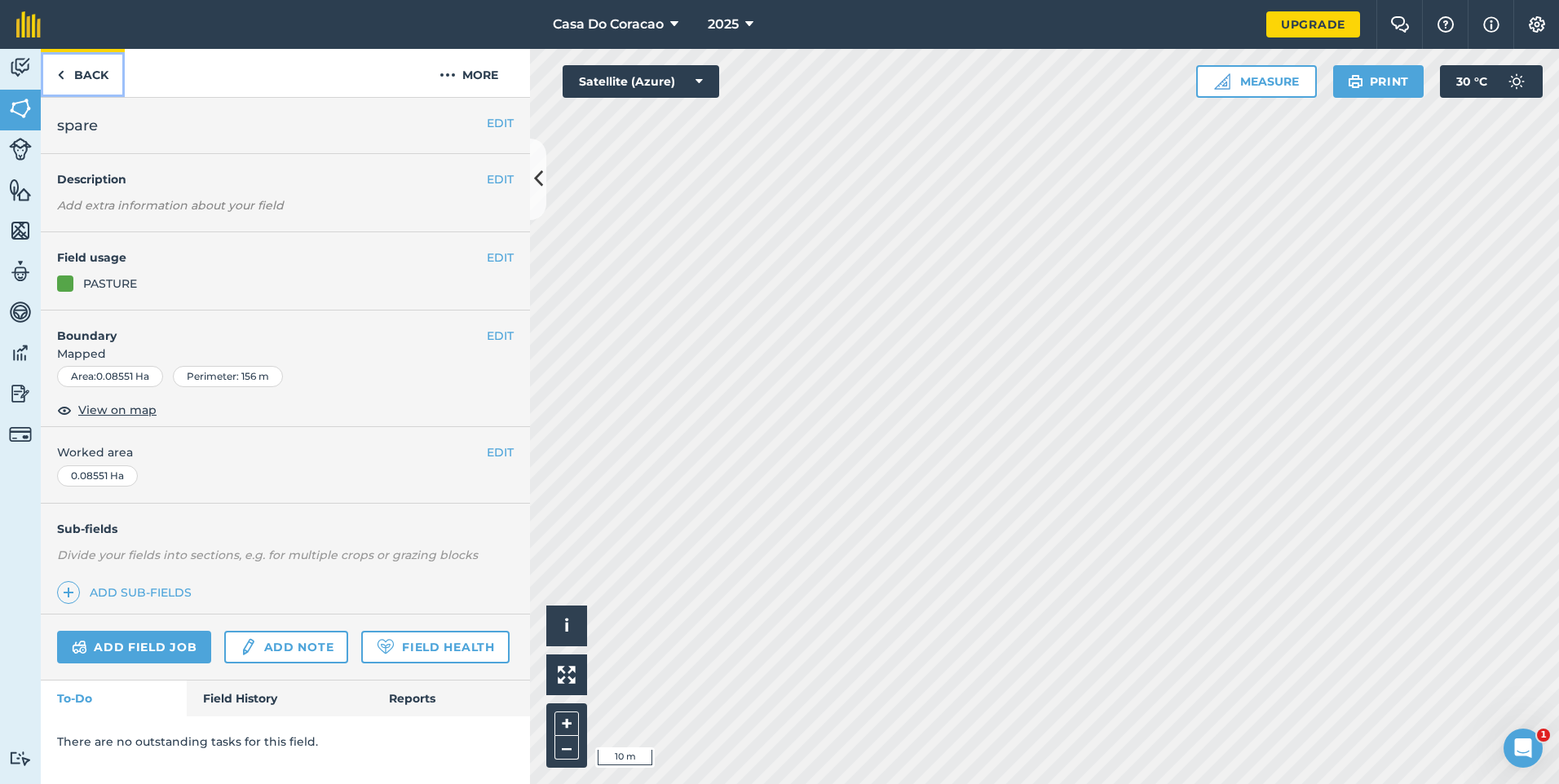
click at [89, 77] on link "Back" at bounding box center [83, 72] width 84 height 48
click at [97, 73] on link "Back" at bounding box center [83, 72] width 84 height 48
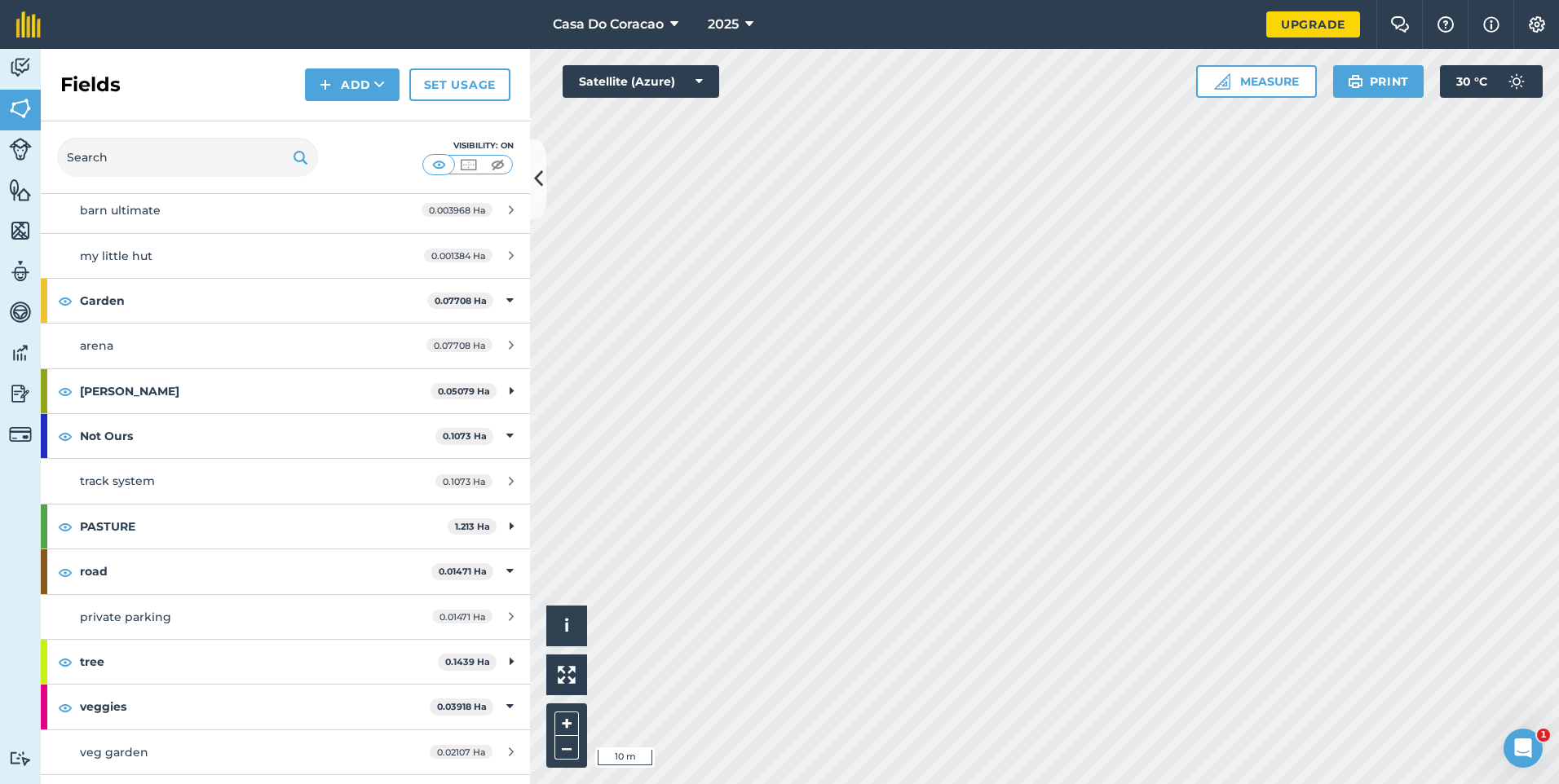
scroll to position [389, 0]
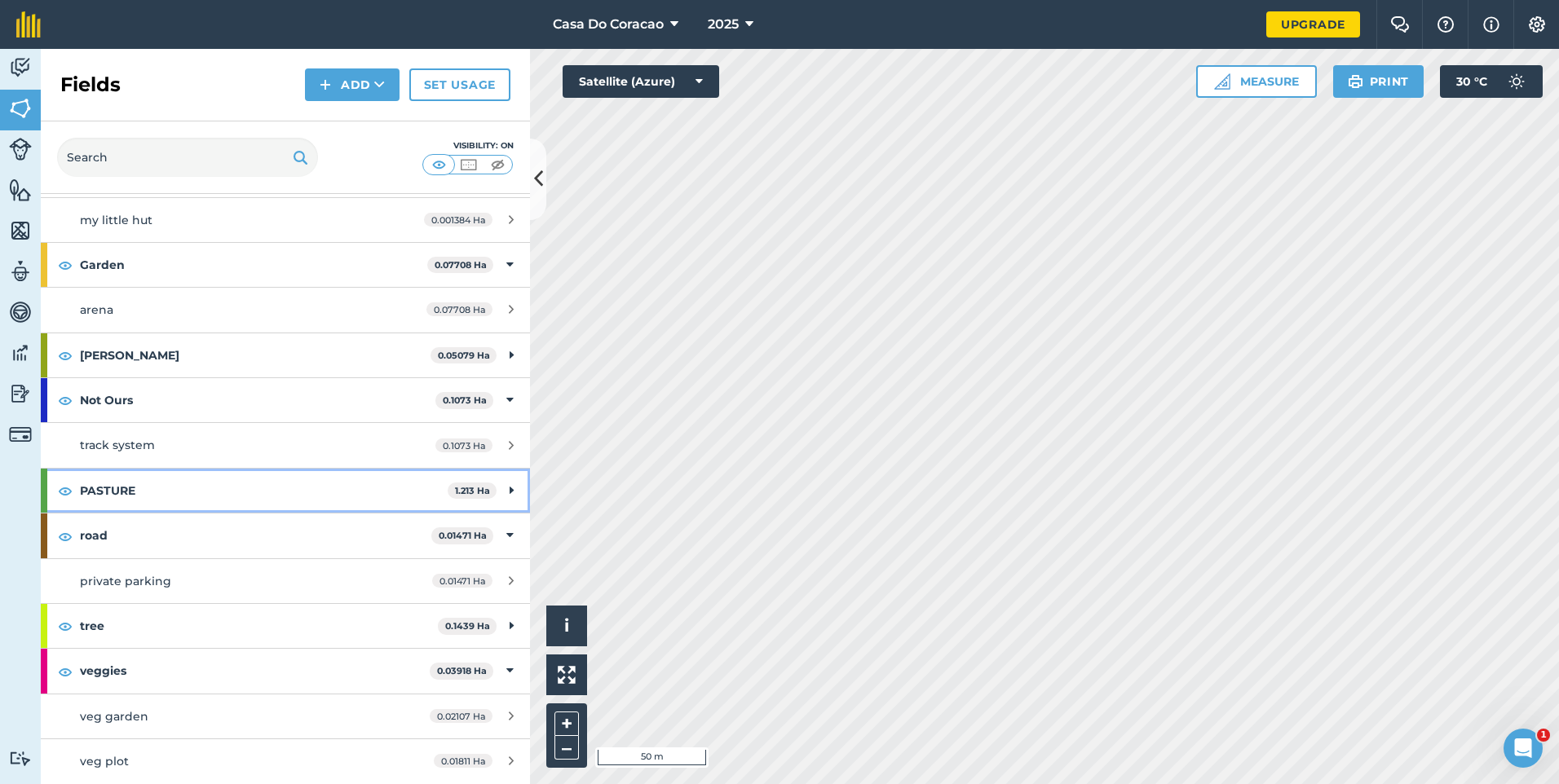
click at [509, 490] on icon at bounding box center [511, 491] width 4 height 18
click at [502, 493] on div "PASTURE 1.213 Ha" at bounding box center [285, 491] width 490 height 44
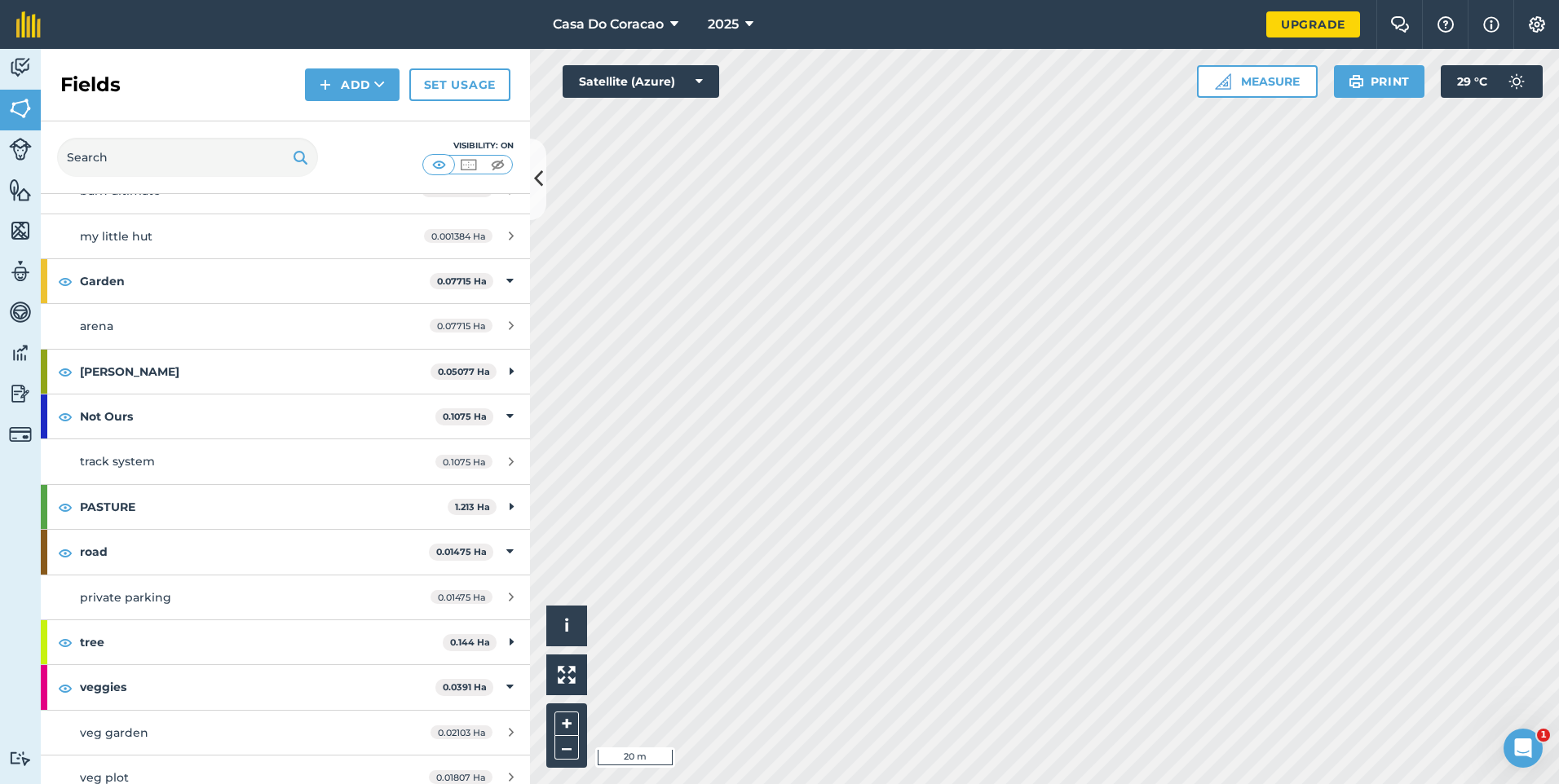
scroll to position [389, 0]
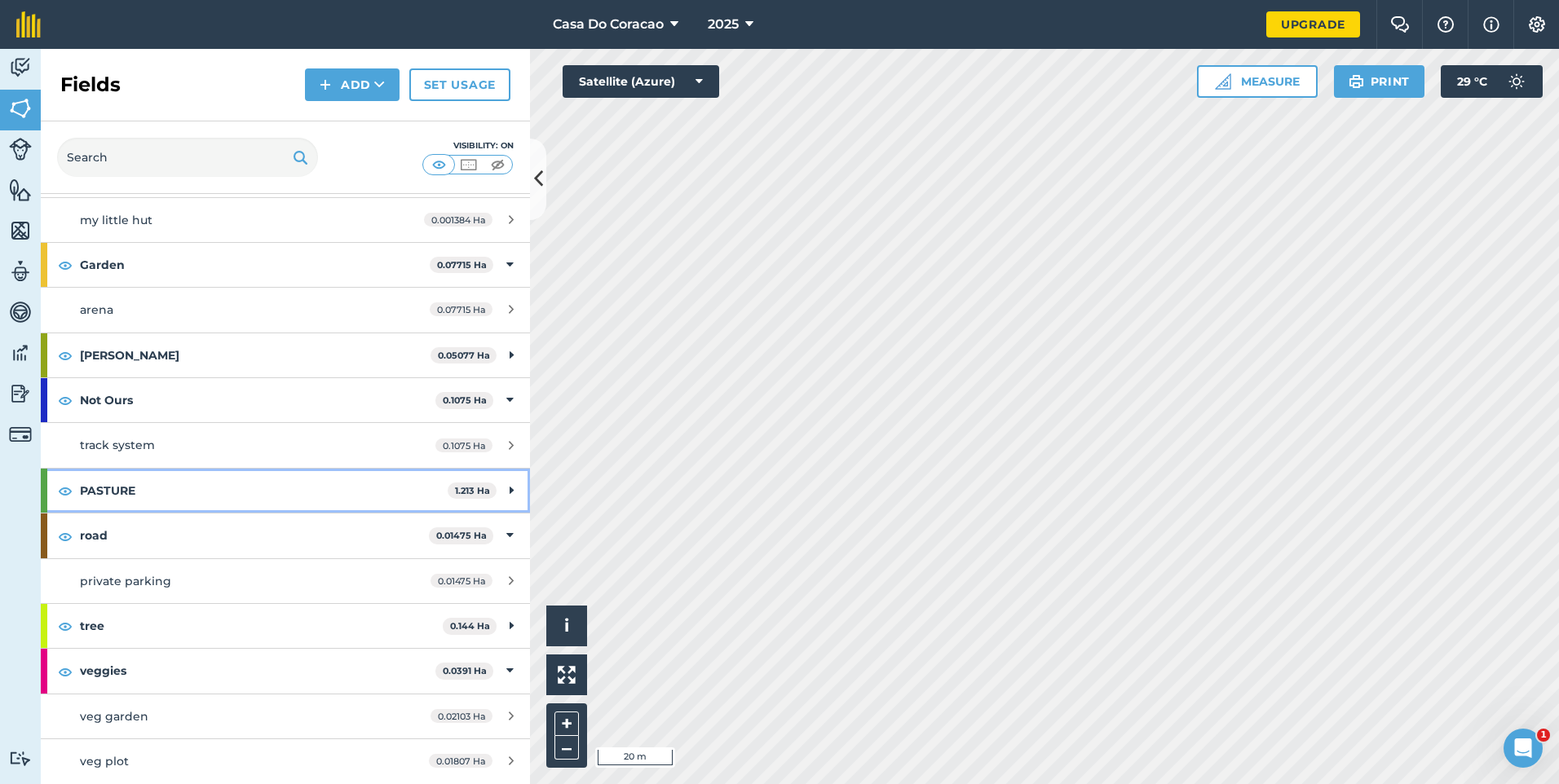
click at [493, 494] on div "PASTURE 1.213 Ha" at bounding box center [285, 491] width 490 height 44
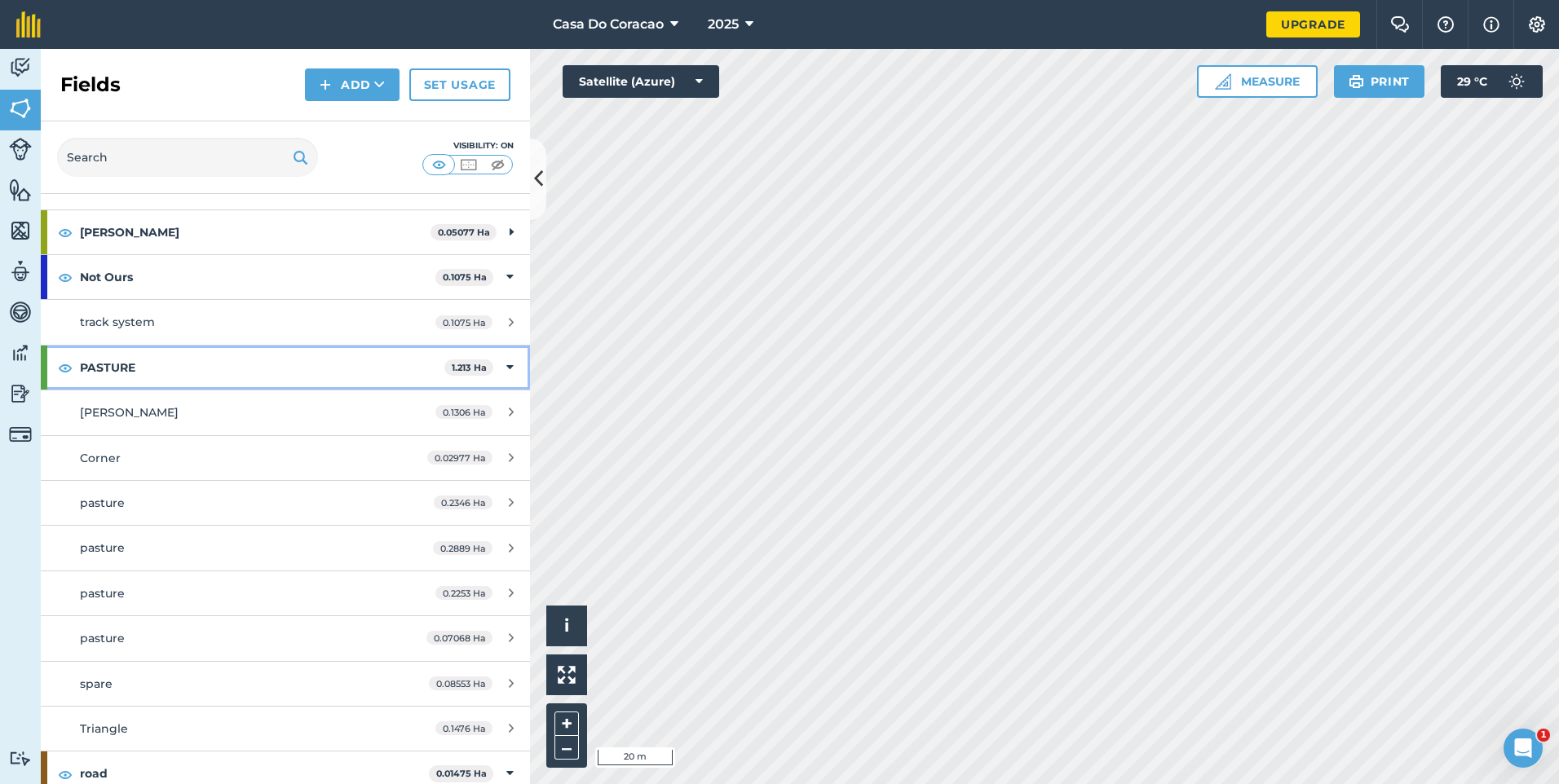
scroll to position [500, 0]
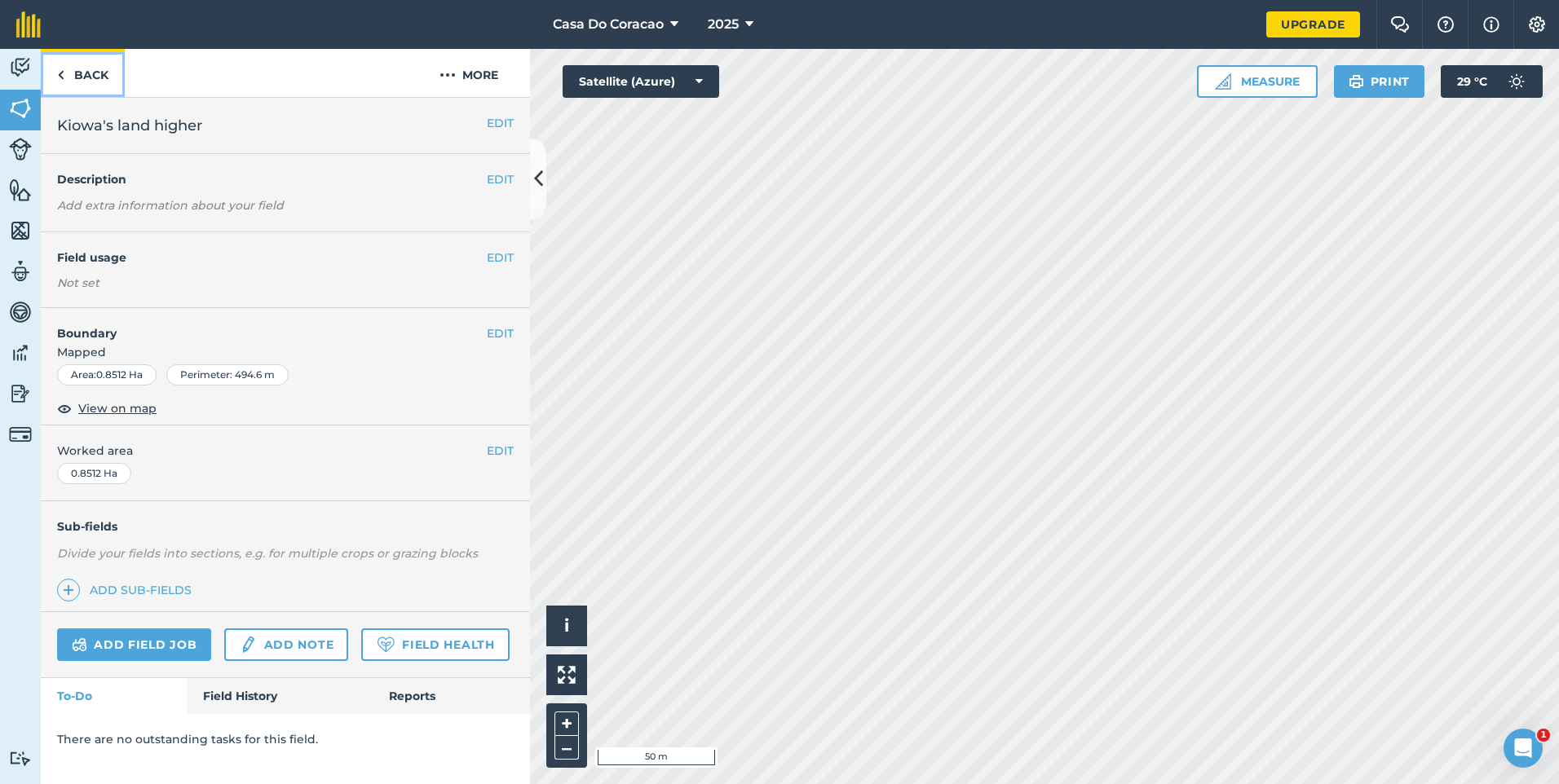
click at [91, 72] on link "Back" at bounding box center [83, 72] width 84 height 48
click at [82, 81] on link "Back" at bounding box center [83, 72] width 84 height 48
click at [91, 91] on link "Back" at bounding box center [83, 72] width 84 height 48
click at [92, 72] on link "Back" at bounding box center [83, 72] width 84 height 48
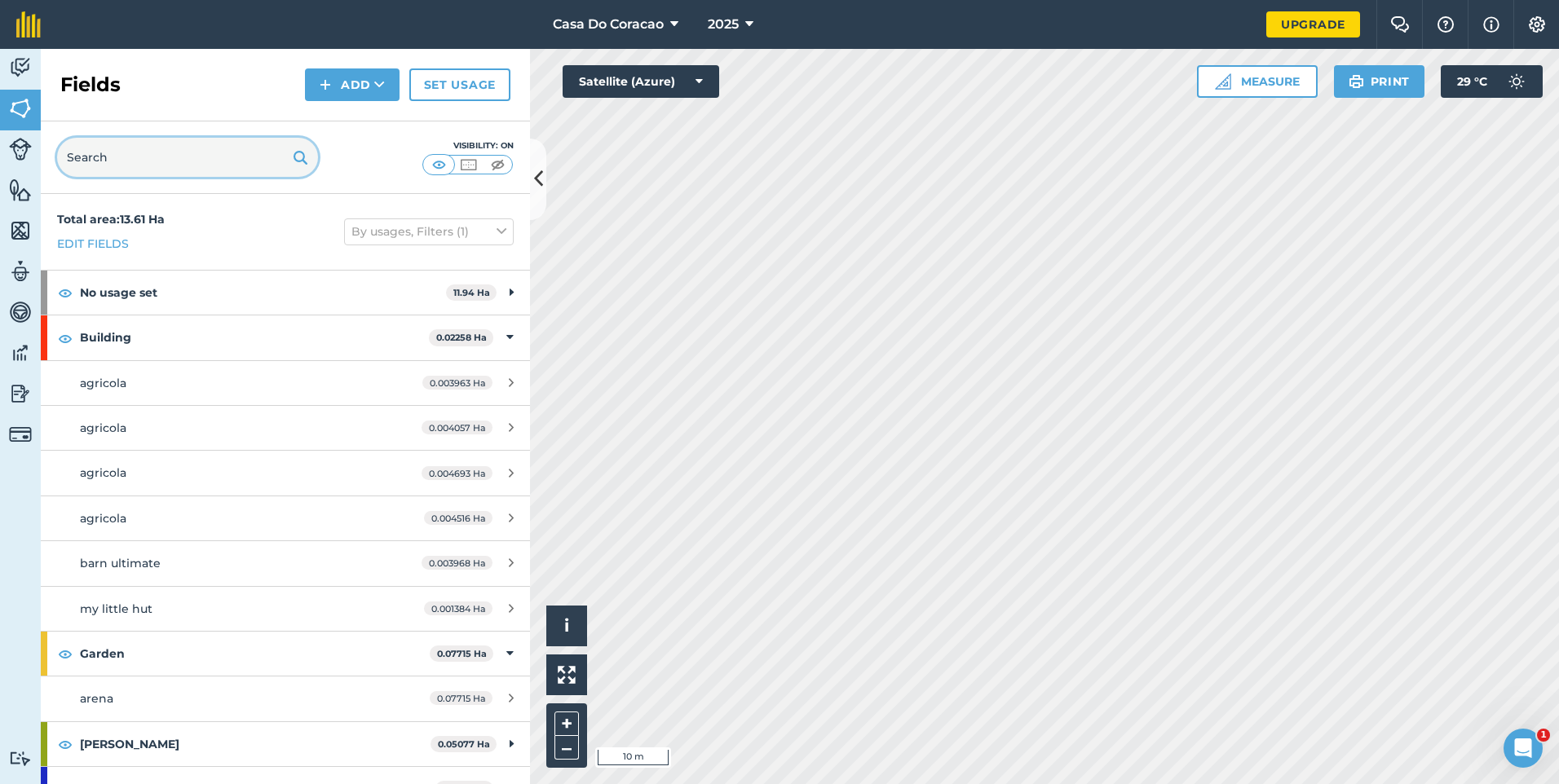
click at [120, 168] on input "text" at bounding box center [187, 158] width 261 height 39
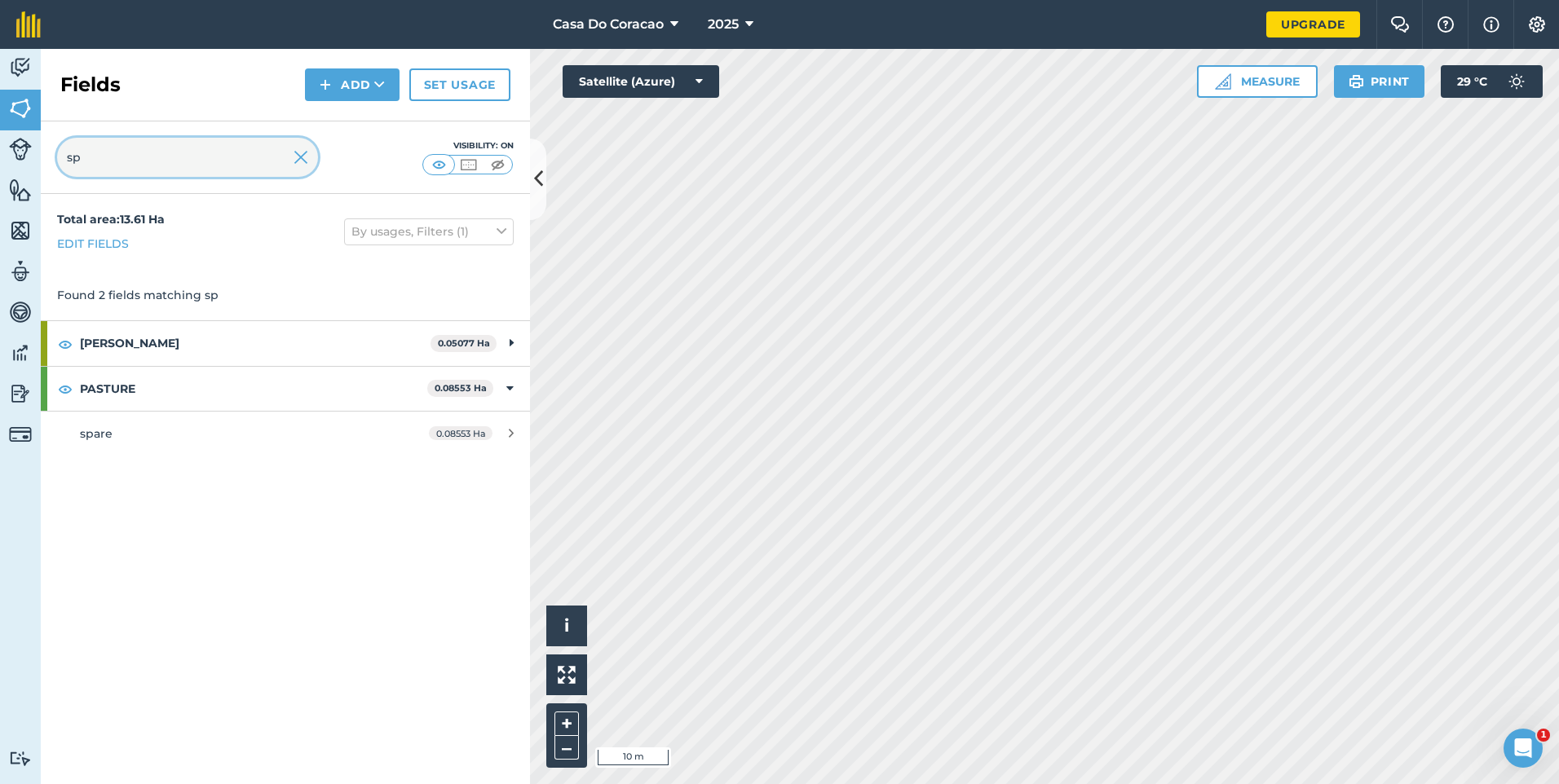
type input "sp"
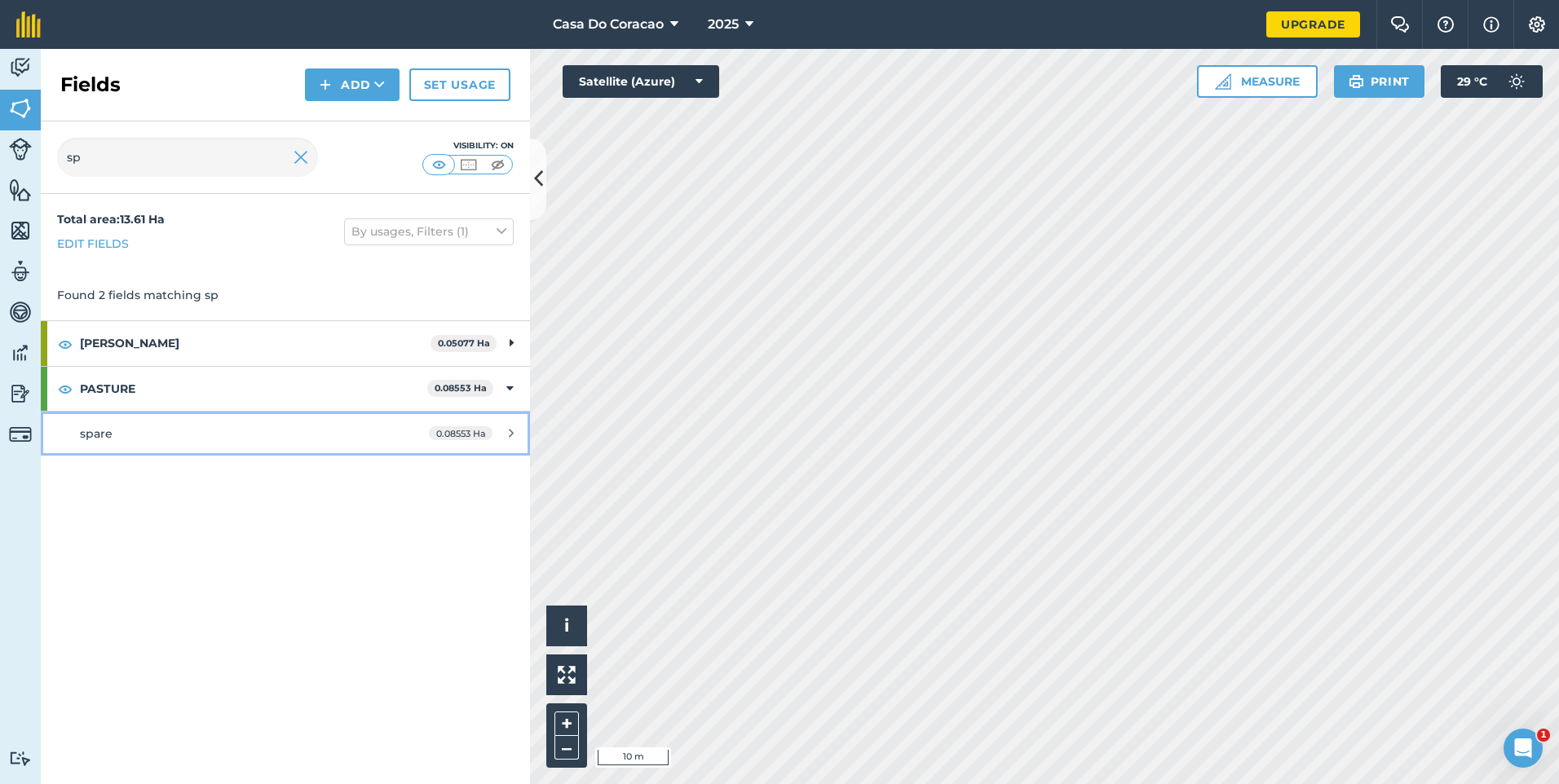
click at [140, 431] on div "spare" at bounding box center [233, 434] width 307 height 18
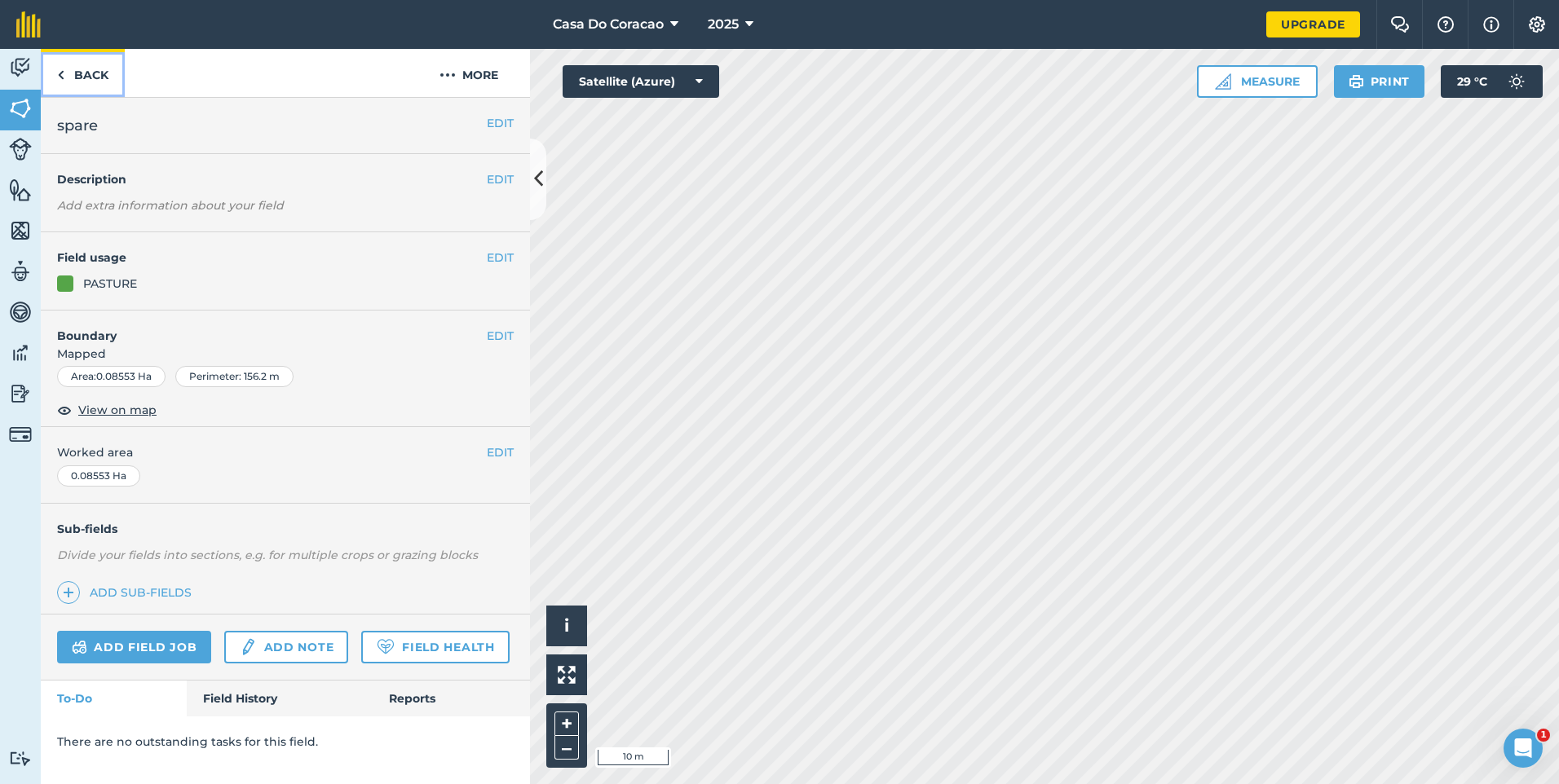
click at [63, 61] on link "Back" at bounding box center [83, 72] width 84 height 48
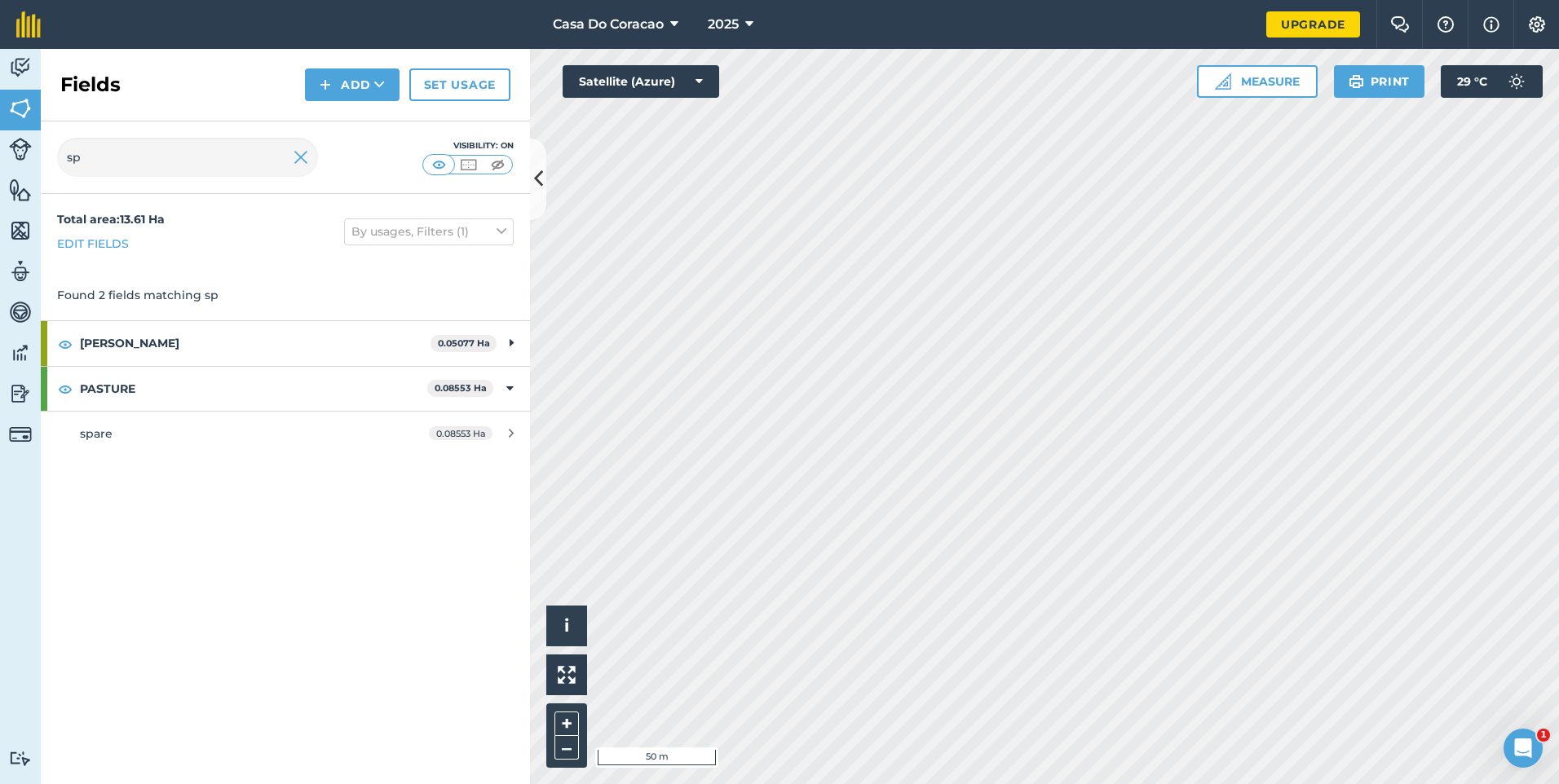
click at [102, 83] on h2 "Fields" at bounding box center [90, 85] width 60 height 26
click at [123, 157] on input "sp" at bounding box center [187, 158] width 261 height 39
click at [299, 150] on img at bounding box center [301, 157] width 15 height 20
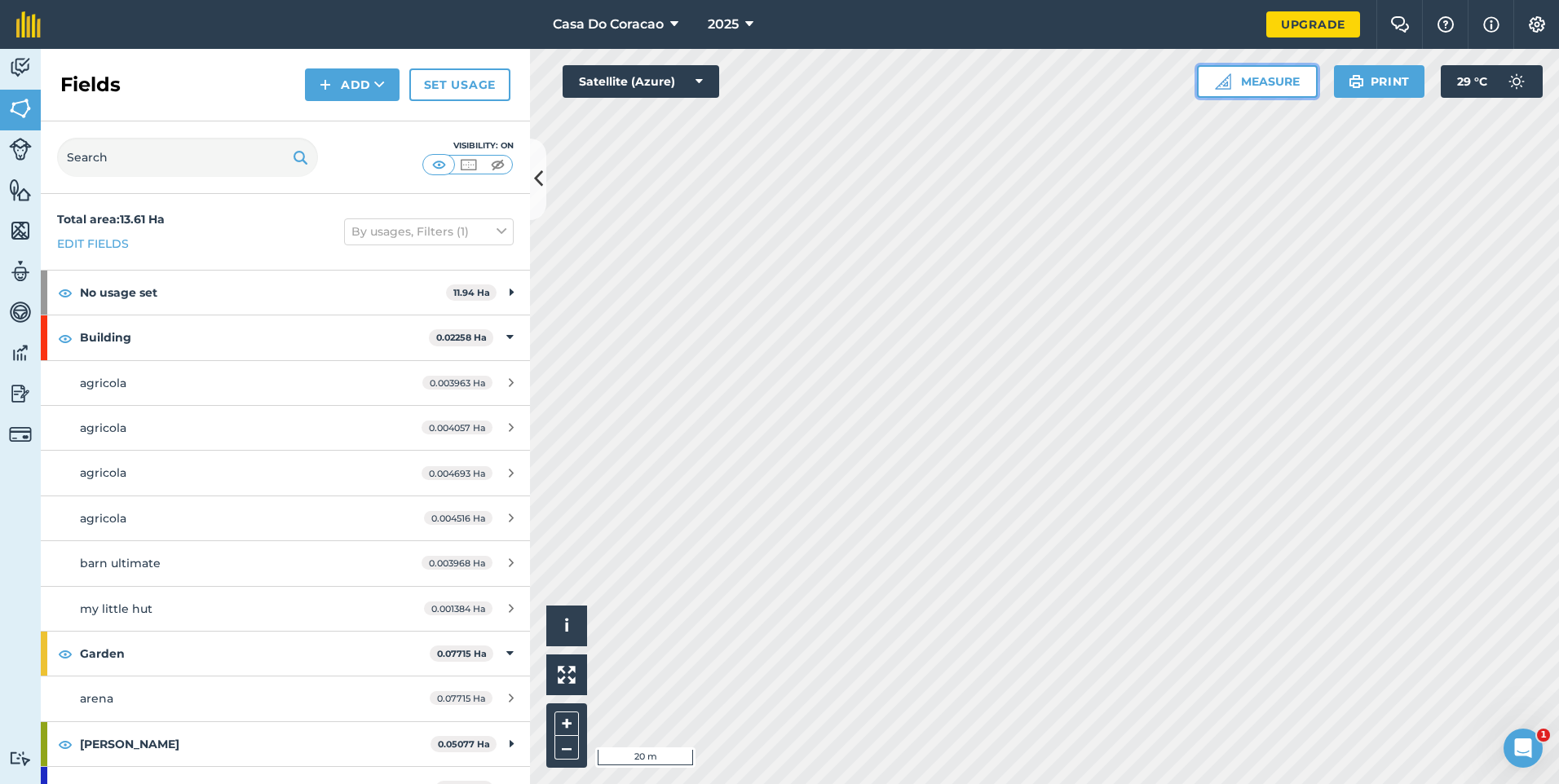
click at [1241, 86] on button "Measure" at bounding box center [1257, 81] width 121 height 33
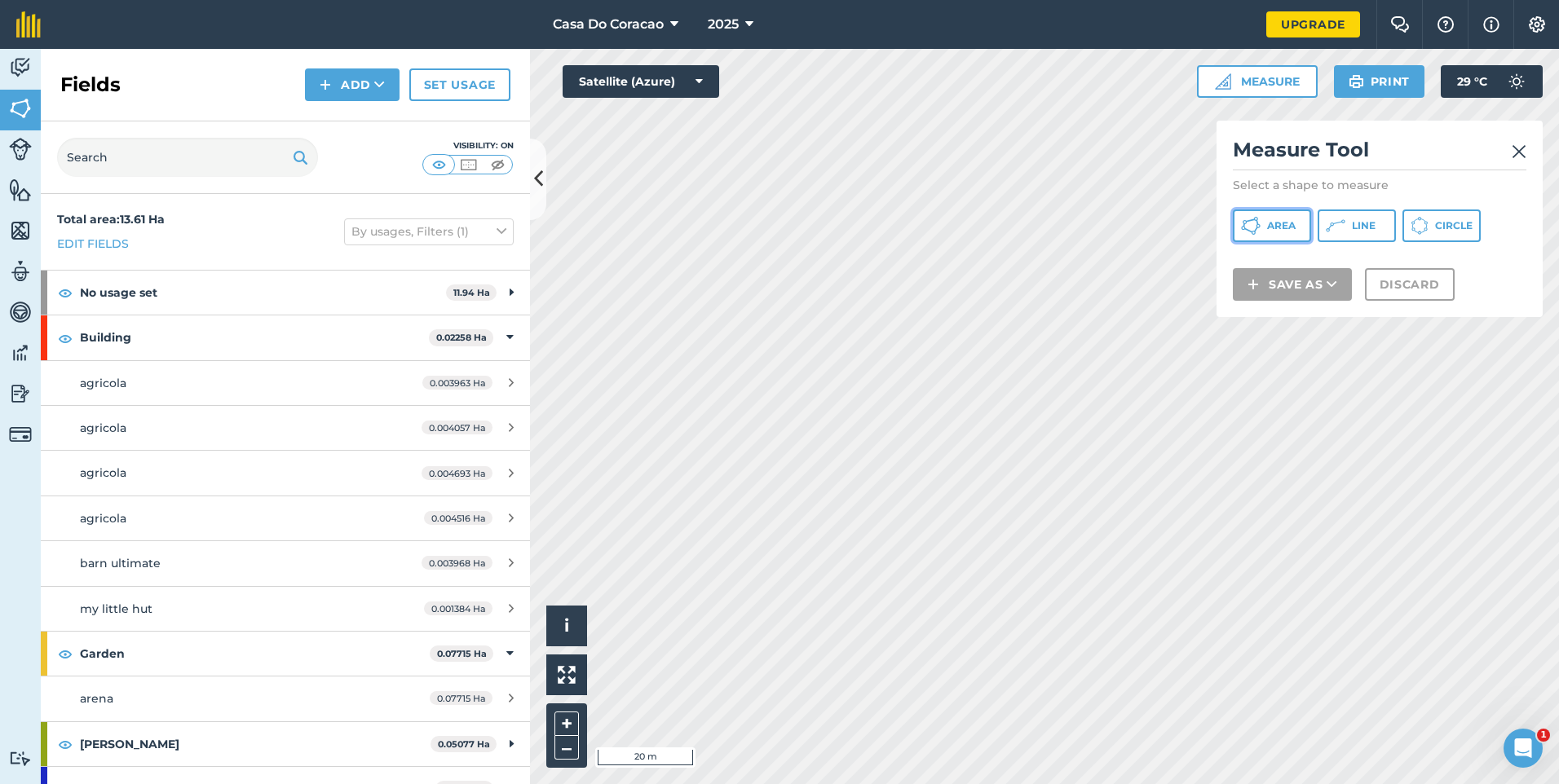
click at [1257, 210] on button "Area" at bounding box center [1272, 226] width 78 height 33
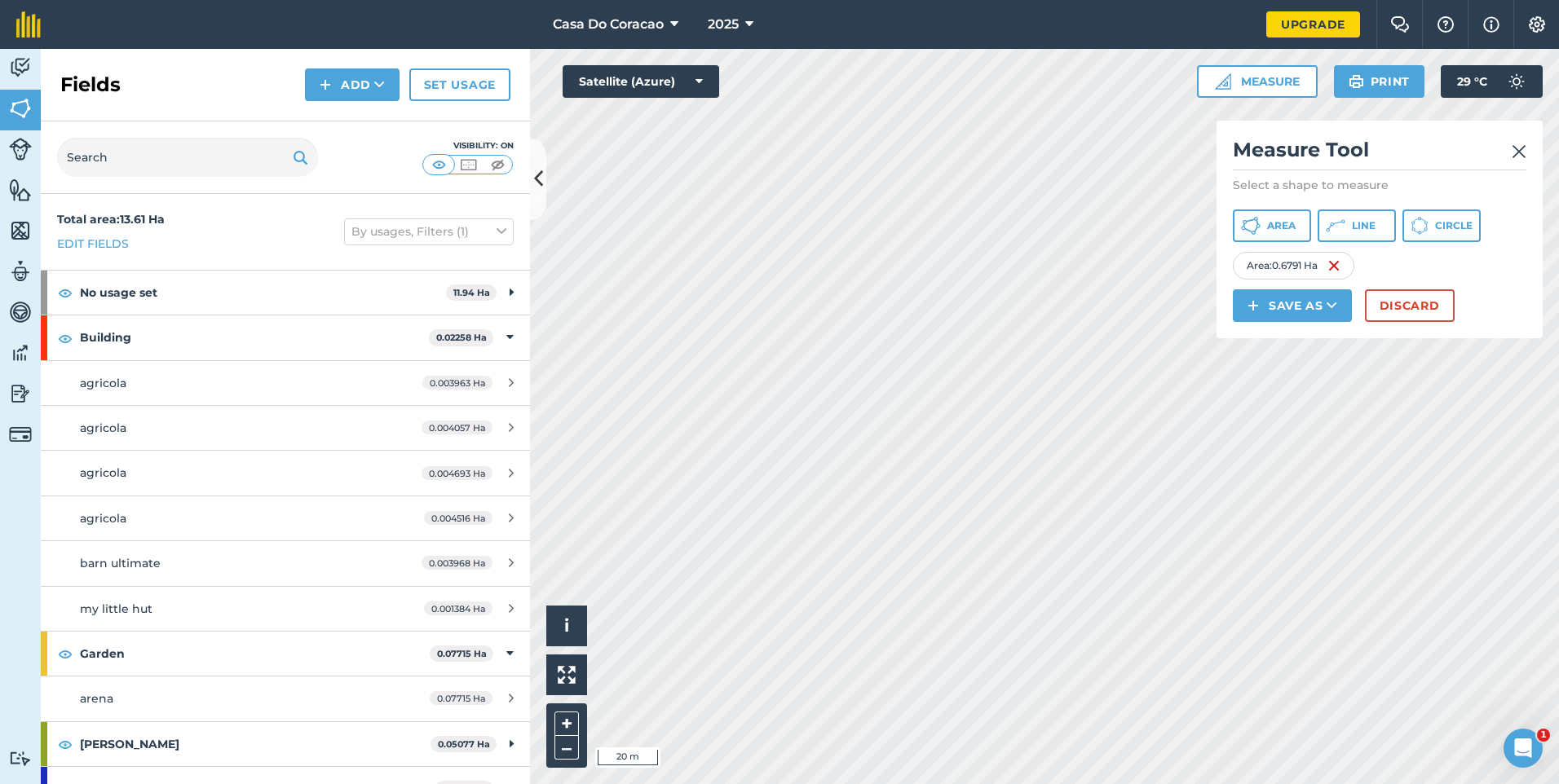
click at [1363, 783] on html "Casa Do Coracao 2025 Upgrade Farm Chat Help Info Settings Map printing is not a…" at bounding box center [779, 392] width 1559 height 784
click at [1344, 280] on div "Area : 0.7142 Ha" at bounding box center [1294, 266] width 123 height 28
click at [1339, 276] on img at bounding box center [1335, 266] width 13 height 20
